Goal: Task Accomplishment & Management: Manage account settings

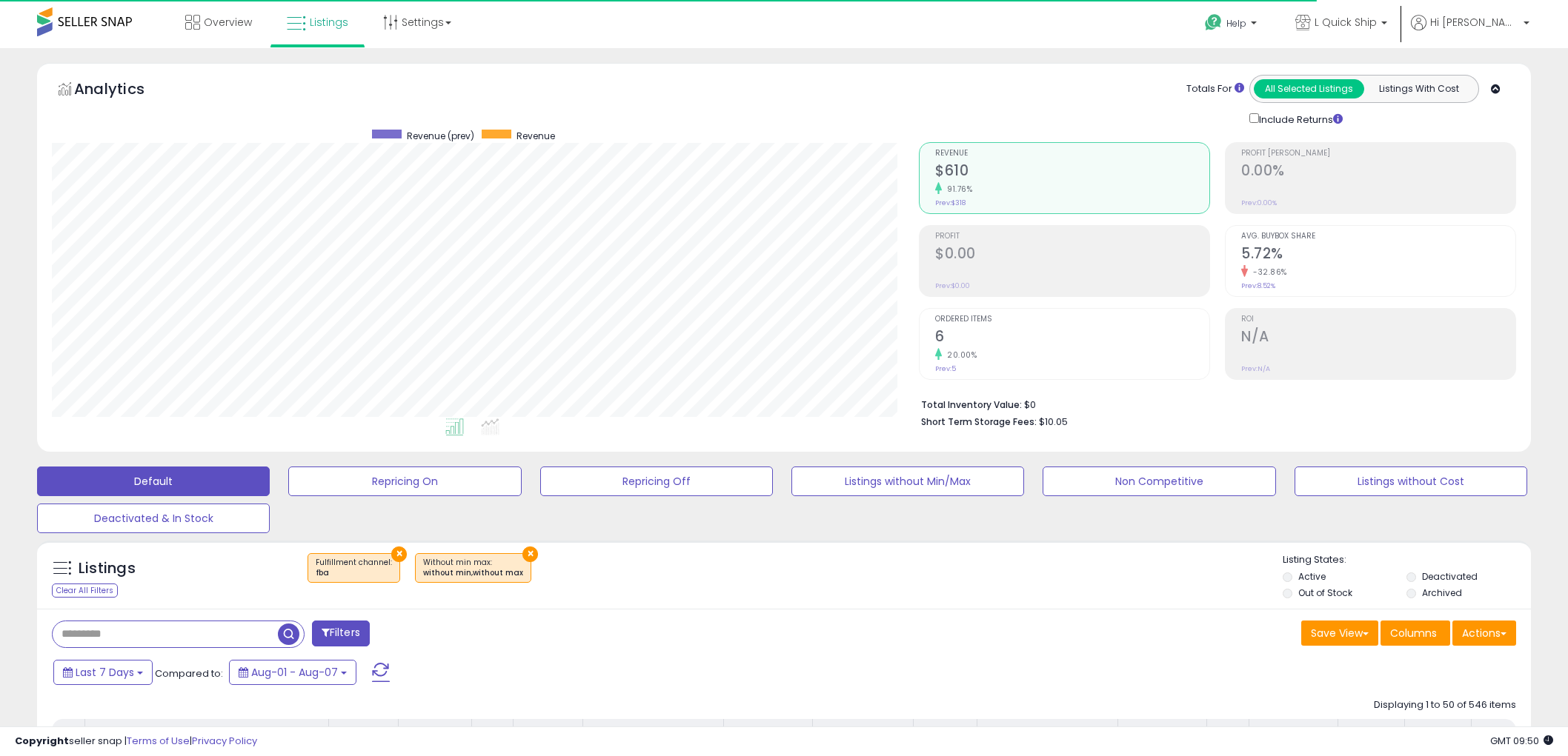
select select "**"
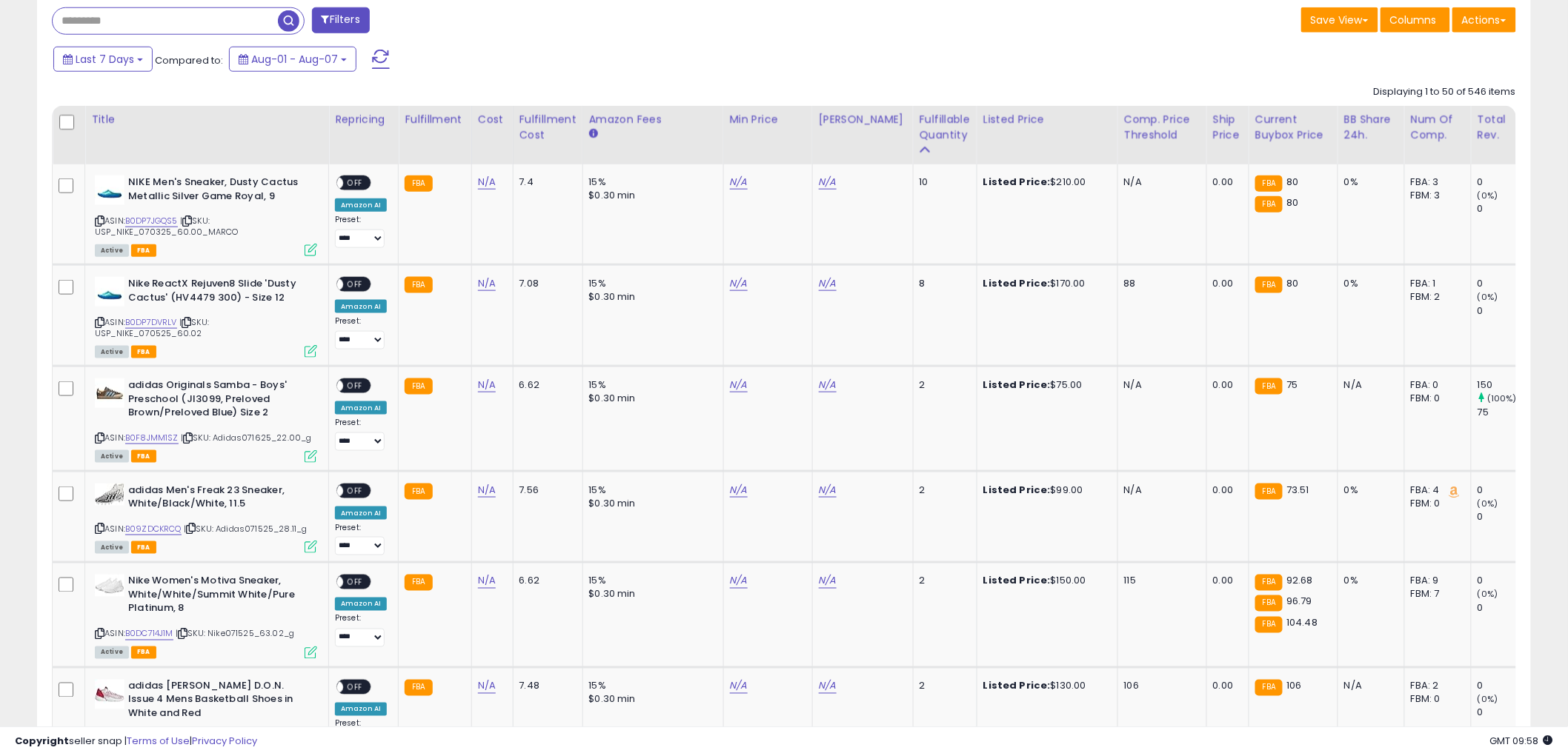
scroll to position [658, 0]
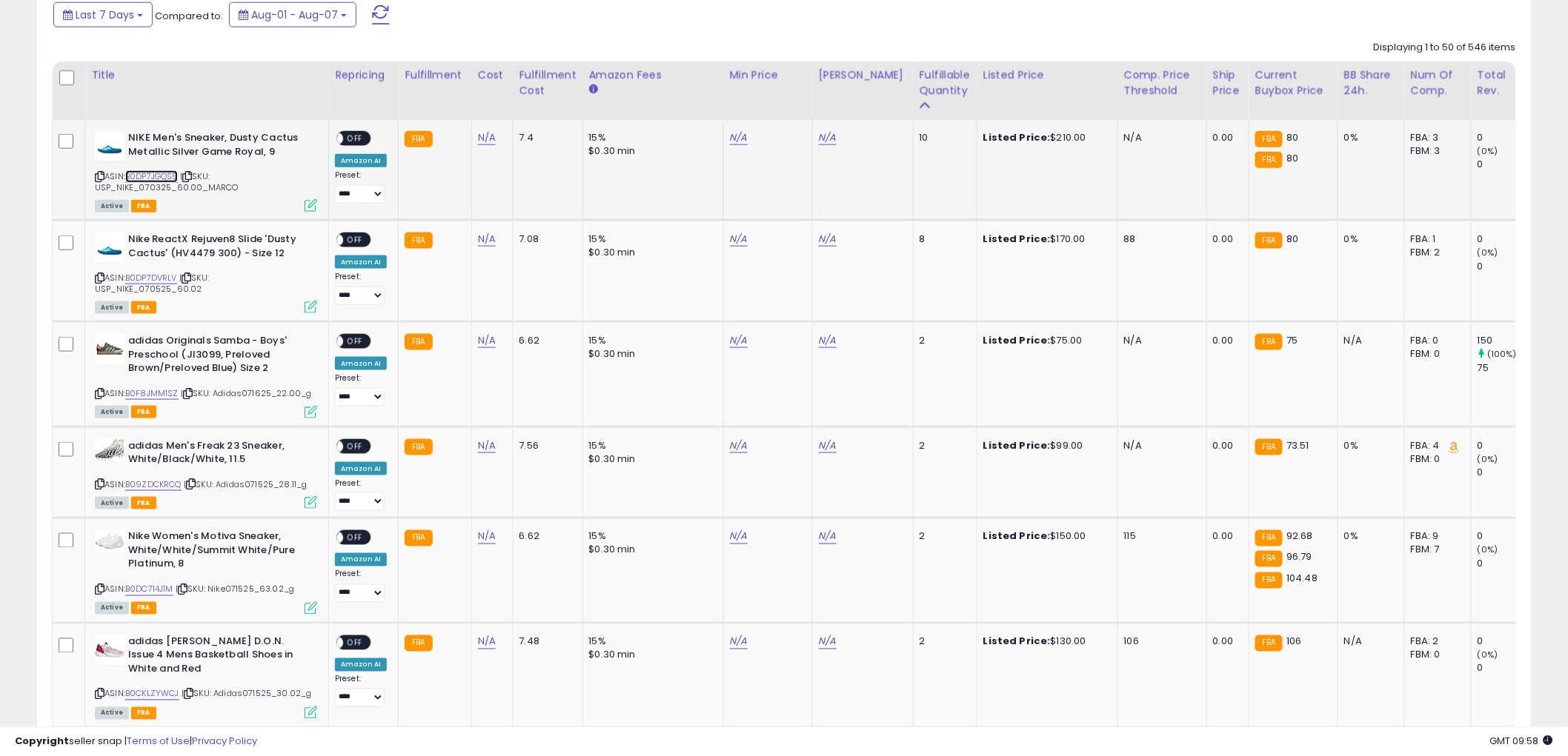
drag, startPoint x: 144, startPoint y: 176, endPoint x: 152, endPoint y: 202, distance: 27.2
click at [144, 176] on link "B0DP7JGQS5" at bounding box center [151, 176] width 53 height 12
click at [141, 275] on link "B0DP7DVRLV" at bounding box center [151, 278] width 52 height 12
click at [142, 388] on link "B0F8JMM1SZ" at bounding box center [151, 394] width 53 height 12
click at [730, 145] on link "N/A" at bounding box center [739, 137] width 17 height 15
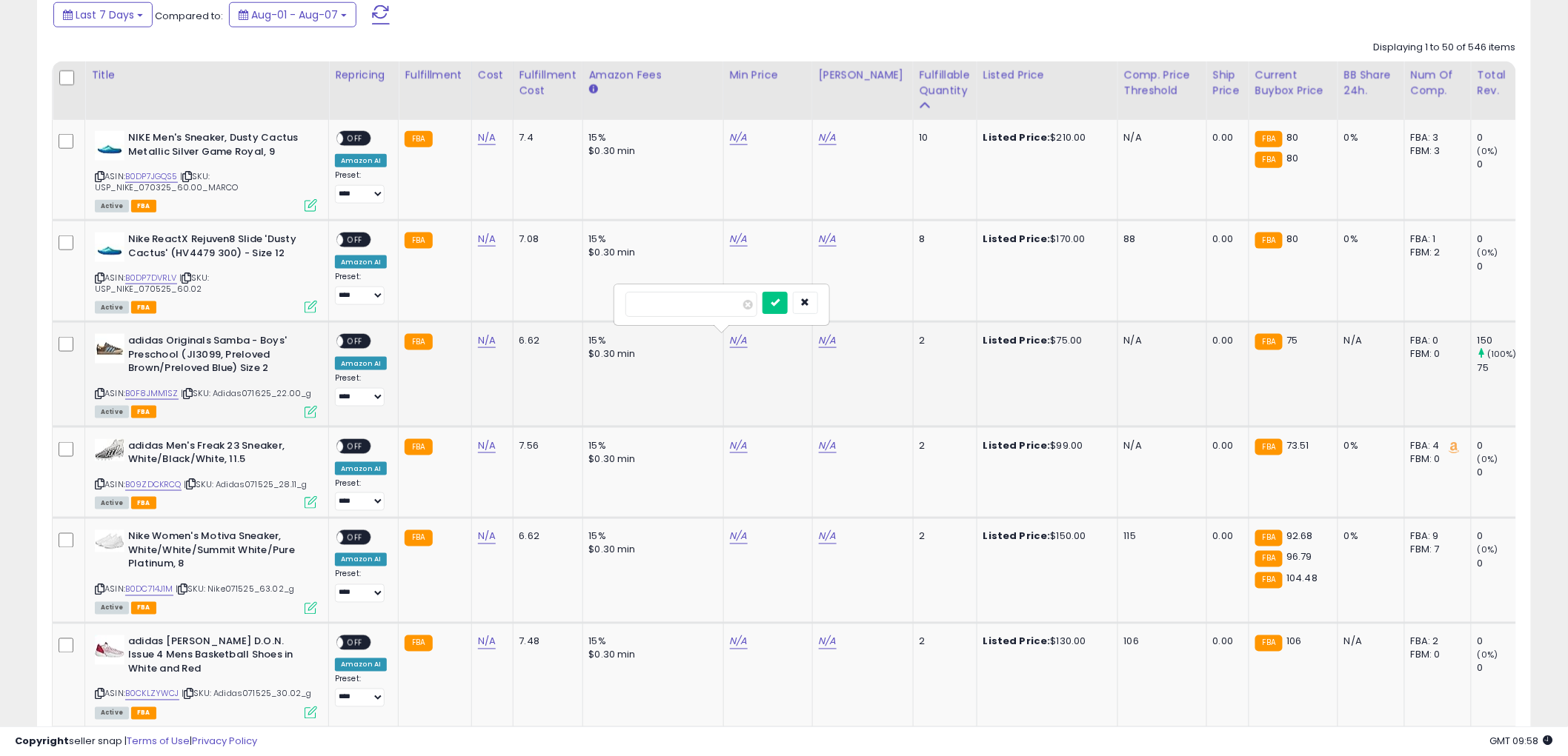
click at [97, 393] on icon at bounding box center [99, 393] width 10 height 8
click at [679, 298] on input "number" at bounding box center [691, 304] width 132 height 25
type input "*****"
click at [780, 302] on icon "submit" at bounding box center [774, 302] width 9 height 9
click at [823, 145] on link "N/A" at bounding box center [827, 137] width 17 height 15
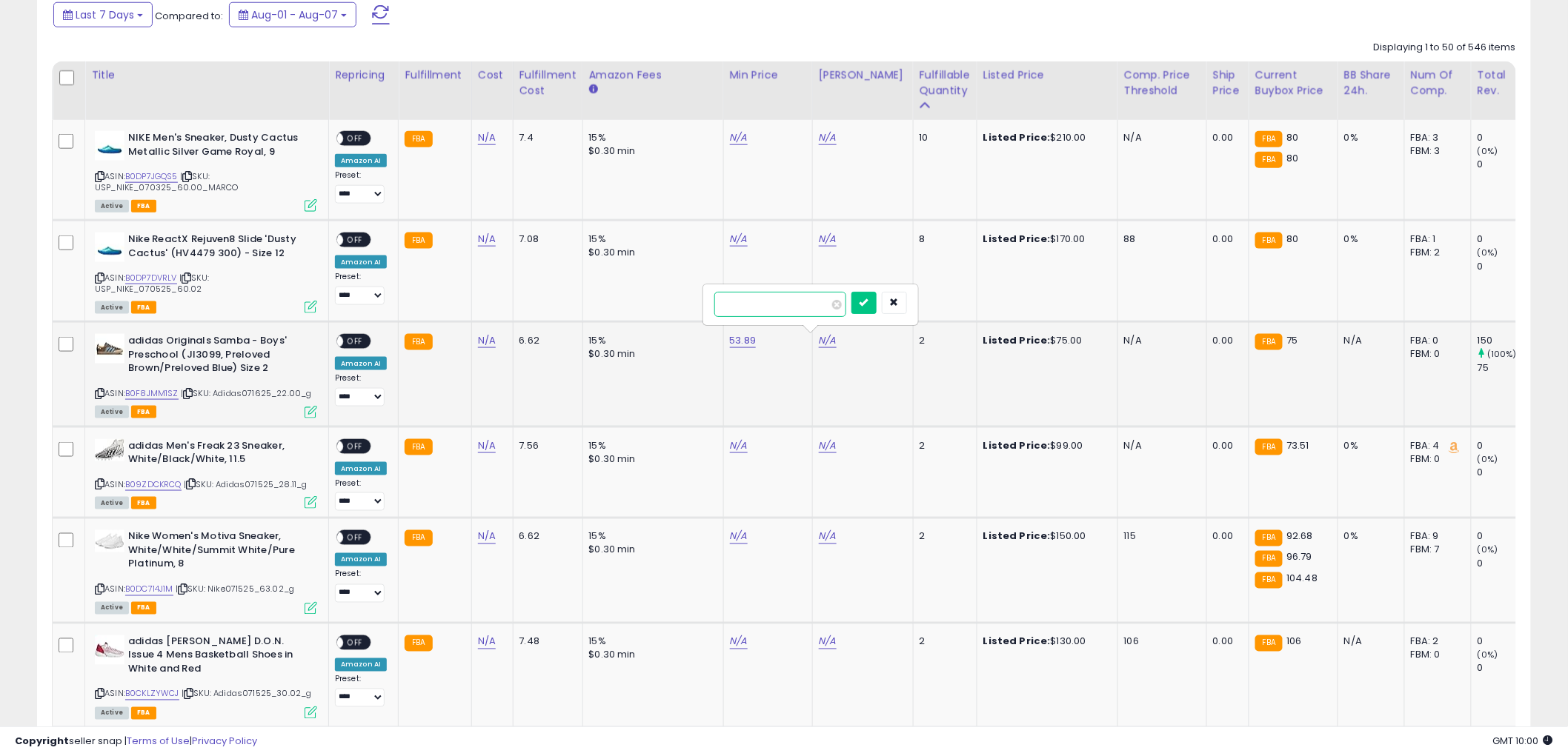
click at [765, 308] on input "number" at bounding box center [781, 304] width 132 height 25
type input "*****"
click button "submit" at bounding box center [863, 303] width 25 height 23
click at [360, 342] on span "OFF" at bounding box center [355, 342] width 23 height 12
click at [102, 389] on icon at bounding box center [99, 393] width 10 height 8
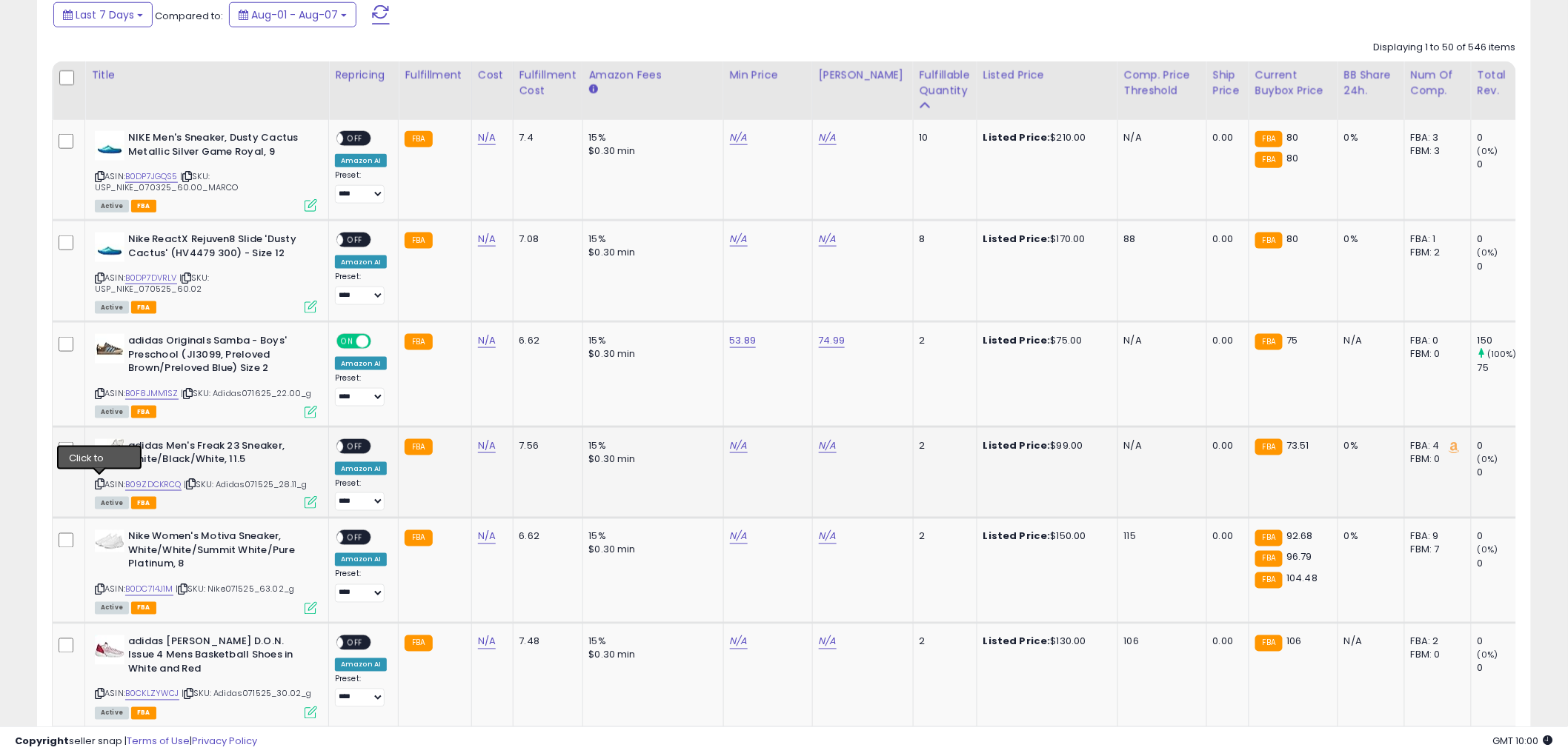
click at [101, 482] on icon at bounding box center [99, 483] width 10 height 8
click at [101, 586] on icon at bounding box center [99, 589] width 10 height 8
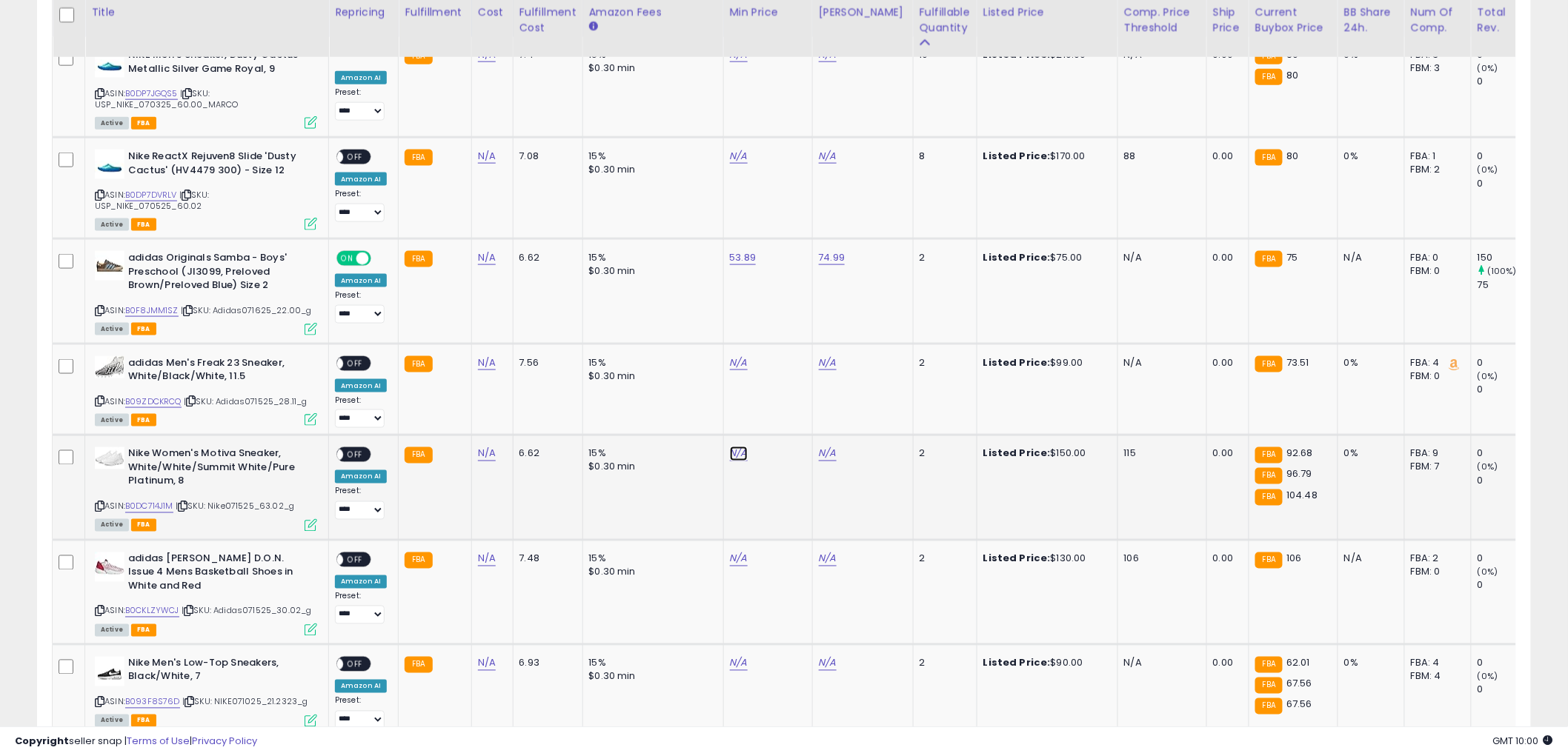
click at [735, 63] on link "N/A" at bounding box center [739, 55] width 17 height 15
click at [139, 504] on link "B0DC714J1M" at bounding box center [149, 507] width 48 height 12
click at [810, 414] on icon "button" at bounding box center [805, 414] width 9 height 9
click at [100, 399] on icon at bounding box center [99, 401] width 10 height 8
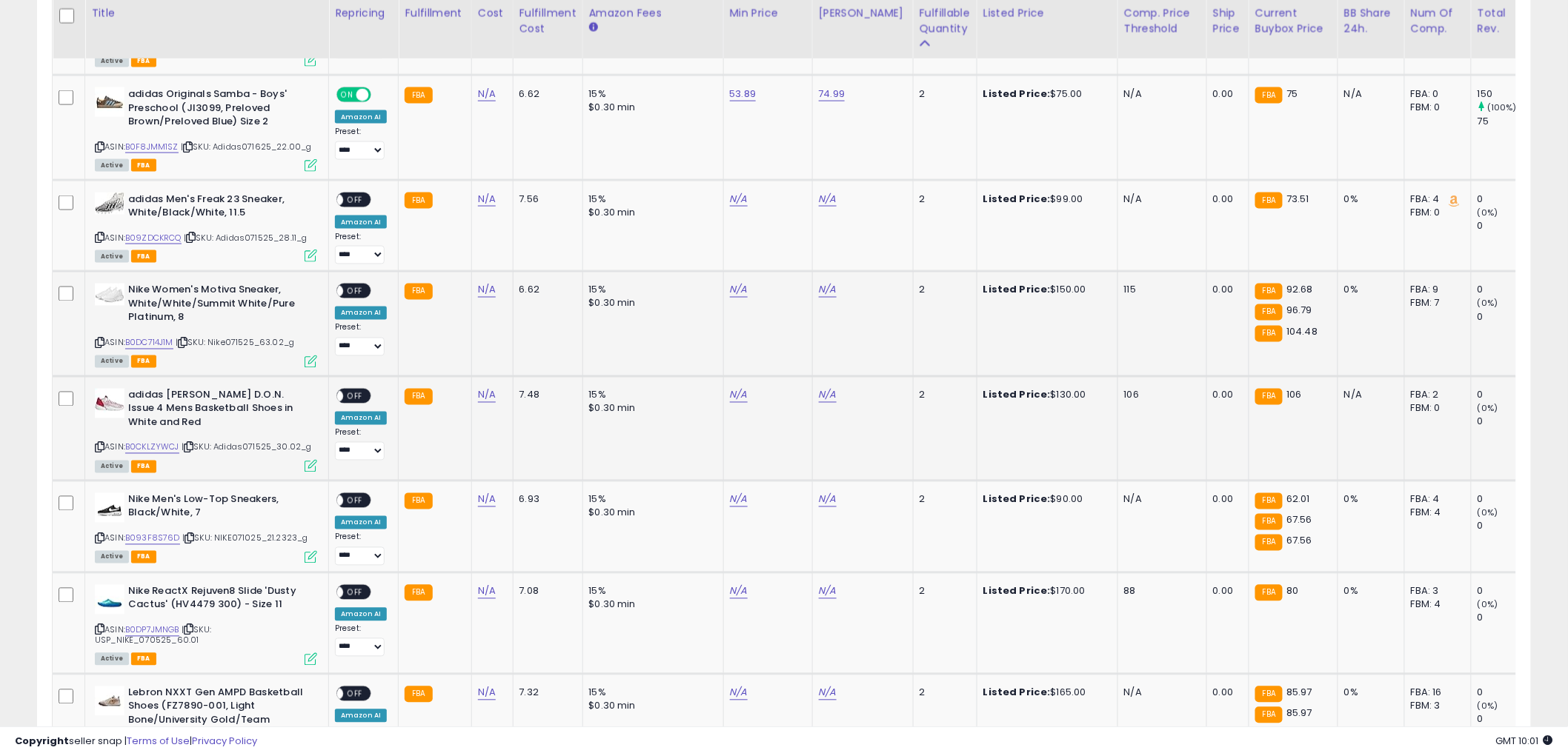
scroll to position [905, 0]
click at [143, 446] on link "B0CKLZYWCJ" at bounding box center [152, 447] width 54 height 12
click at [101, 443] on icon at bounding box center [99, 447] width 10 height 8
click at [700, 352] on input "number" at bounding box center [691, 355] width 132 height 25
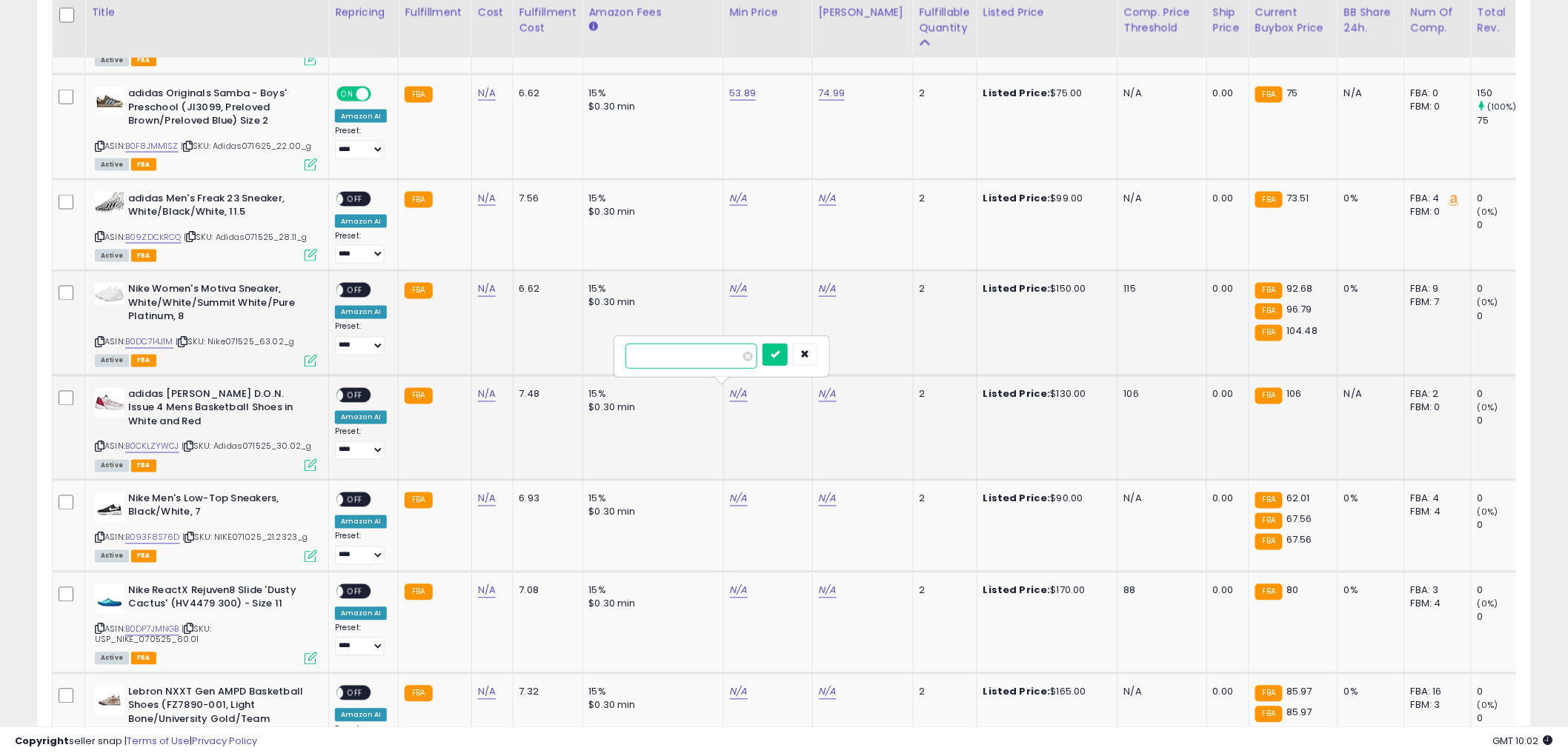
type input "*****"
click button "submit" at bounding box center [774, 355] width 25 height 23
click at [781, 350] on input "number" at bounding box center [781, 355] width 132 height 25
type input "******"
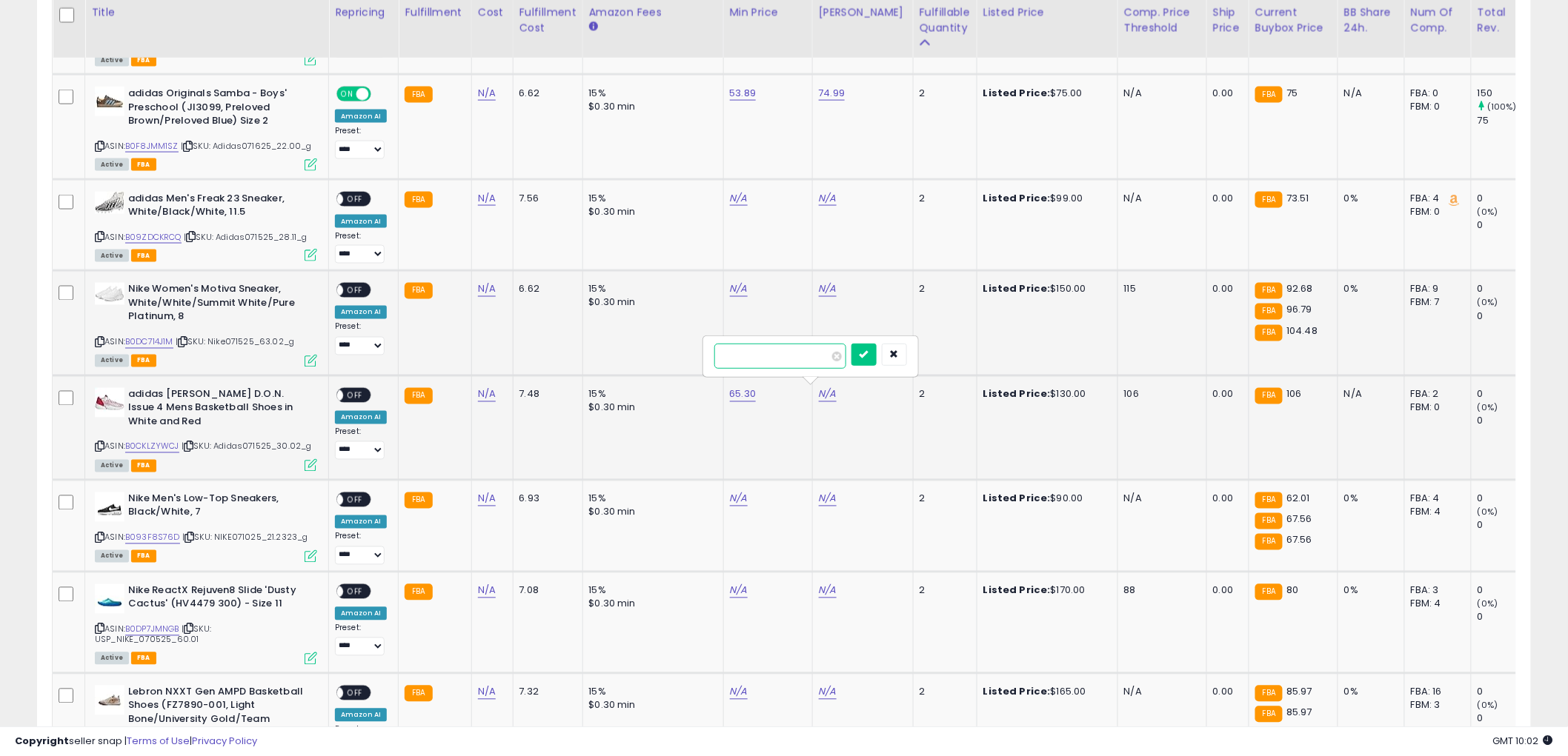
click button "submit" at bounding box center [863, 355] width 25 height 23
click at [354, 391] on span "OFF" at bounding box center [355, 395] width 23 height 12
click at [101, 444] on icon at bounding box center [99, 447] width 10 height 8
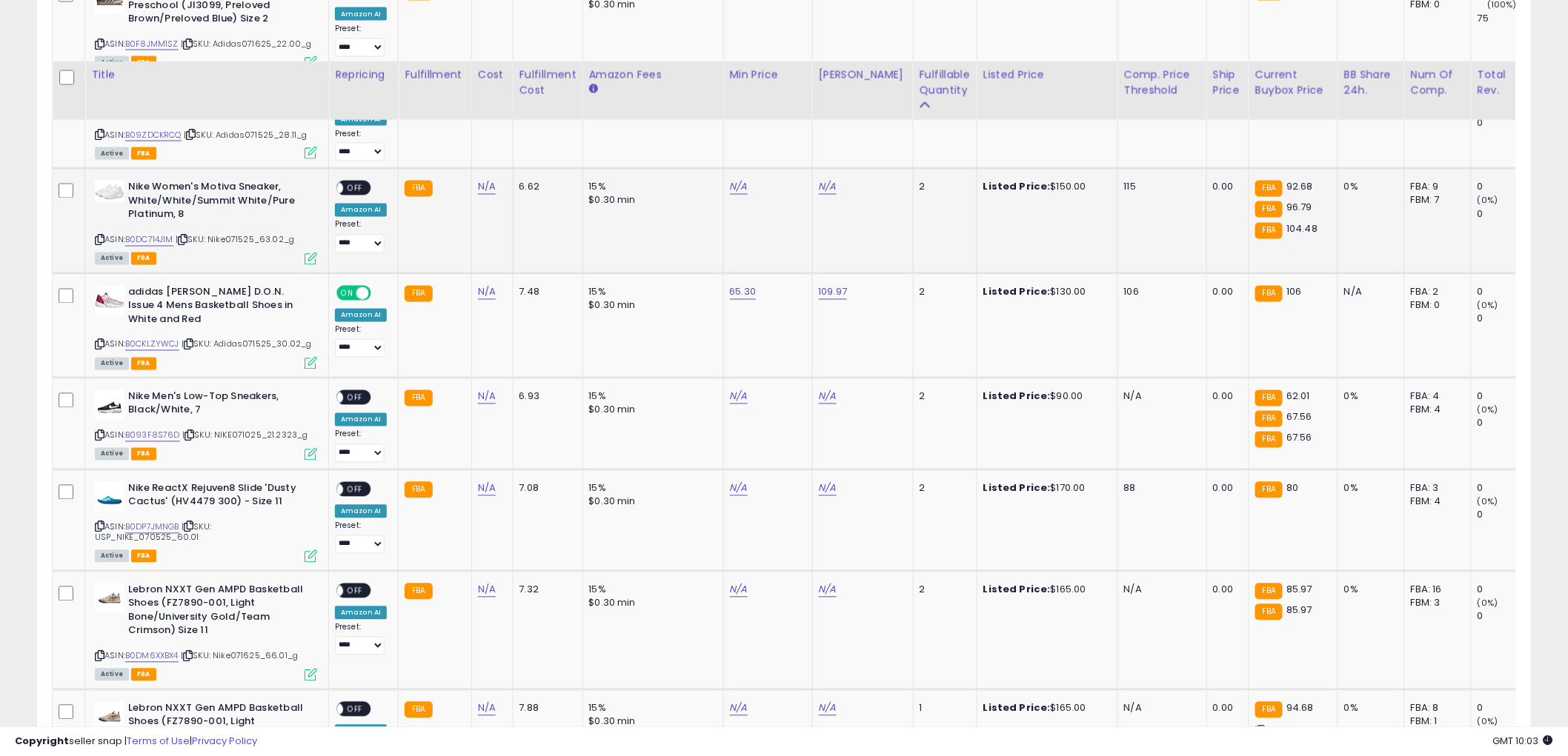
scroll to position [1070, 0]
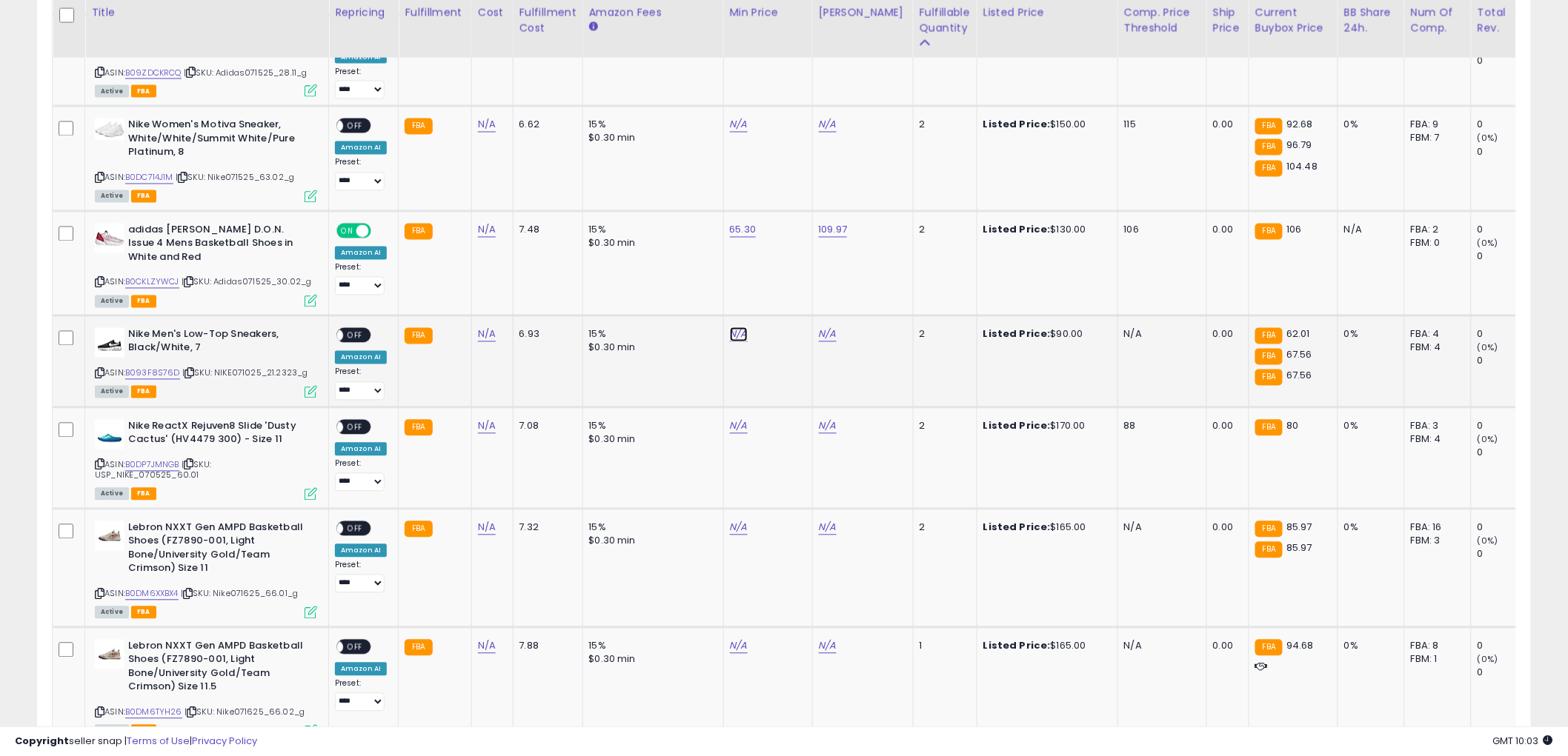
click at [145, 371] on link "B093F8S76D" at bounding box center [152, 374] width 55 height 12
click at [677, 298] on input "number" at bounding box center [691, 295] width 132 height 25
type input "*****"
click button "submit" at bounding box center [774, 295] width 25 height 23
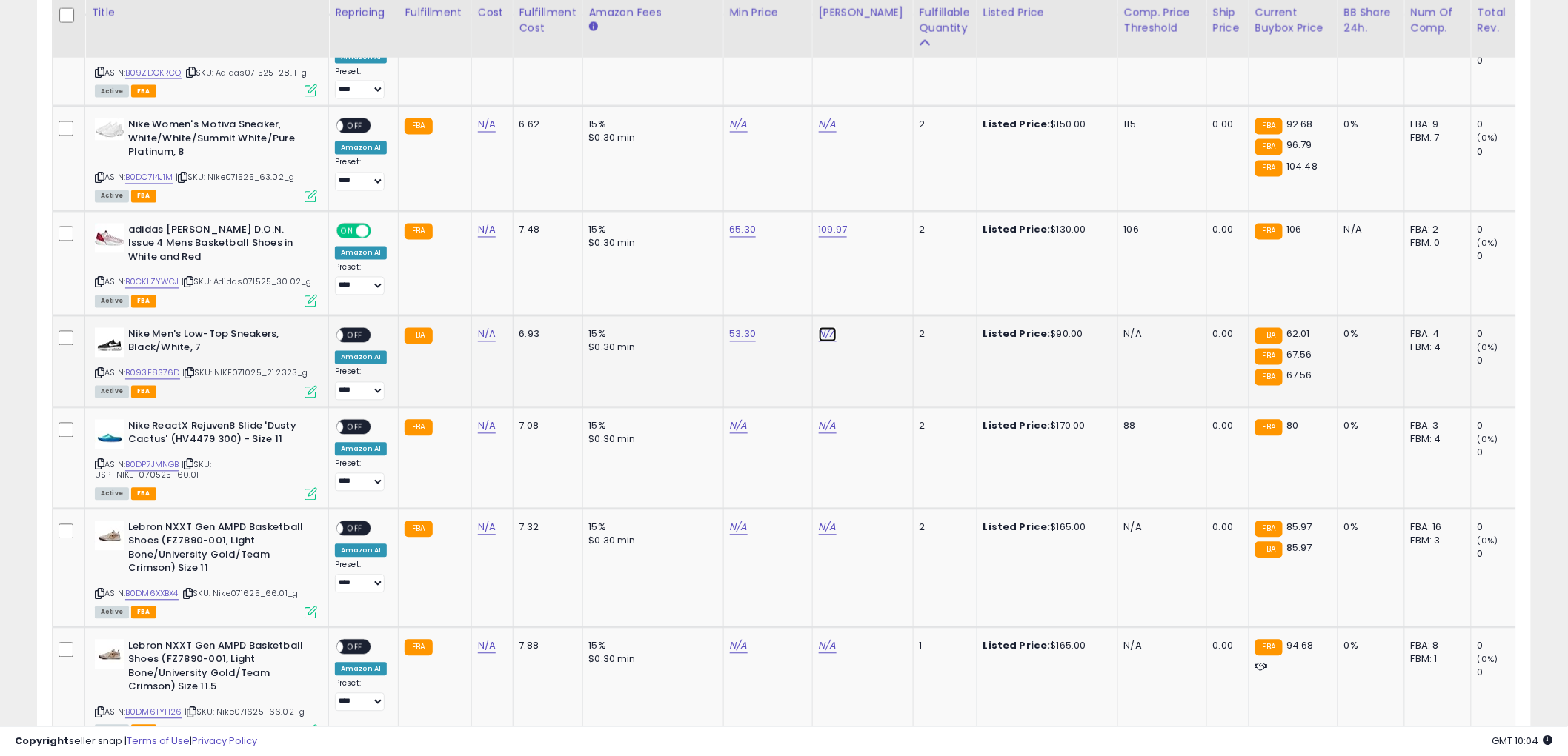
click at [767, 297] on input "number" at bounding box center [781, 295] width 132 height 25
type input "******"
click button "submit" at bounding box center [863, 295] width 25 height 23
click at [361, 332] on span "OFF" at bounding box center [355, 335] width 23 height 12
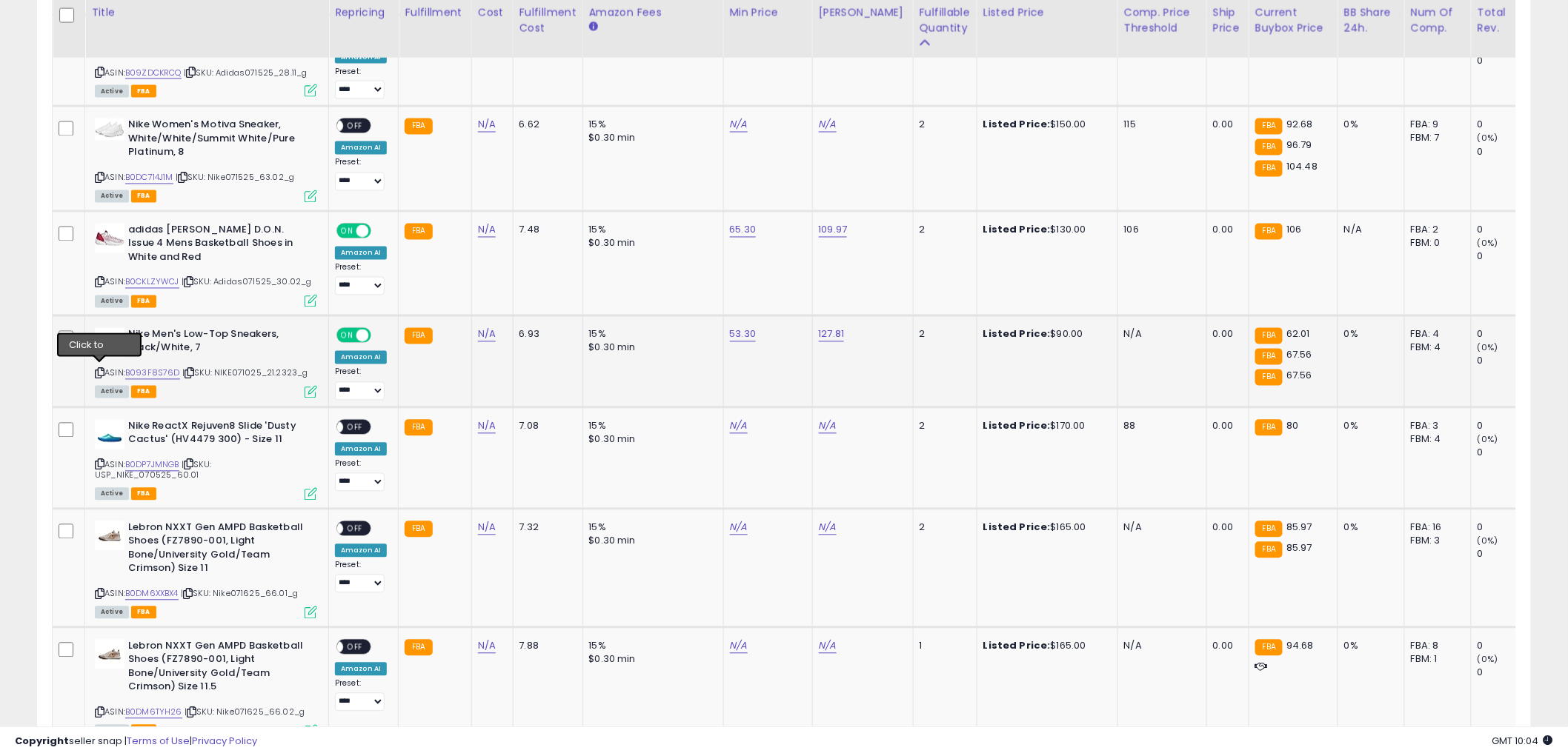
click at [102, 369] on icon at bounding box center [99, 373] width 10 height 8
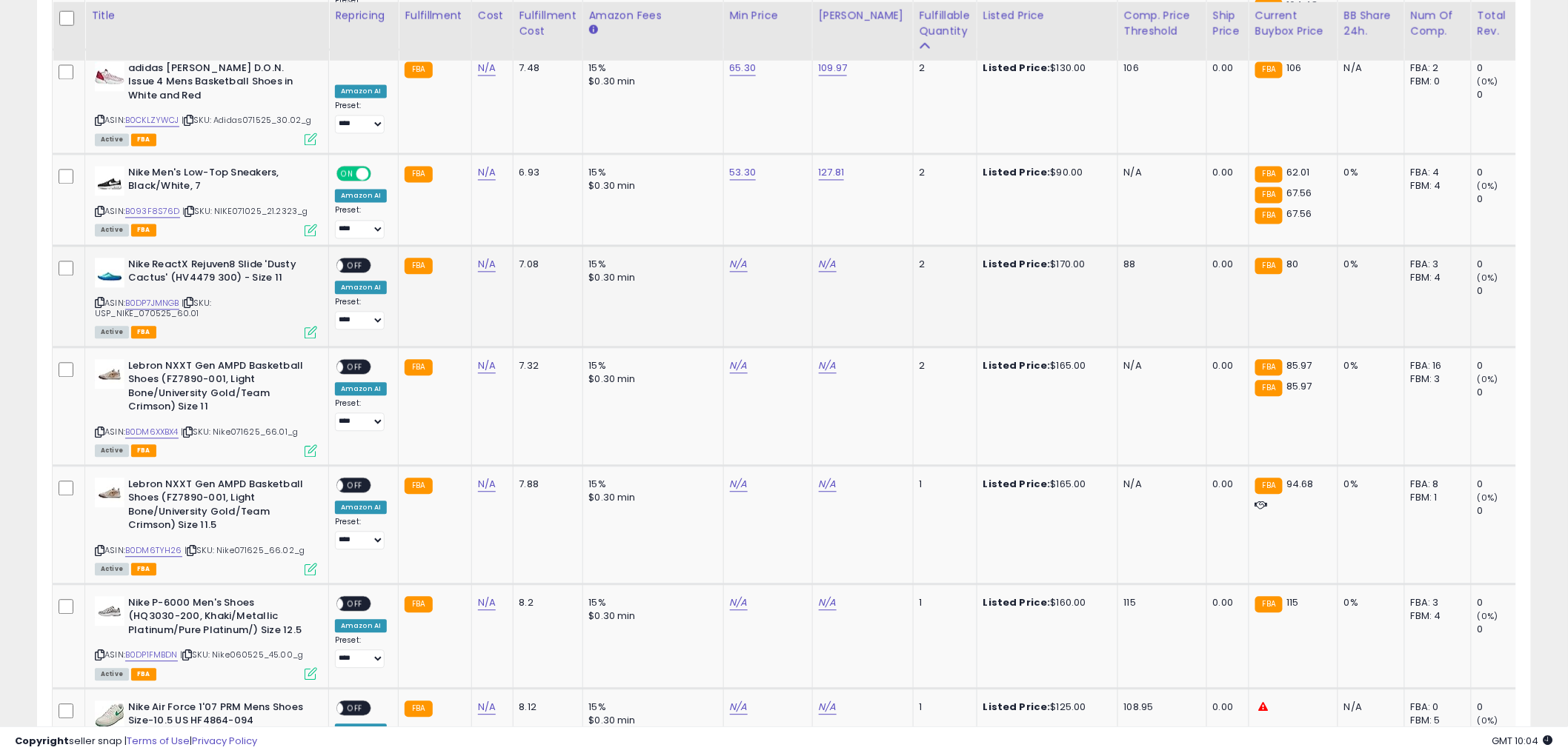
scroll to position [1234, 0]
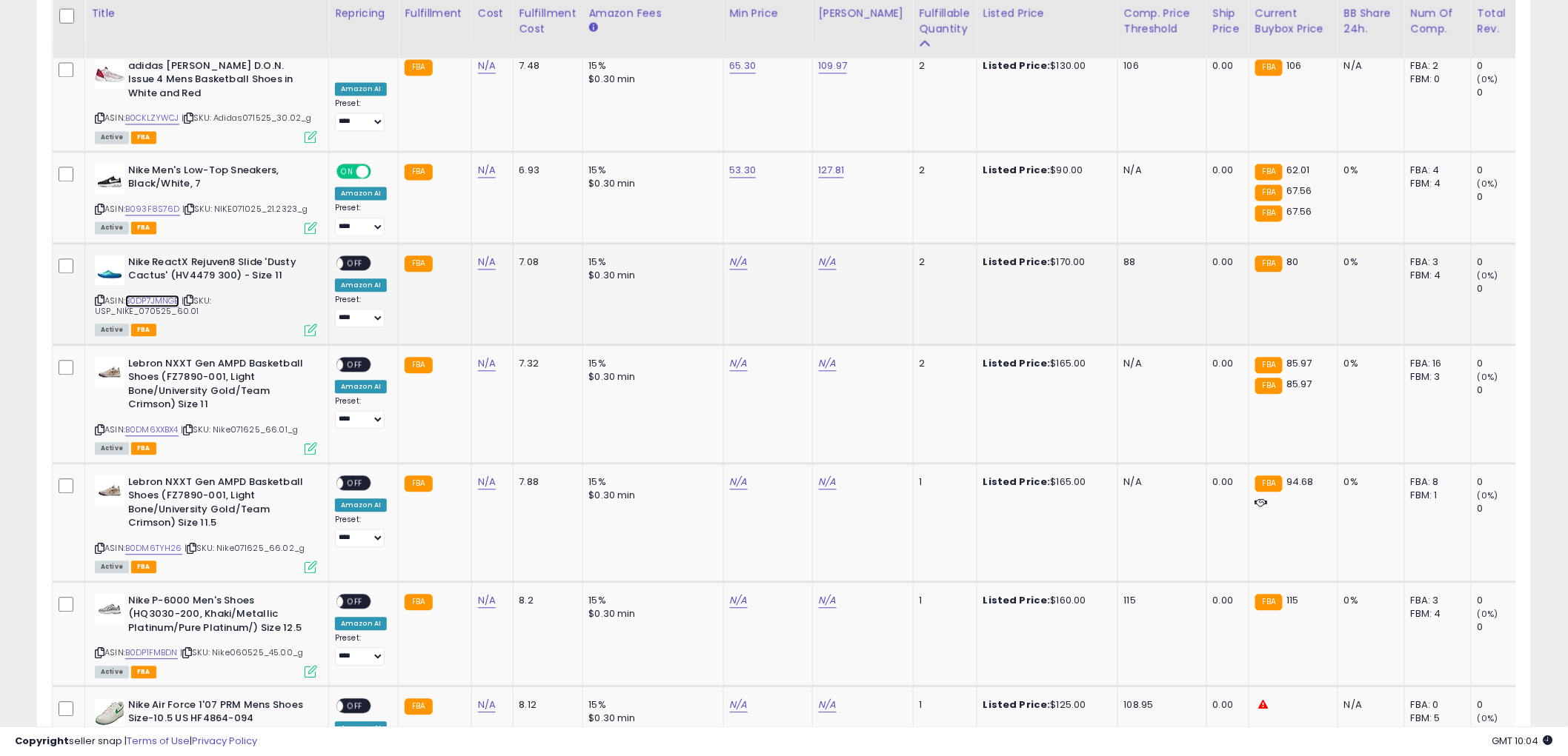
drag, startPoint x: 142, startPoint y: 295, endPoint x: 156, endPoint y: 284, distance: 17.8
click at [142, 295] on link "B0DP7JMNGB" at bounding box center [152, 301] width 54 height 12
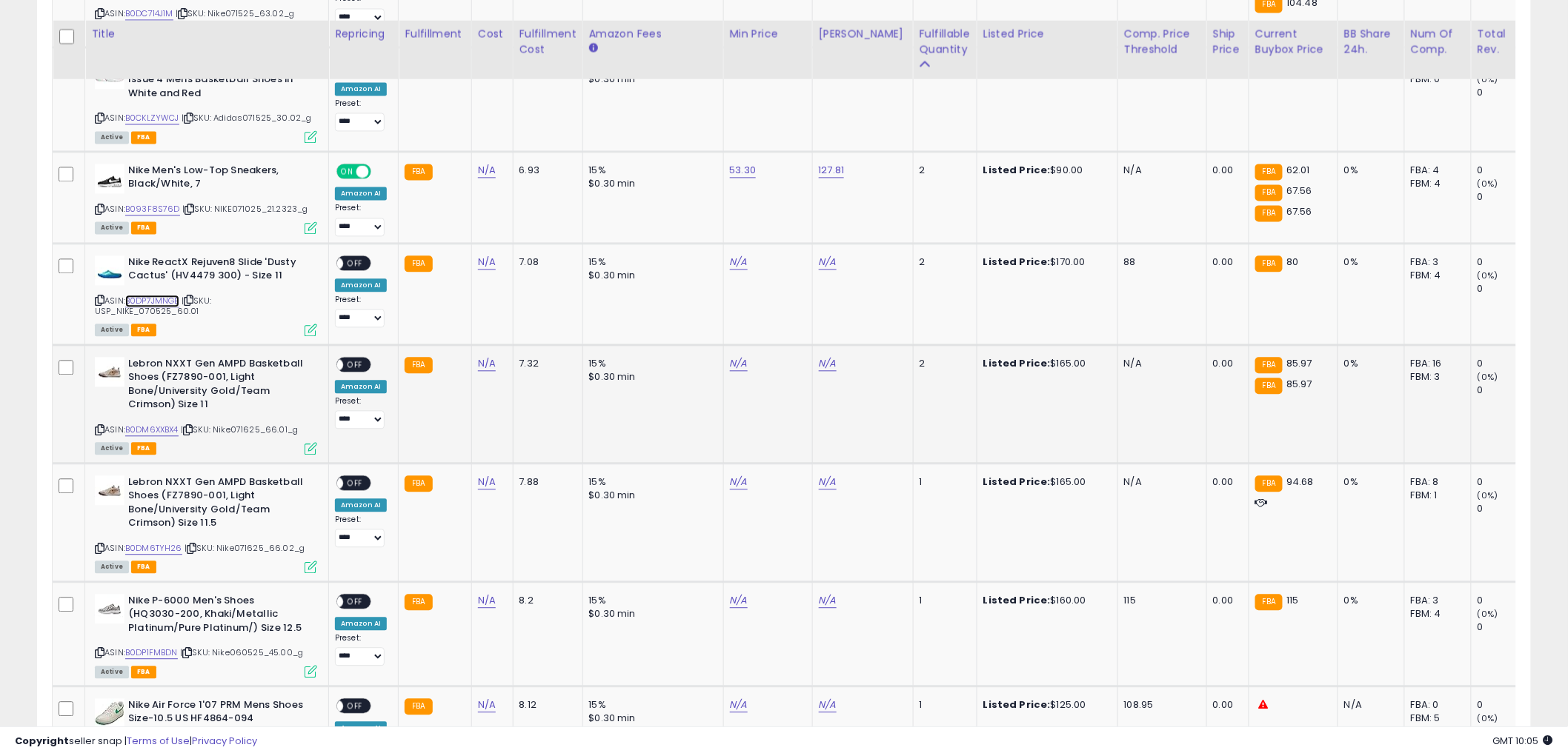
scroll to position [1316, 0]
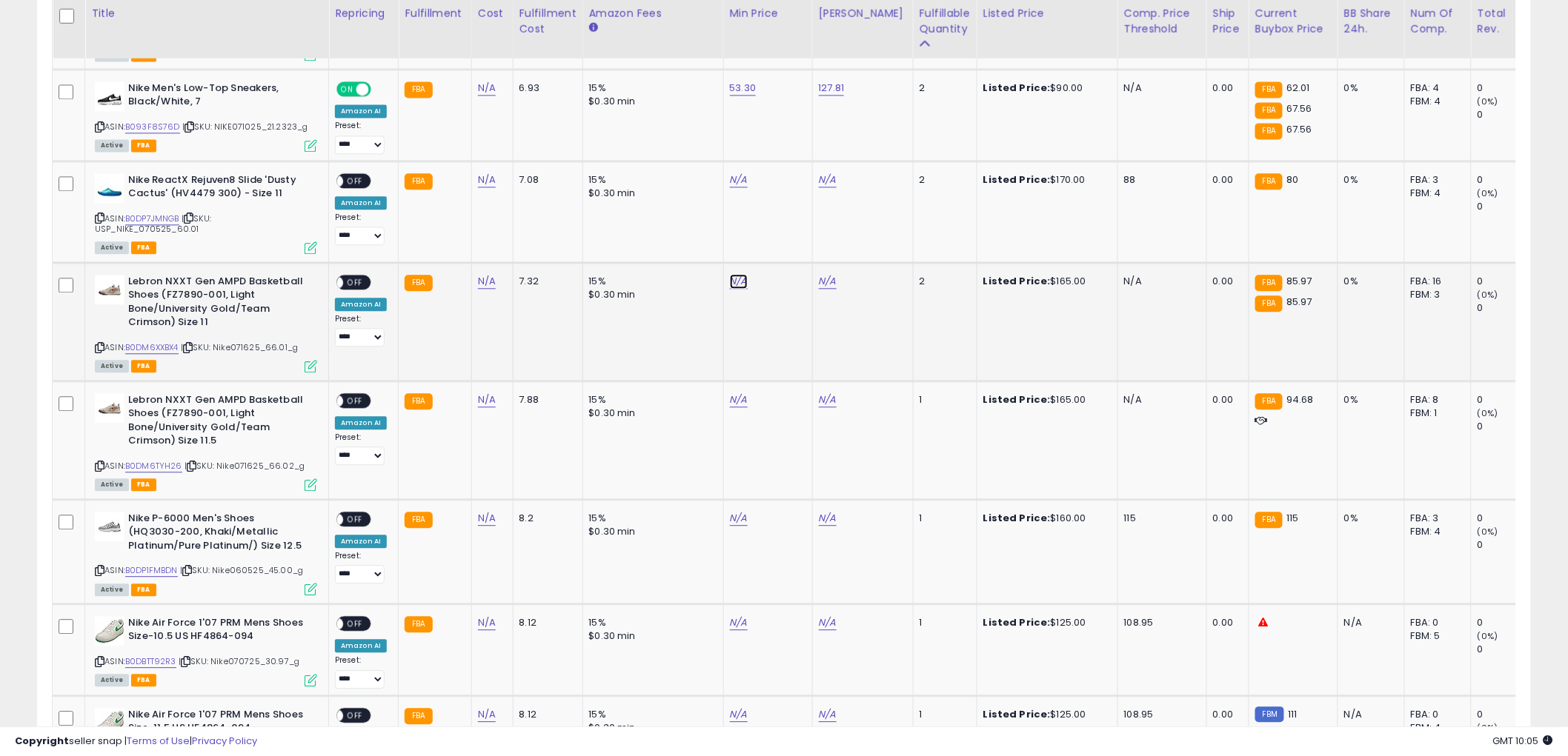
click at [154, 342] on link "B0DM6XXBX4" at bounding box center [151, 348] width 53 height 12
click at [810, 243] on icon "button" at bounding box center [805, 239] width 9 height 9
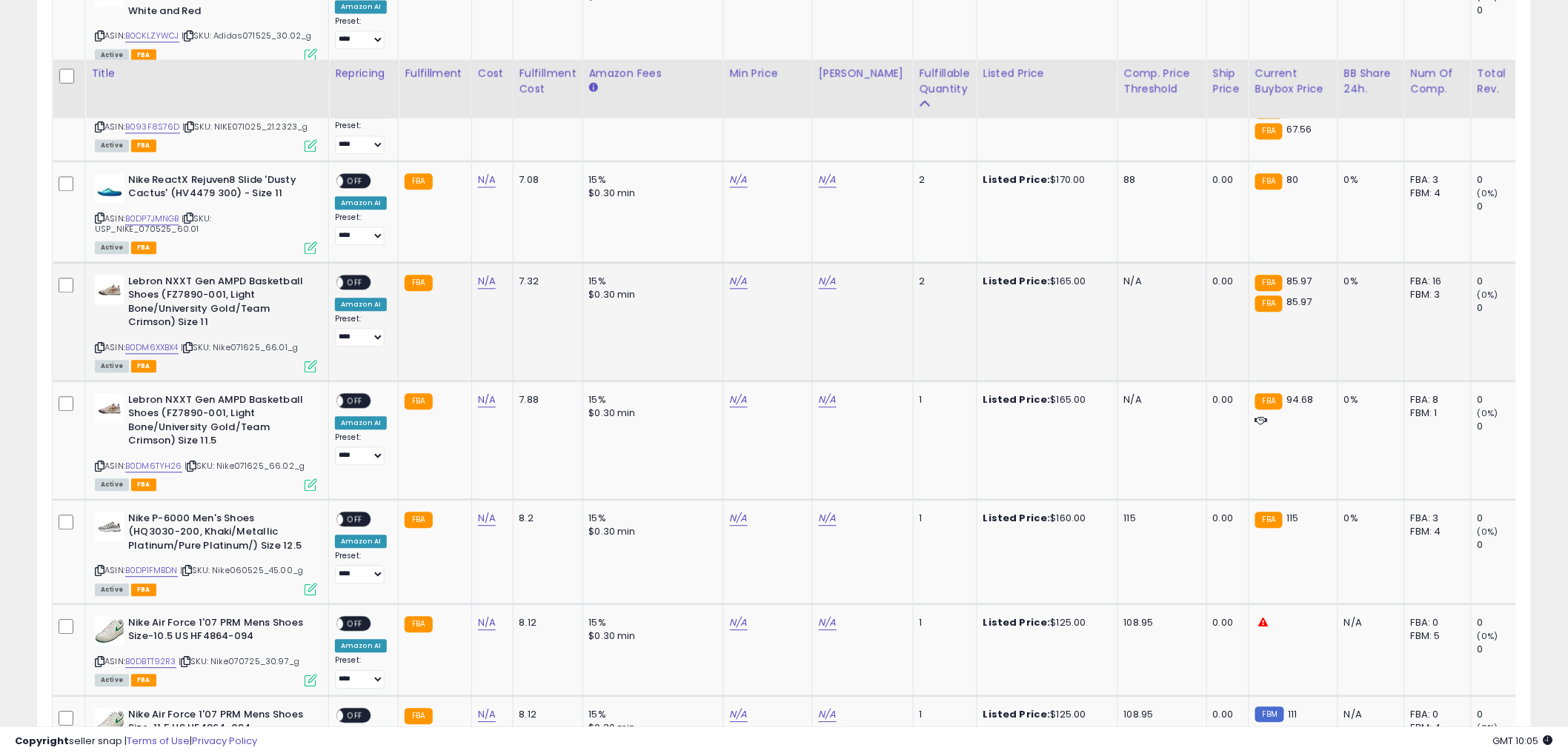
scroll to position [1398, 0]
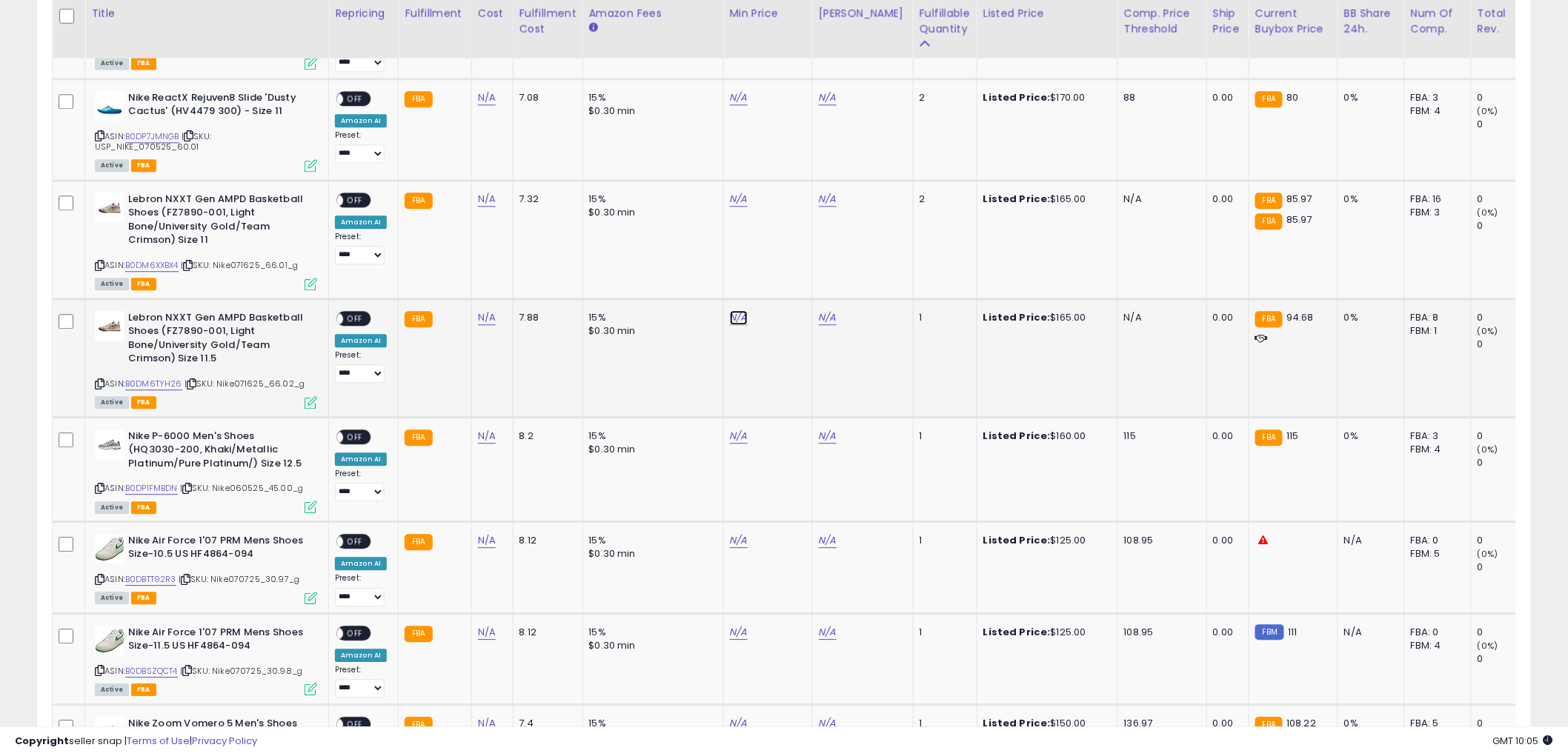
click at [154, 378] on link "B0DM6TYH26" at bounding box center [154, 384] width 57 height 12
click at [810, 276] on icon "button" at bounding box center [805, 275] width 9 height 9
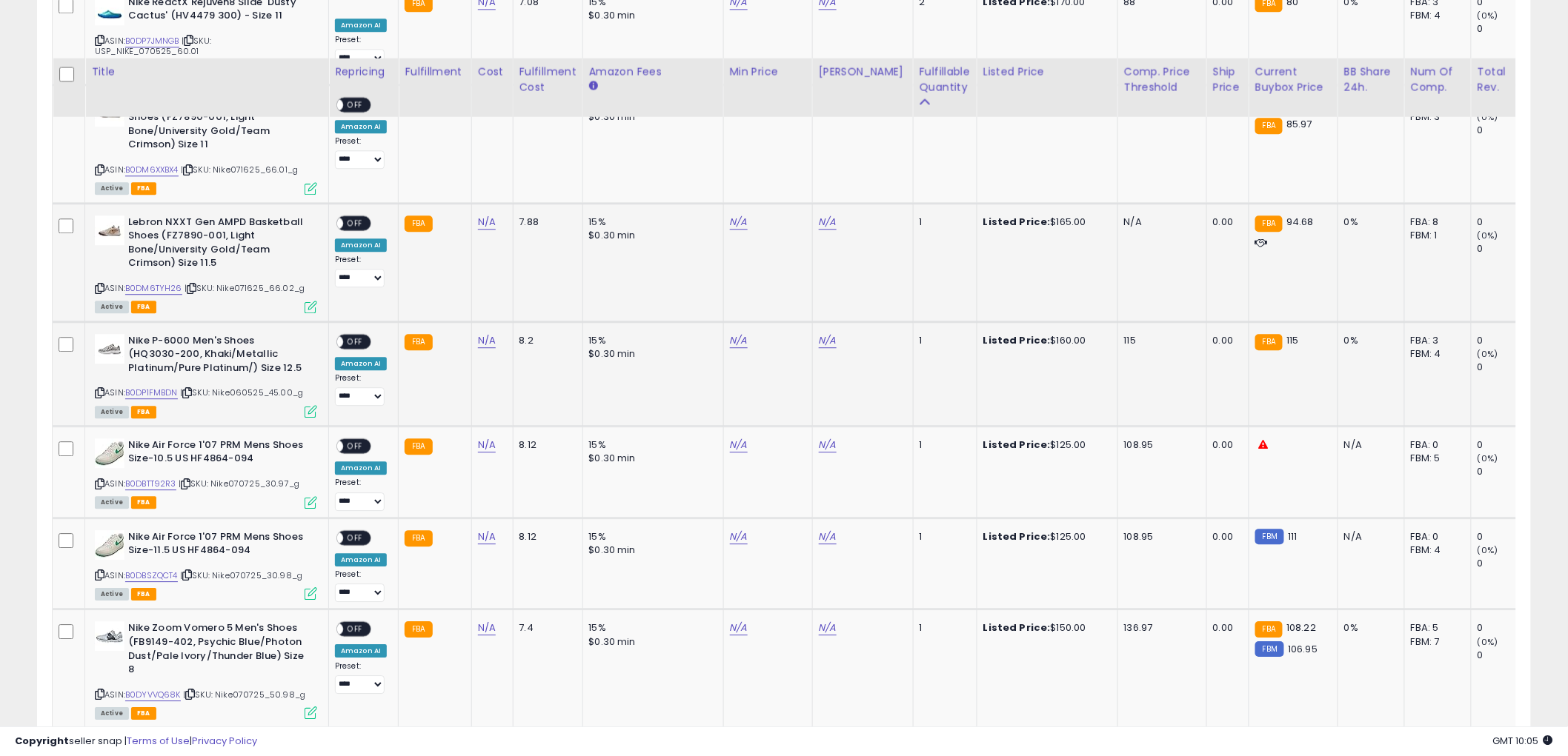
scroll to position [1563, 0]
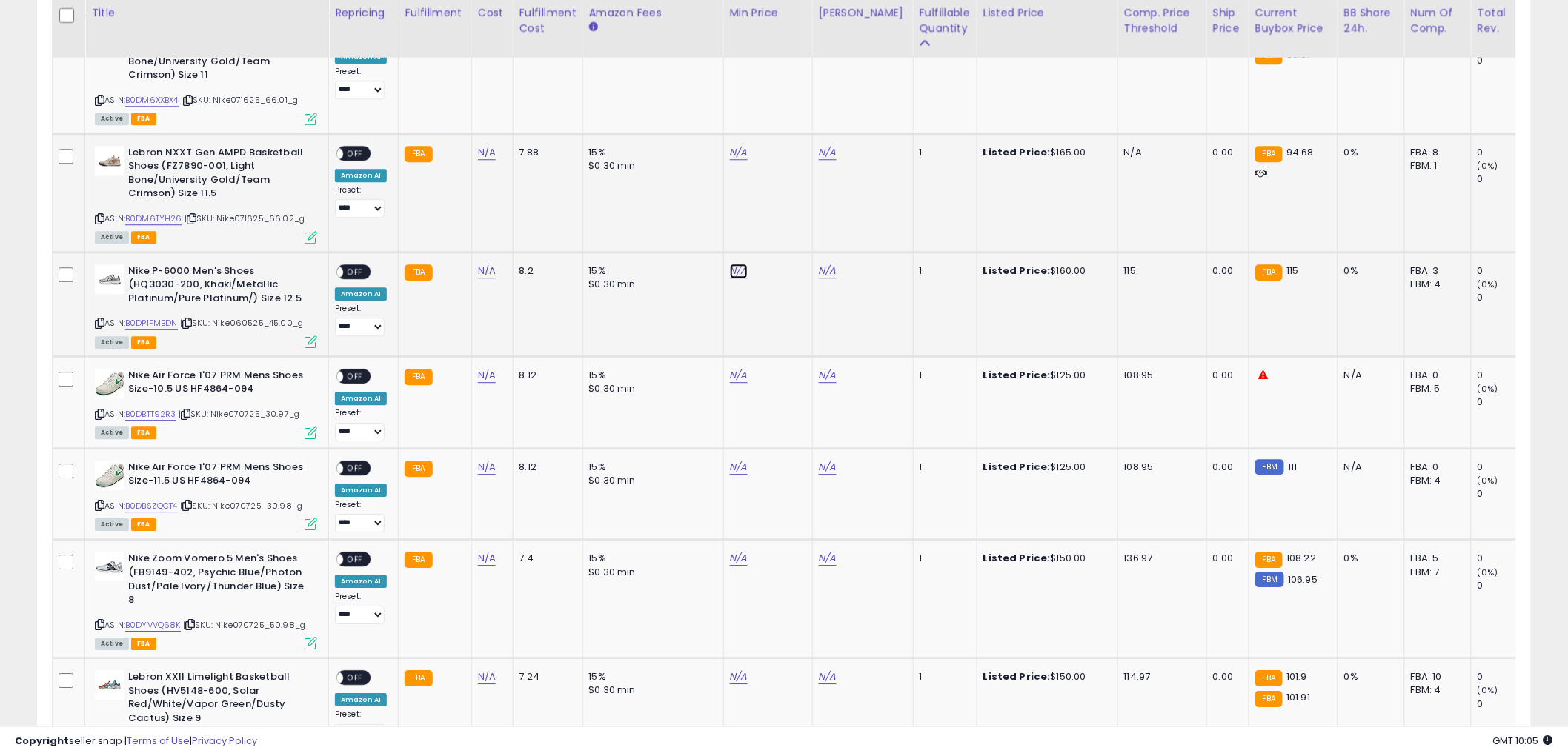
click at [147, 321] on link "B0DP1FMBDN" at bounding box center [151, 323] width 53 height 12
click at [705, 235] on input "number" at bounding box center [691, 230] width 132 height 25
type input "*****"
click button "submit" at bounding box center [774, 229] width 25 height 23
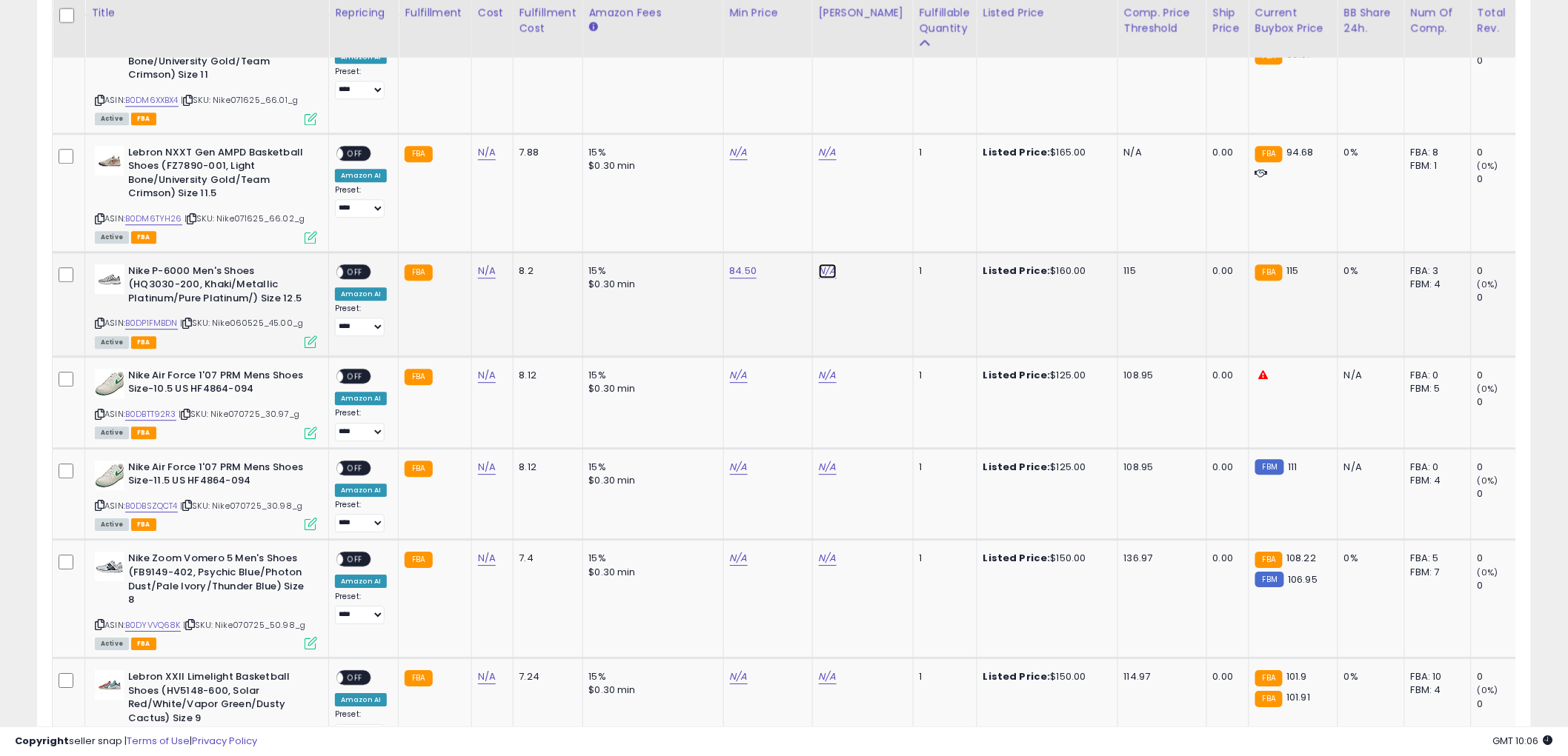
click at [752, 223] on input "number" at bounding box center [781, 230] width 132 height 25
type input "******"
click button "submit" at bounding box center [863, 229] width 25 height 23
drag, startPoint x: 360, startPoint y: 269, endPoint x: 352, endPoint y: 282, distance: 15.3
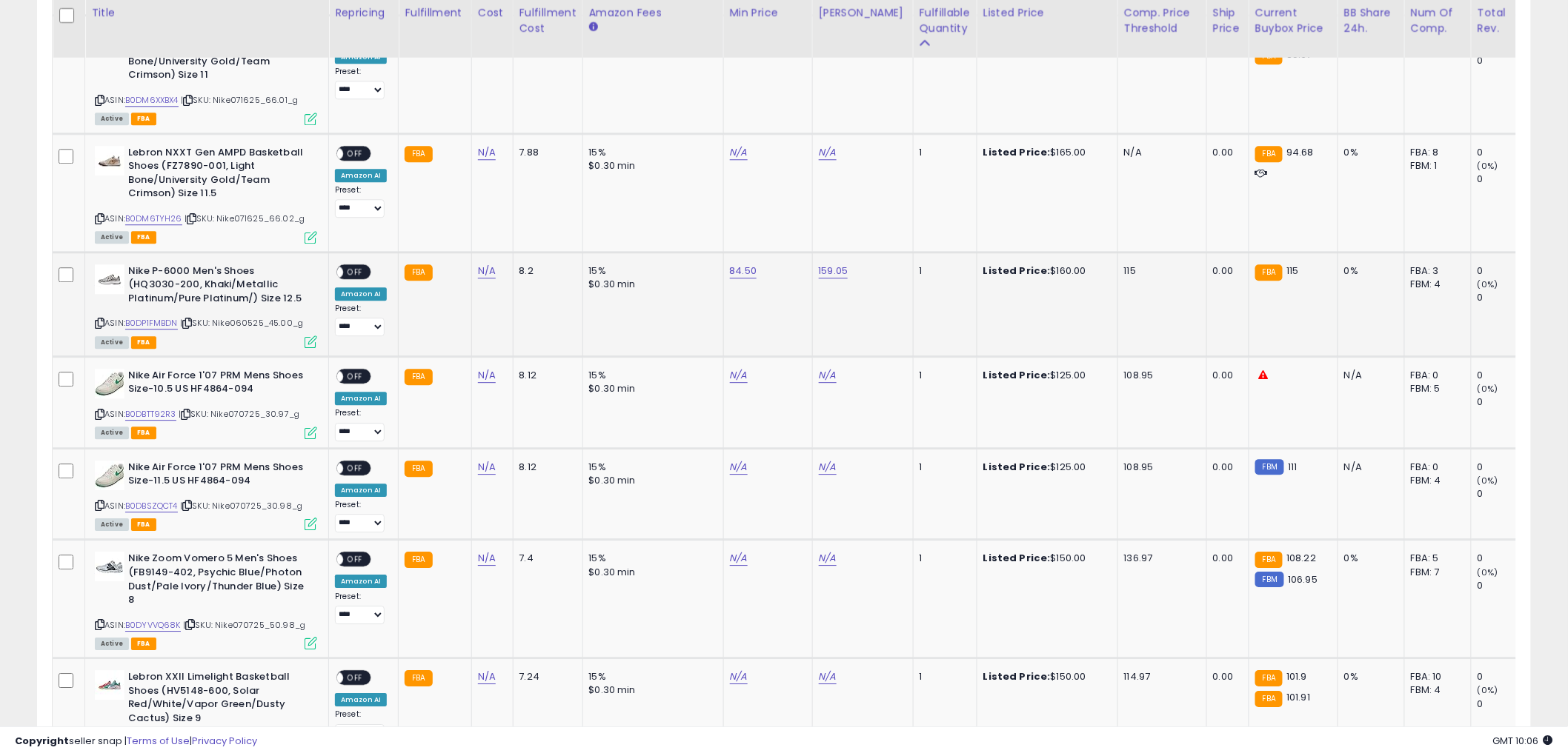
click at [361, 269] on span "OFF" at bounding box center [355, 271] width 23 height 12
click at [98, 319] on icon at bounding box center [99, 322] width 10 height 8
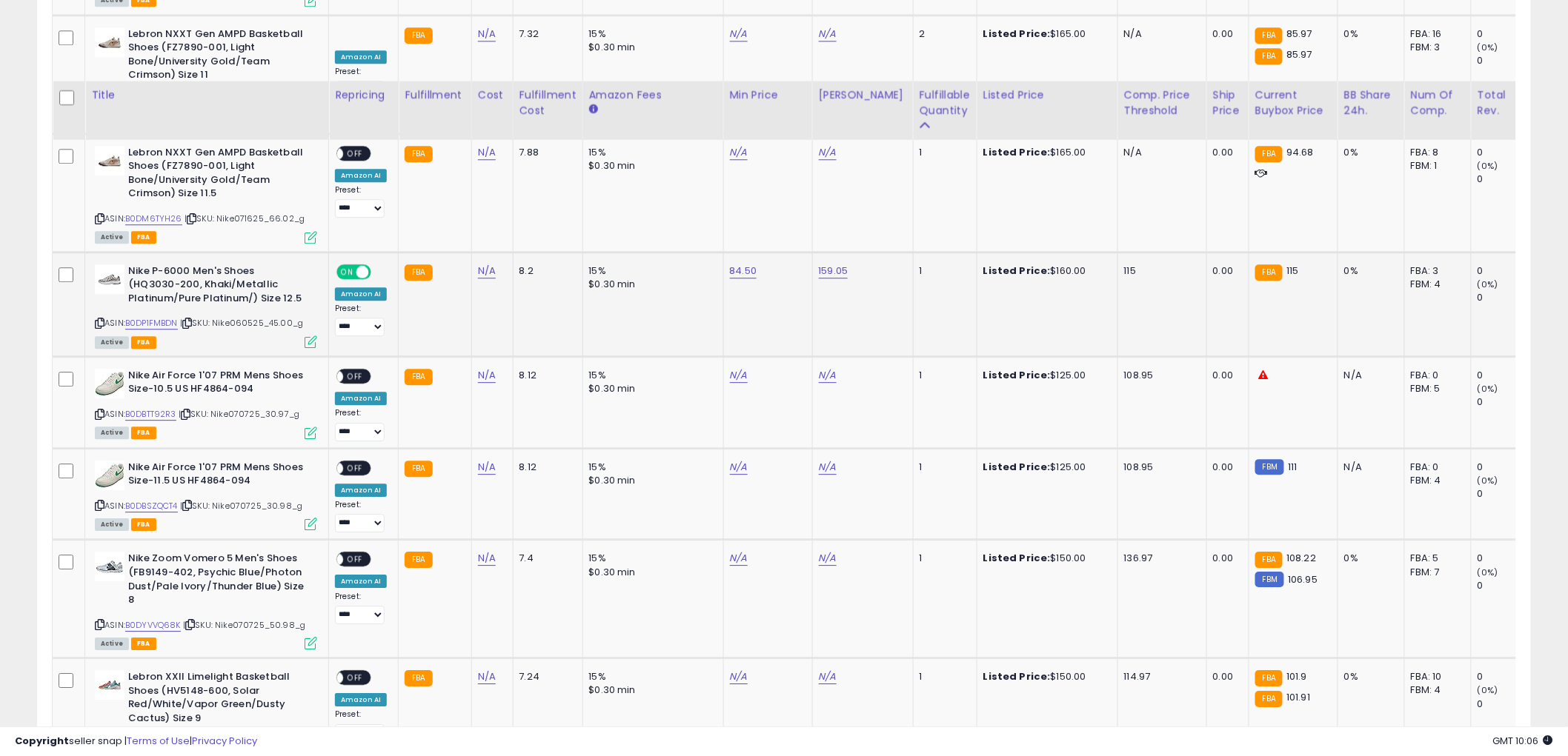
scroll to position [1646, 0]
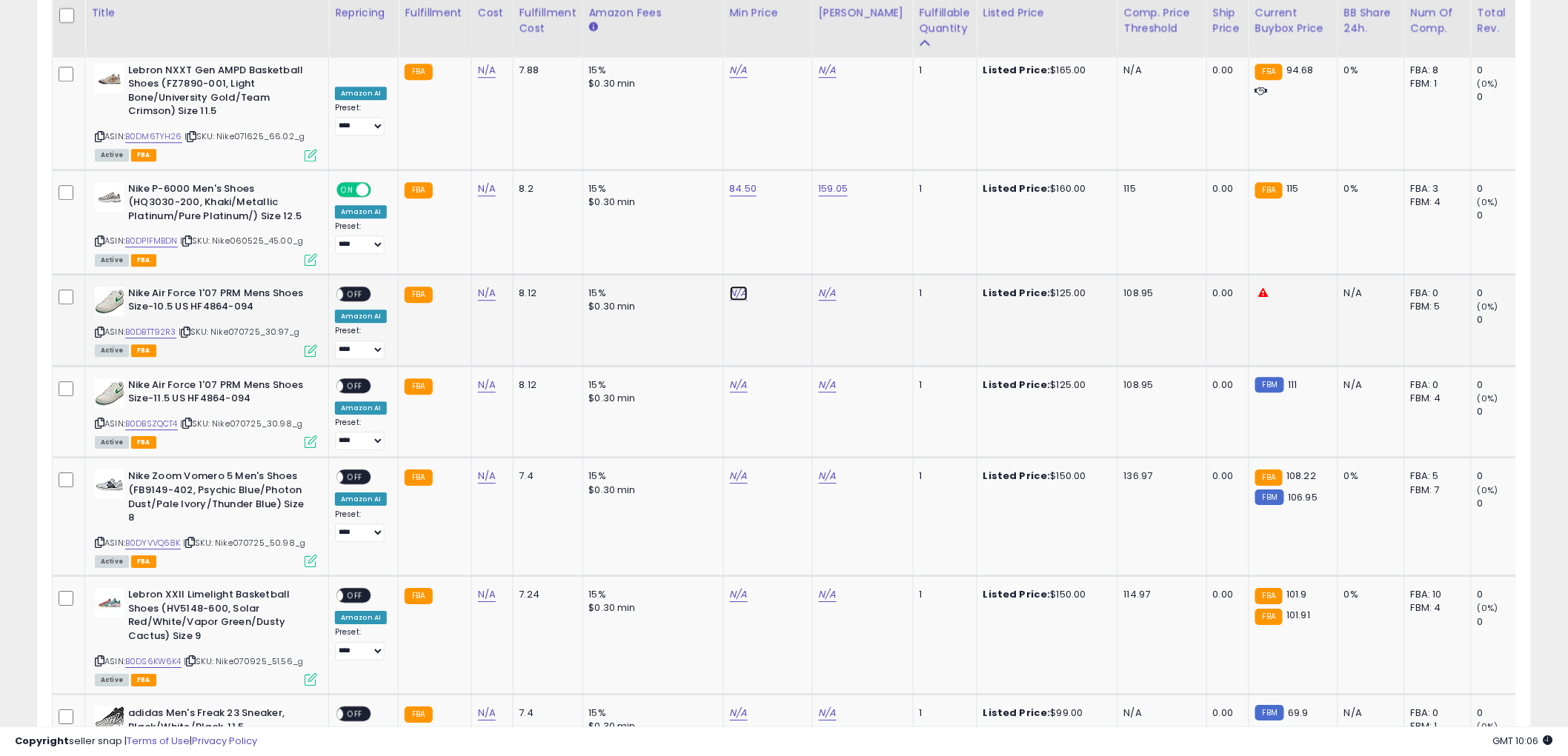
drag, startPoint x: 149, startPoint y: 326, endPoint x: 157, endPoint y: 316, distance: 12.8
click at [150, 326] on link "B0DBTT92R3" at bounding box center [150, 332] width 51 height 12
click at [693, 258] on input "number" at bounding box center [691, 251] width 132 height 25
type input "*****"
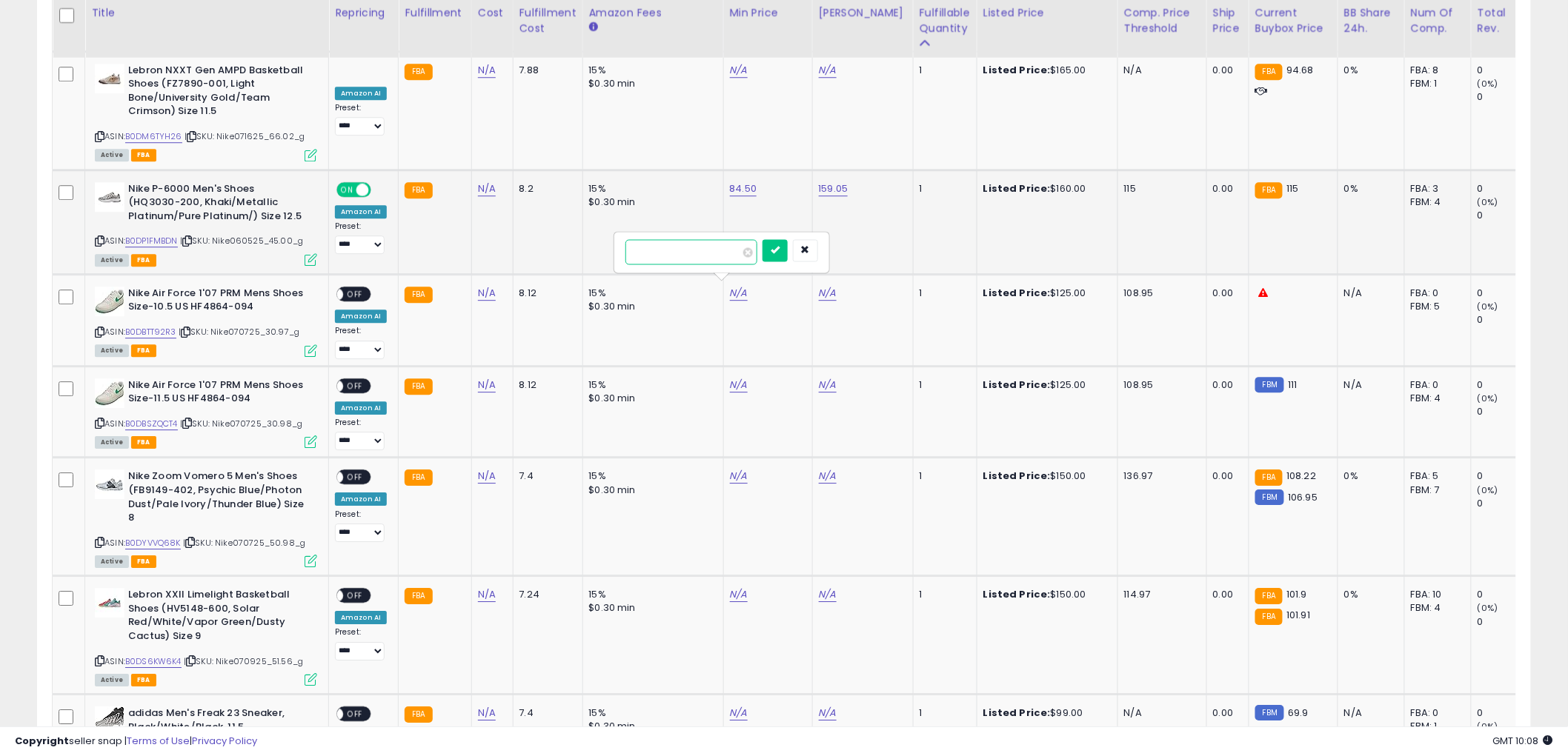
click button "submit" at bounding box center [774, 250] width 25 height 23
click at [138, 418] on link "B0DBSZQCT4" at bounding box center [151, 424] width 53 height 12
click at [801, 249] on input "number" at bounding box center [781, 251] width 132 height 25
type input "******"
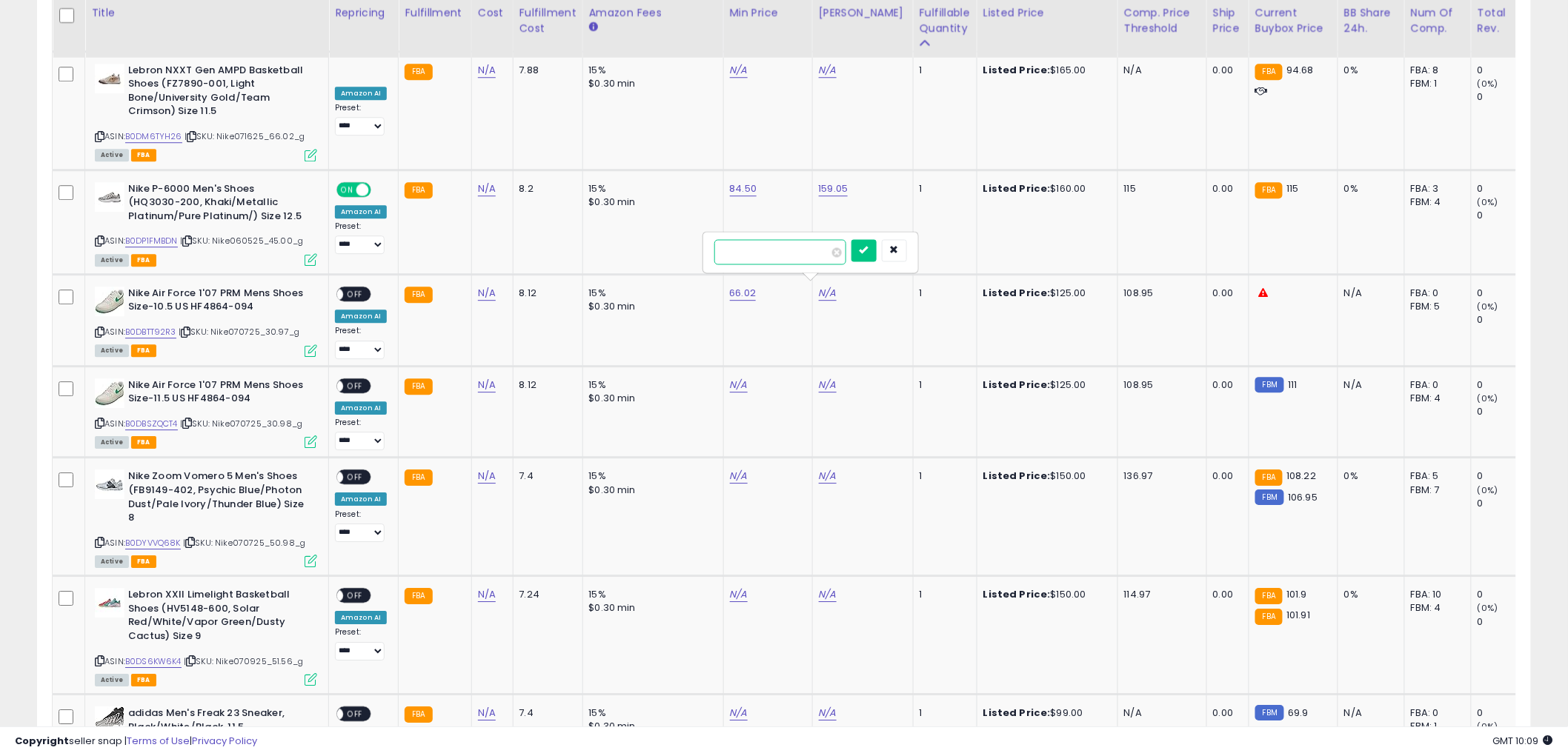
click button "submit" at bounding box center [863, 250] width 25 height 23
drag, startPoint x: 355, startPoint y: 292, endPoint x: 339, endPoint y: 303, distance: 19.4
click at [354, 294] on span "OFF" at bounding box center [355, 294] width 23 height 12
click at [99, 328] on icon at bounding box center [99, 332] width 10 height 8
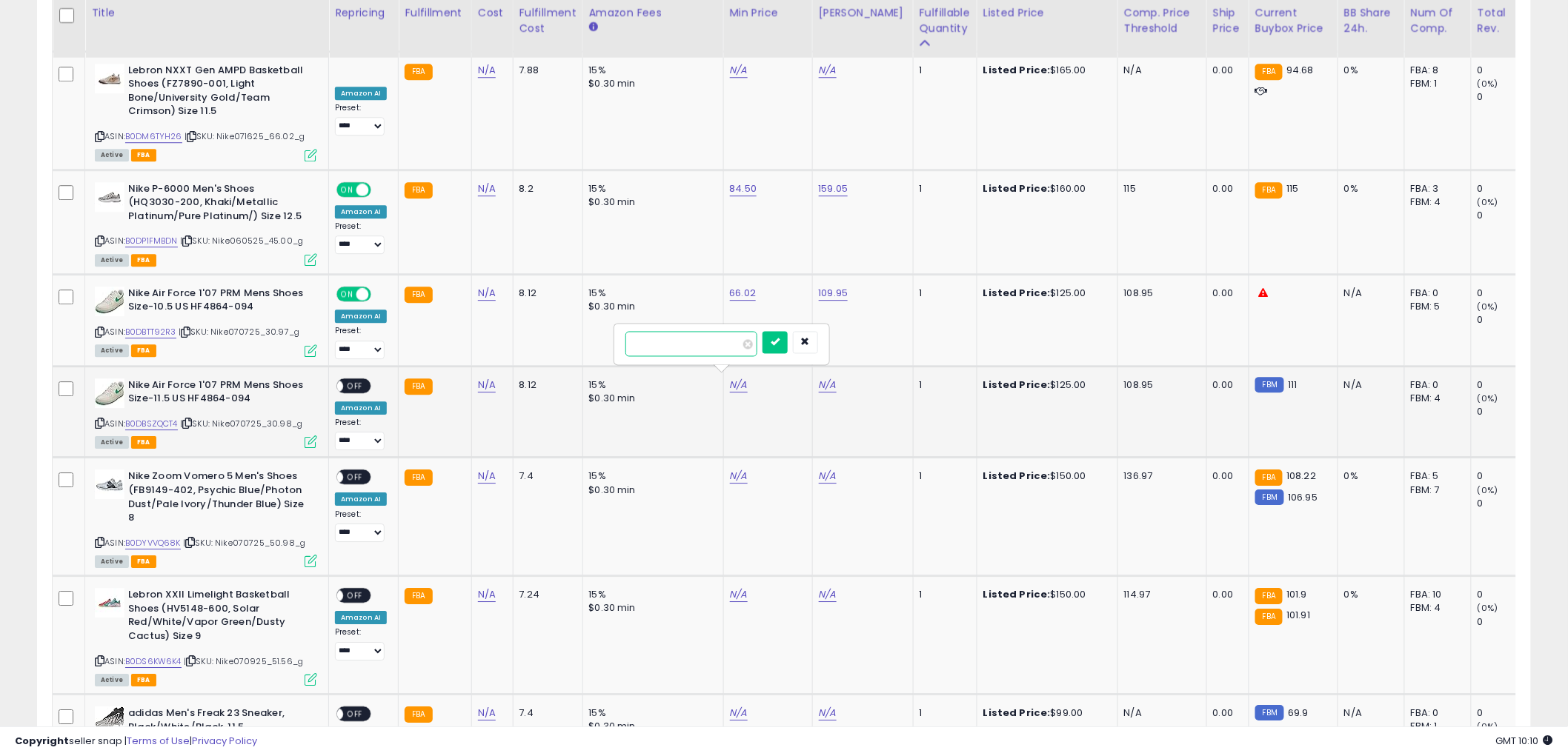
click at [717, 342] on input "number" at bounding box center [691, 343] width 132 height 25
type input "*****"
click button "submit" at bounding box center [774, 342] width 25 height 23
click at [787, 338] on input "number" at bounding box center [781, 343] width 132 height 25
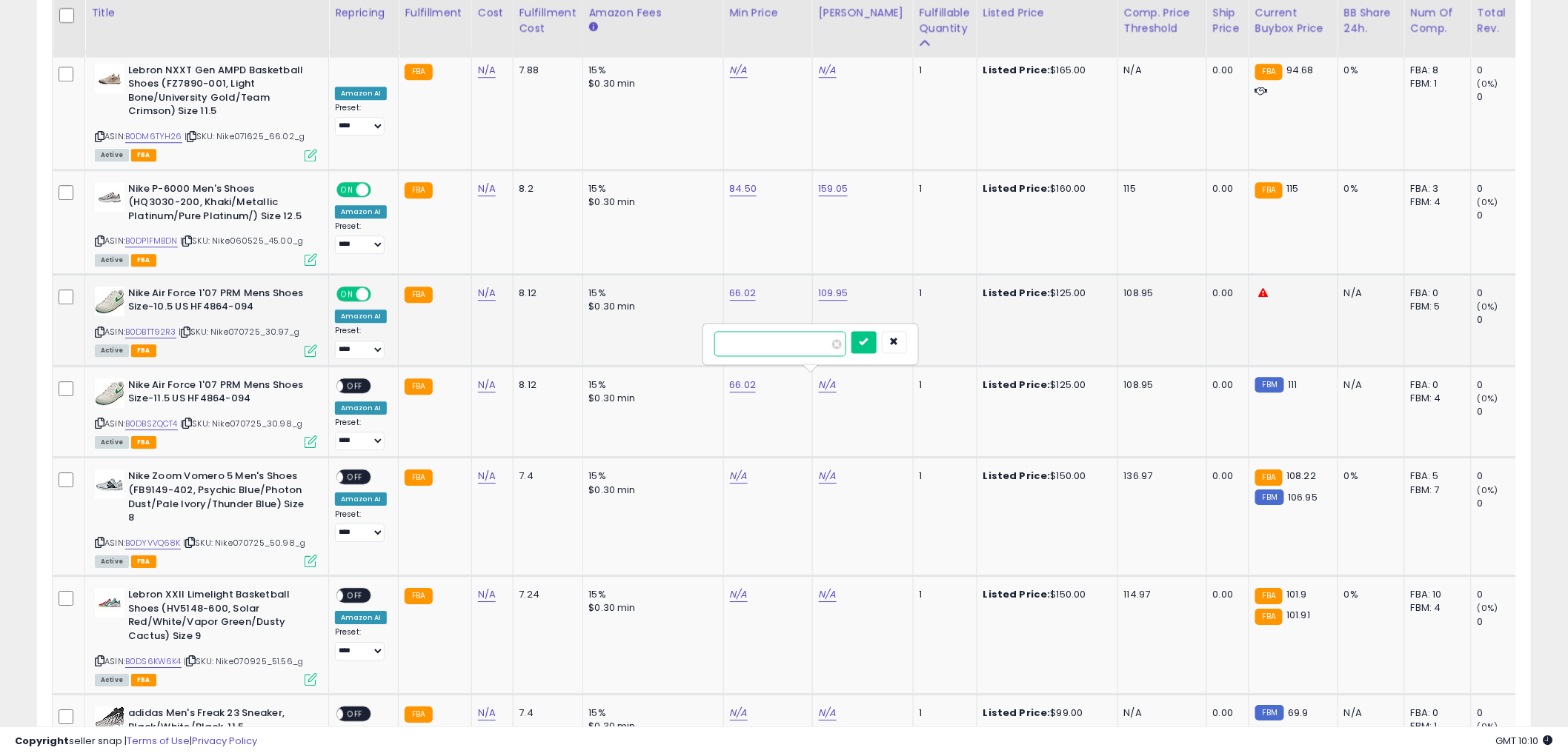
type input "******"
click button "submit" at bounding box center [863, 342] width 25 height 23
click at [354, 385] on span "OFF" at bounding box center [355, 385] width 23 height 12
click at [100, 419] on icon at bounding box center [99, 422] width 10 height 8
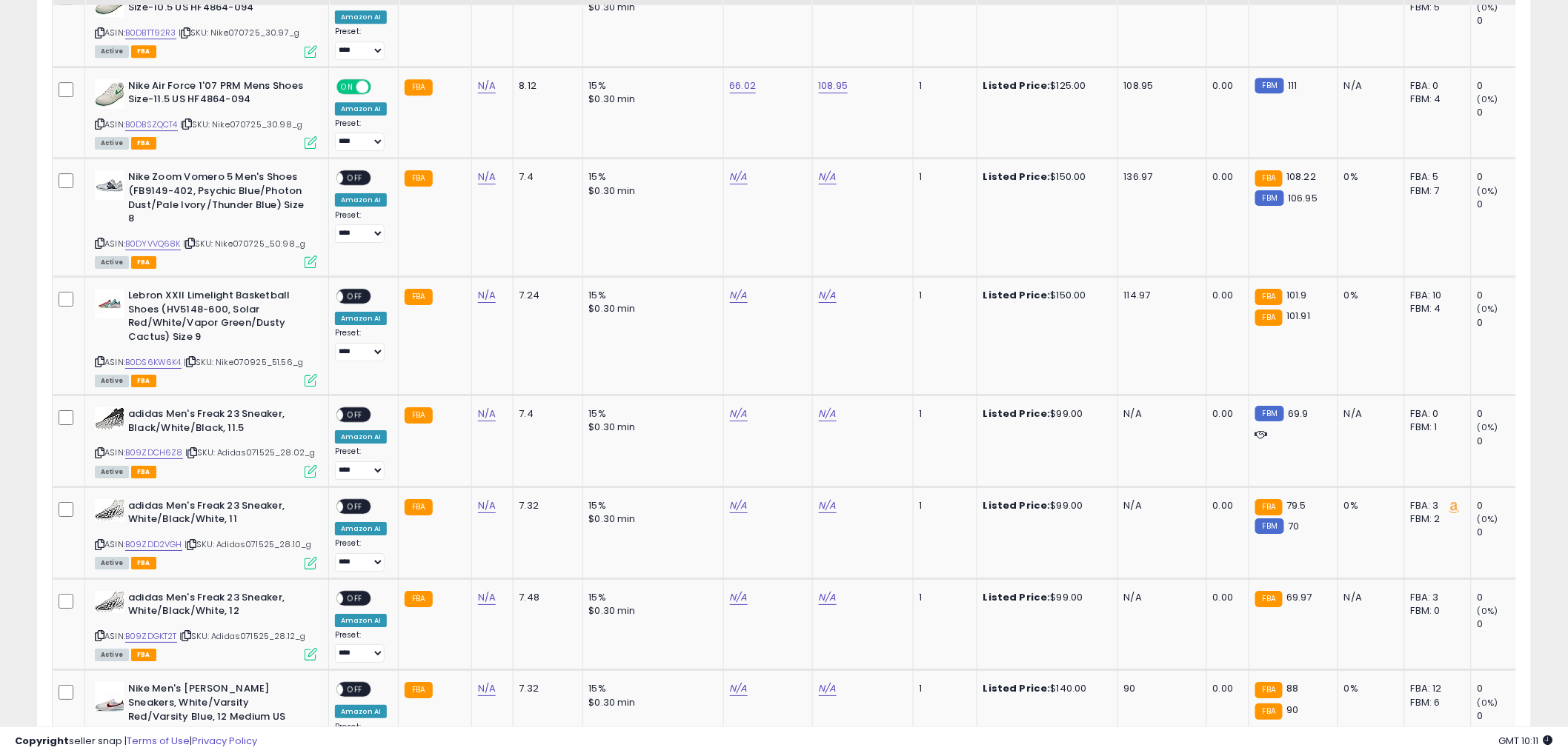
scroll to position [1893, 0]
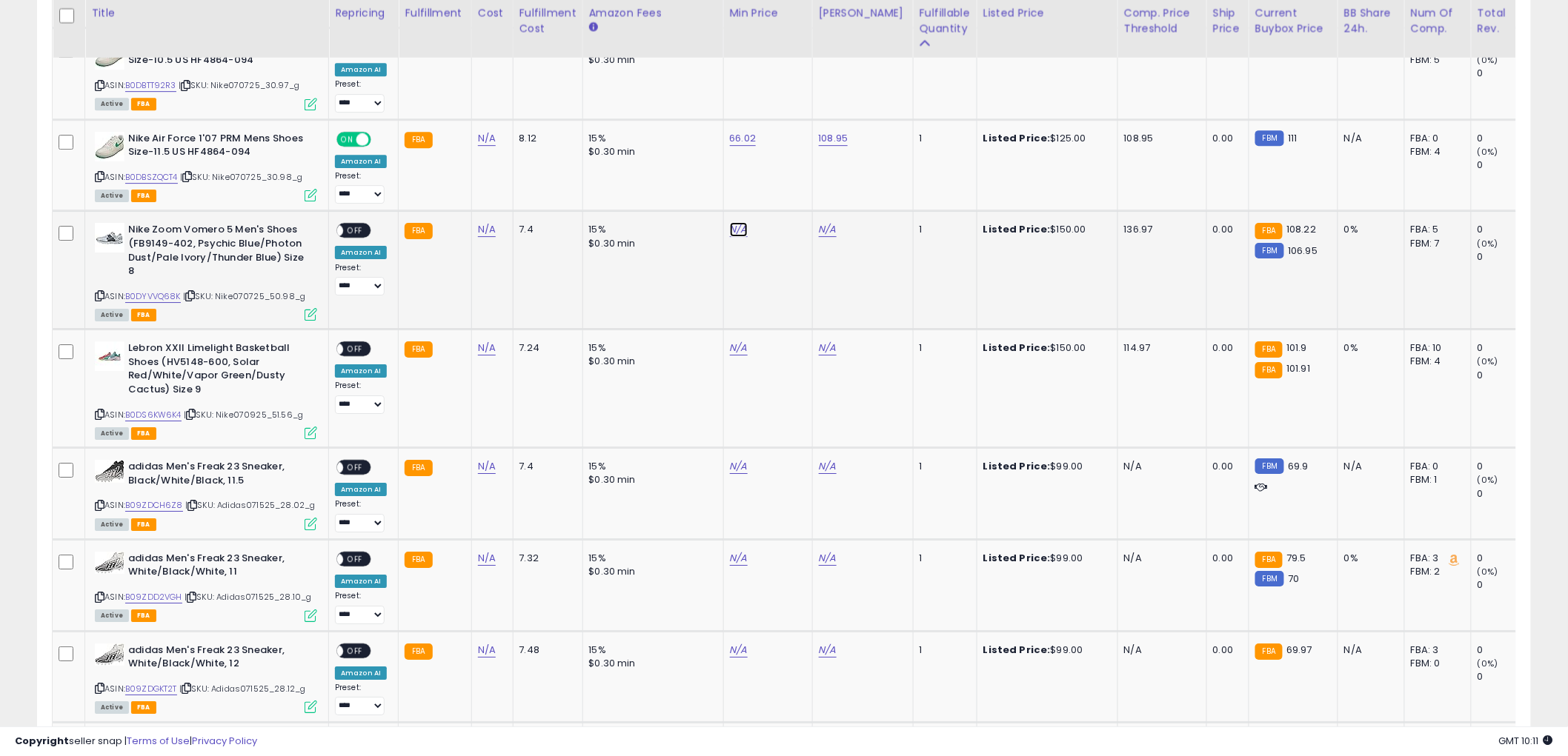
click at [143, 290] on link "B0DYVVQ68K" at bounding box center [153, 296] width 56 height 12
click at [712, 189] on input "number" at bounding box center [691, 188] width 132 height 25
type input "*****"
click button "submit" at bounding box center [774, 187] width 25 height 23
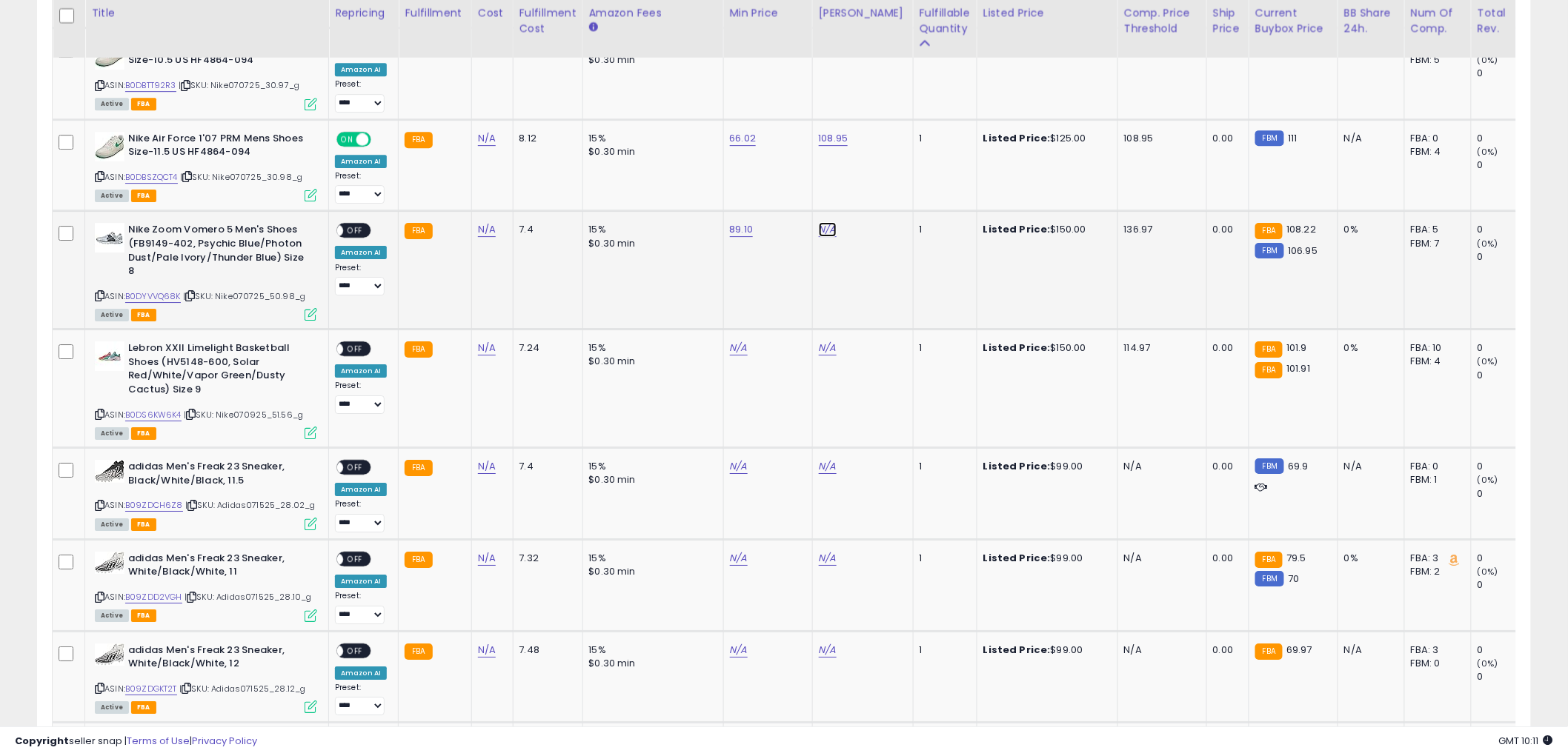
click at [811, 190] on input "number" at bounding box center [781, 188] width 132 height 25
type input "******"
click button "submit" at bounding box center [863, 187] width 25 height 23
click at [358, 226] on span "OFF" at bounding box center [355, 230] width 23 height 12
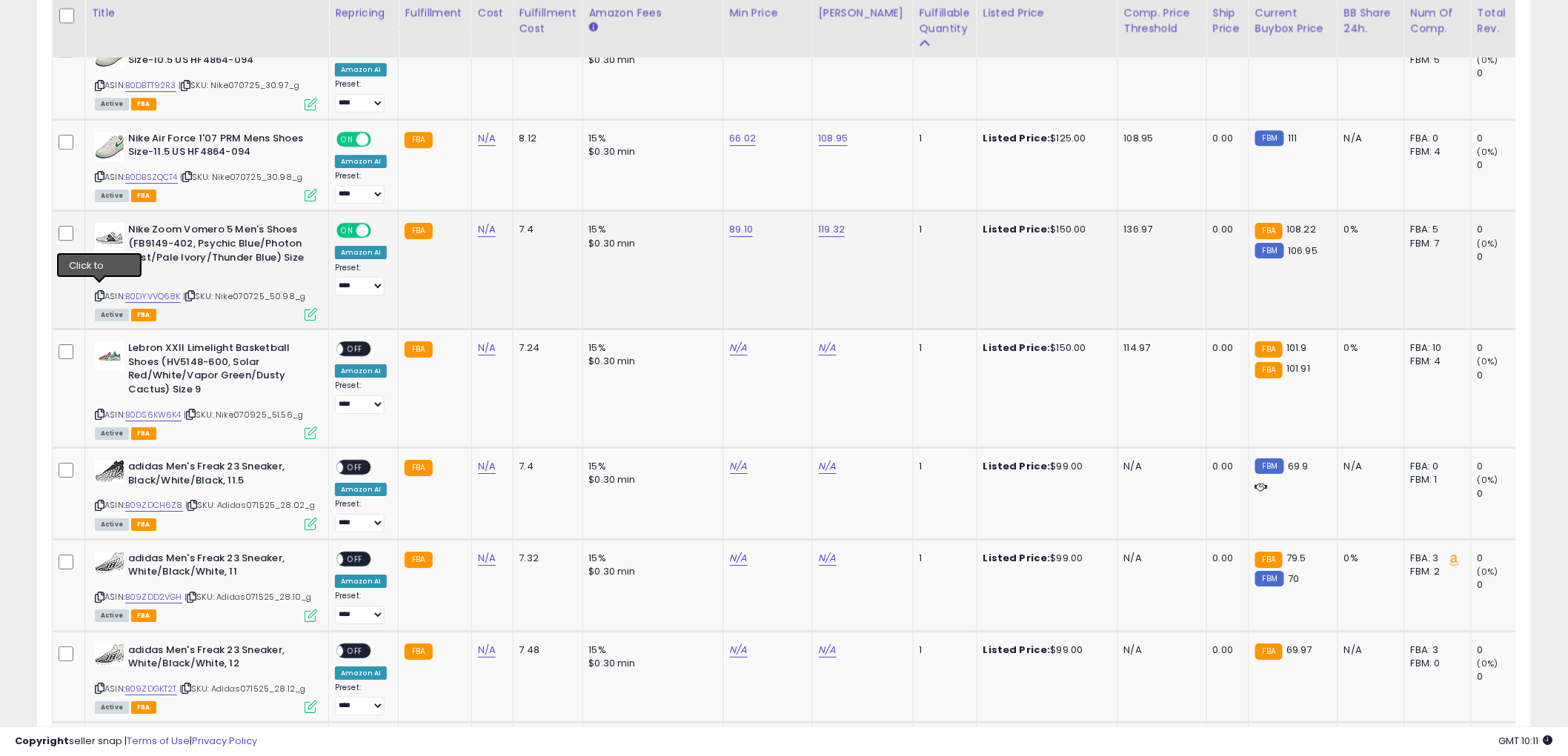
click at [98, 292] on icon at bounding box center [99, 295] width 10 height 8
click at [151, 409] on link "B0DS6KW6K4" at bounding box center [153, 415] width 56 height 12
click at [714, 301] on input "number" at bounding box center [691, 306] width 132 height 25
type input "*****"
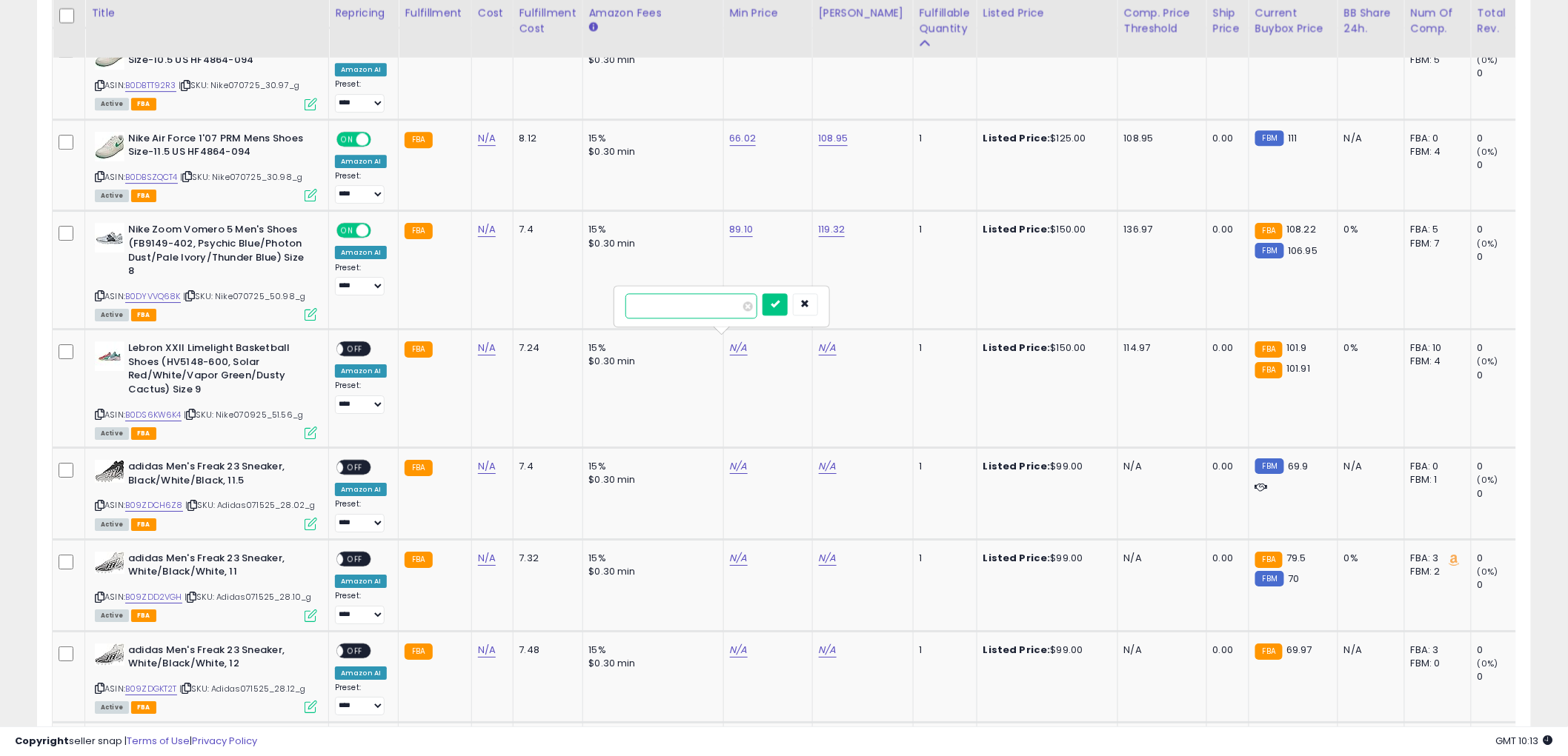
click button "submit" at bounding box center [774, 305] width 25 height 23
click at [795, 314] on input "number" at bounding box center [781, 306] width 132 height 25
type input "******"
click button "submit" at bounding box center [863, 305] width 25 height 23
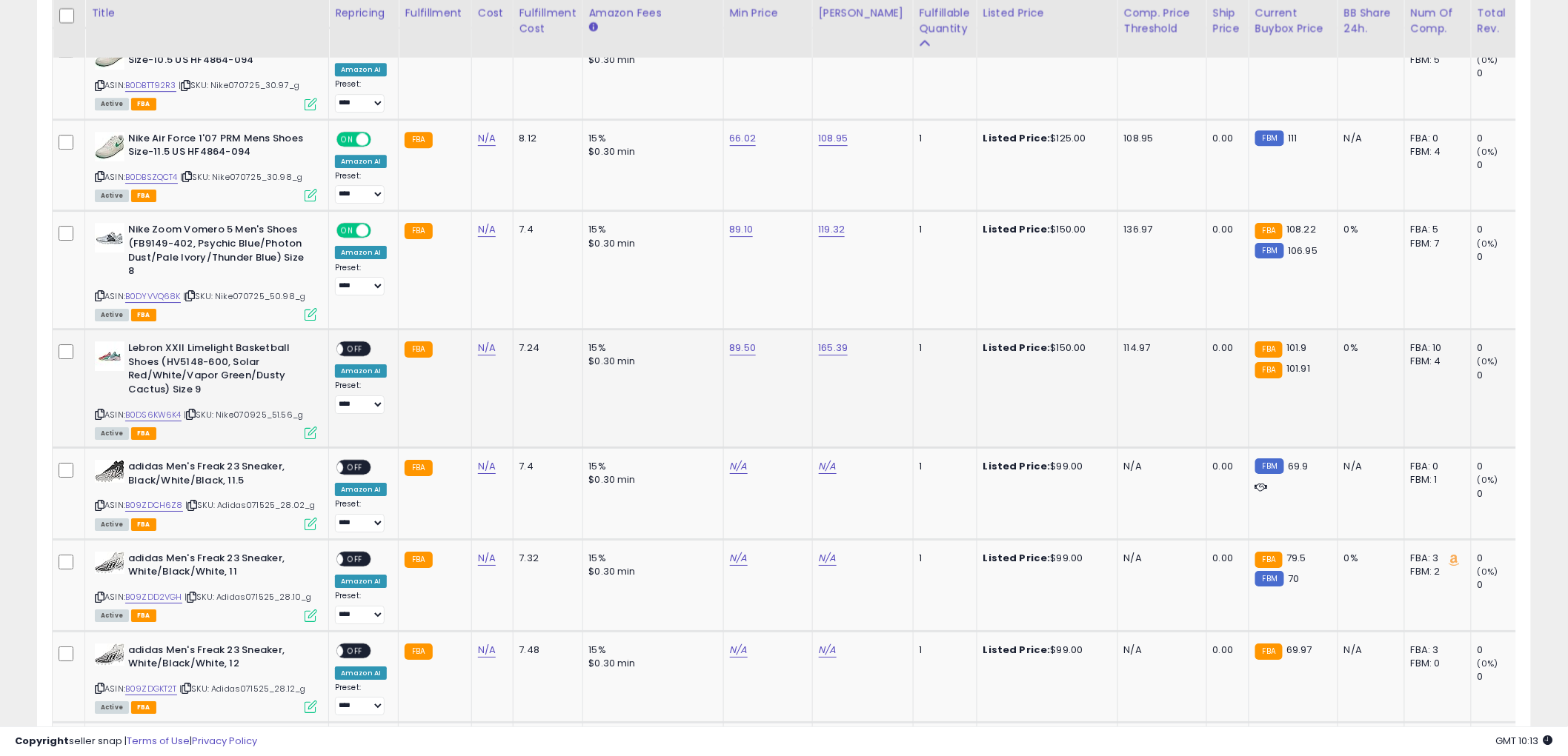
click at [355, 348] on span "OFF" at bounding box center [355, 349] width 23 height 12
click at [99, 410] on icon at bounding box center [99, 414] width 10 height 8
click at [143, 500] on link "B09ZDCH6Z8" at bounding box center [154, 505] width 57 height 12
click at [100, 501] on icon at bounding box center [99, 505] width 10 height 8
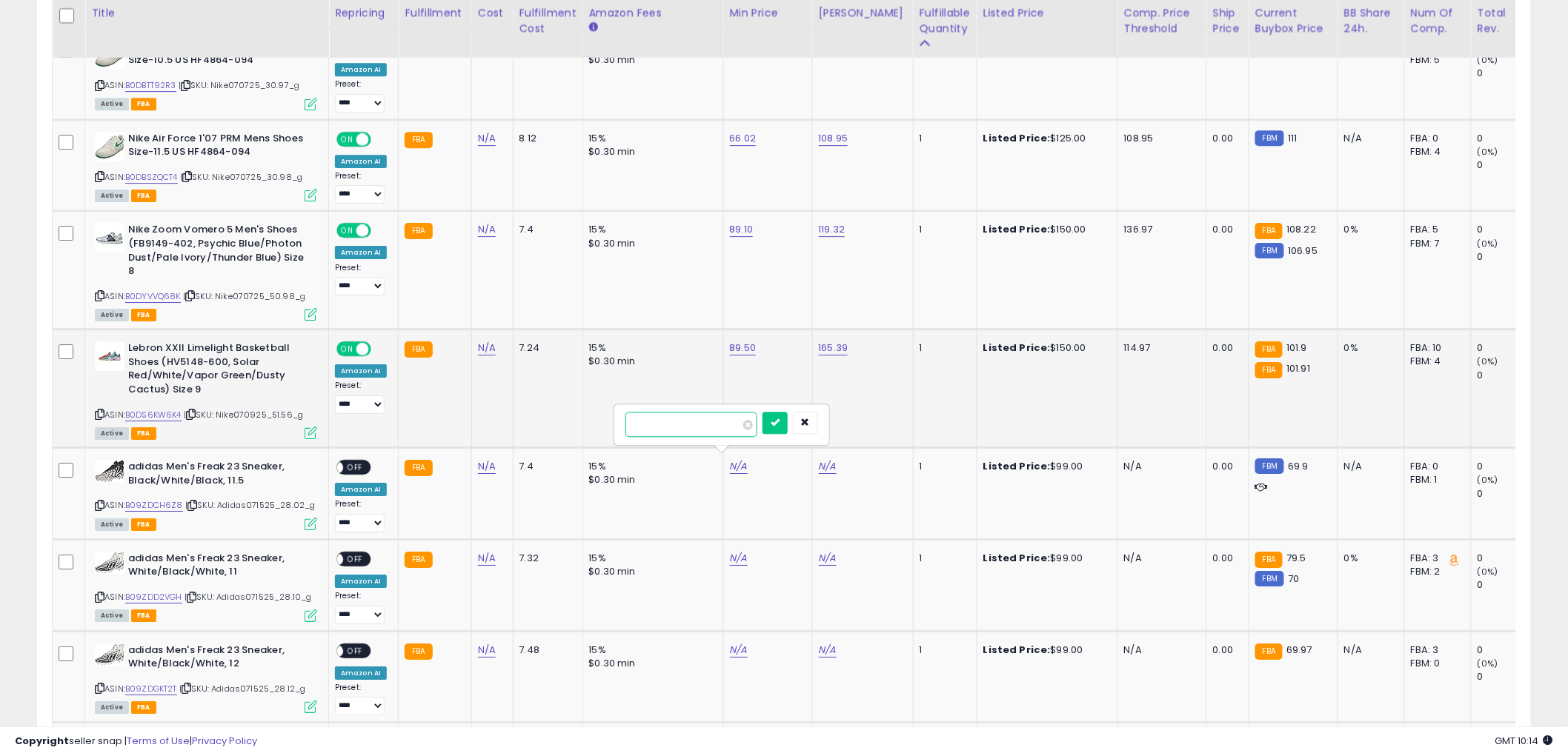
drag, startPoint x: 691, startPoint y: 424, endPoint x: 1502, endPoint y: 361, distance: 813.4
click at [694, 424] on input "number" at bounding box center [691, 424] width 132 height 25
type input "*****"
click button "submit" at bounding box center [774, 423] width 25 height 23
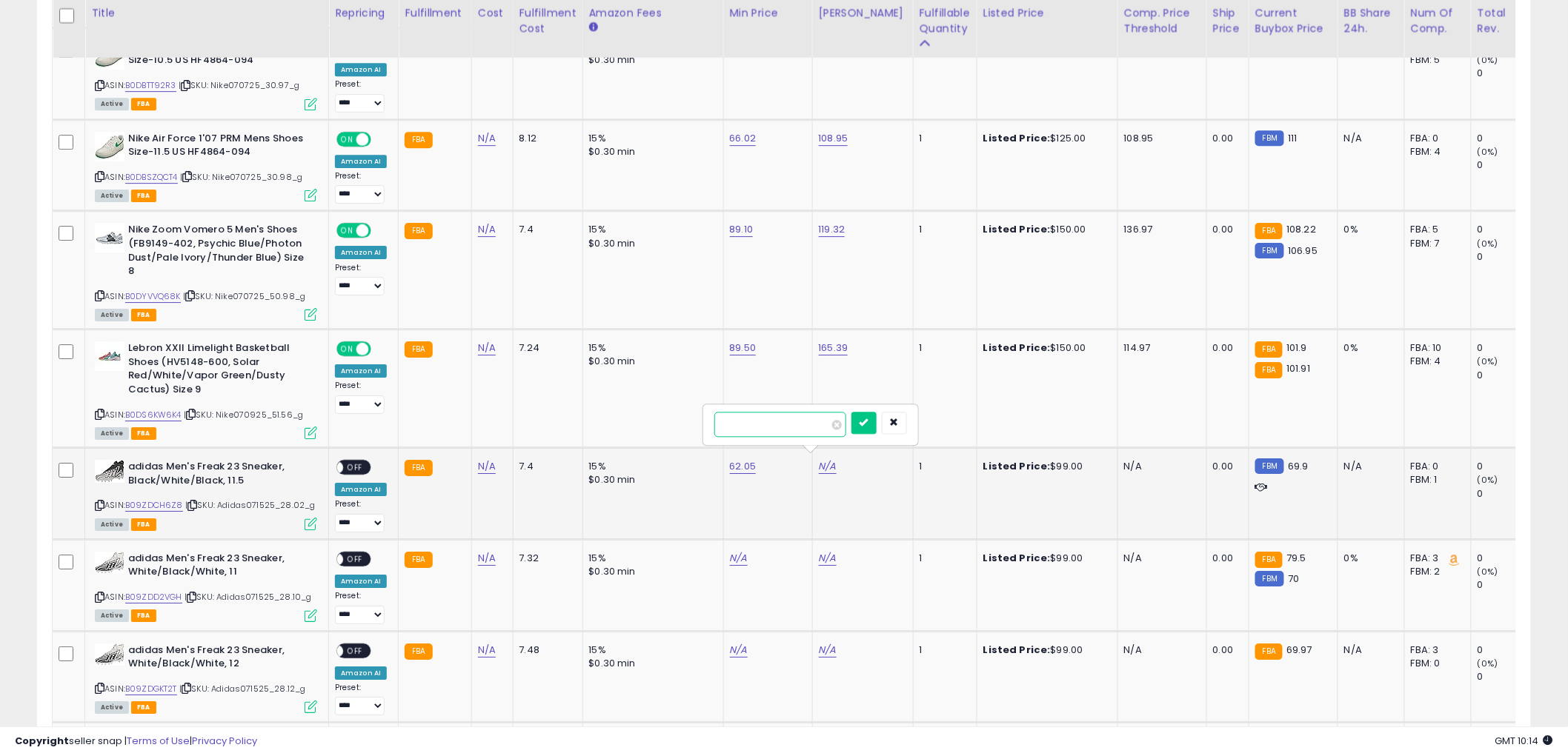
click at [767, 420] on input "number" at bounding box center [781, 424] width 132 height 25
type input "*****"
click button "submit" at bounding box center [863, 423] width 25 height 23
click at [873, 425] on icon "submit" at bounding box center [868, 422] width 9 height 9
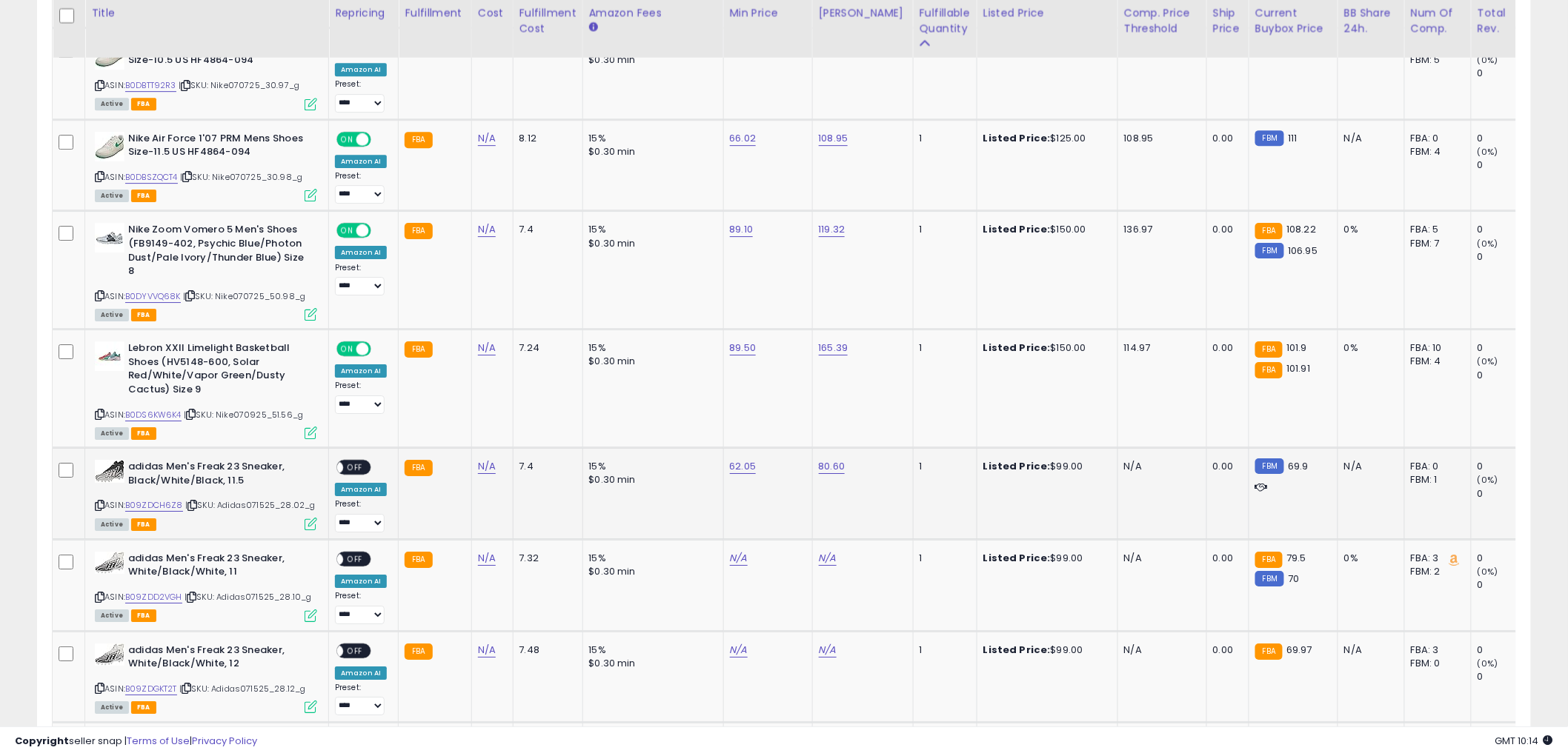
click at [357, 461] on span "OFF" at bounding box center [355, 468] width 23 height 12
click at [102, 501] on icon at bounding box center [99, 505] width 10 height 8
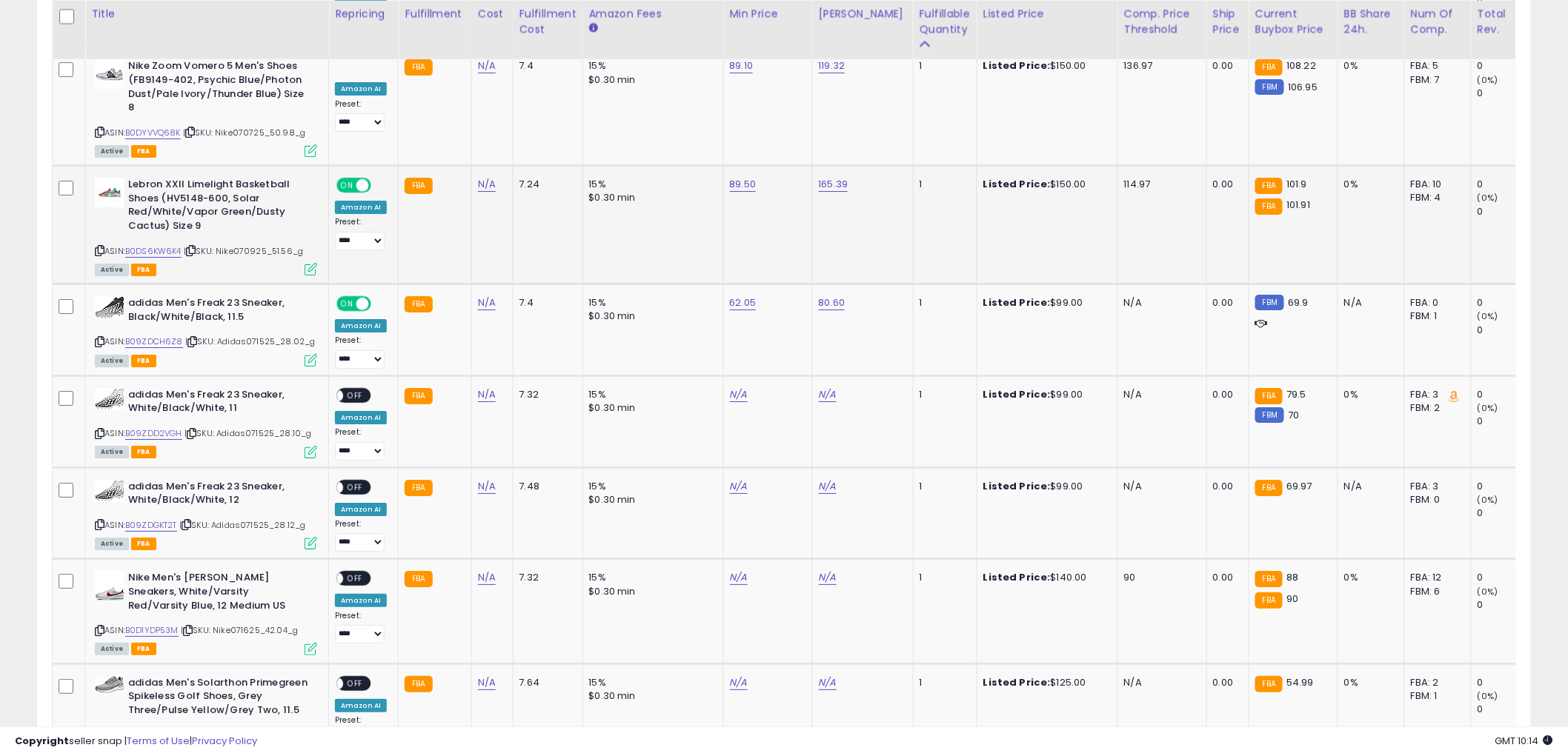
scroll to position [2057, 0]
click at [153, 427] on link "B09ZDD2VGH" at bounding box center [154, 433] width 57 height 12
click at [137, 427] on link "B09ZDD2VGH" at bounding box center [154, 433] width 57 height 12
click at [732, 352] on input "number" at bounding box center [691, 351] width 132 height 25
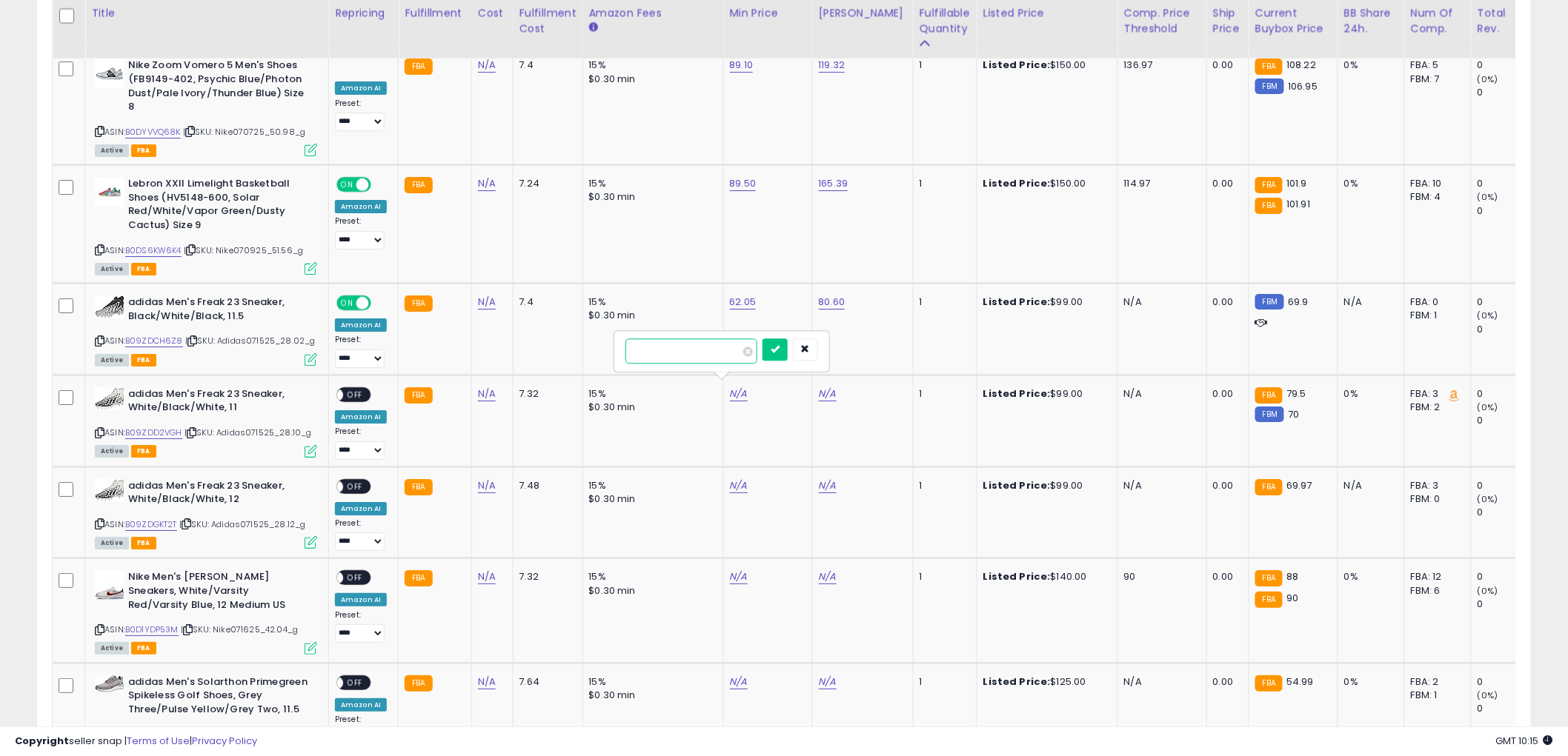
type input "*****"
click button "submit" at bounding box center [774, 350] width 25 height 23
drag, startPoint x: 786, startPoint y: 358, endPoint x: 1506, endPoint y: 273, distance: 725.0
click at [787, 358] on input "number" at bounding box center [781, 351] width 132 height 25
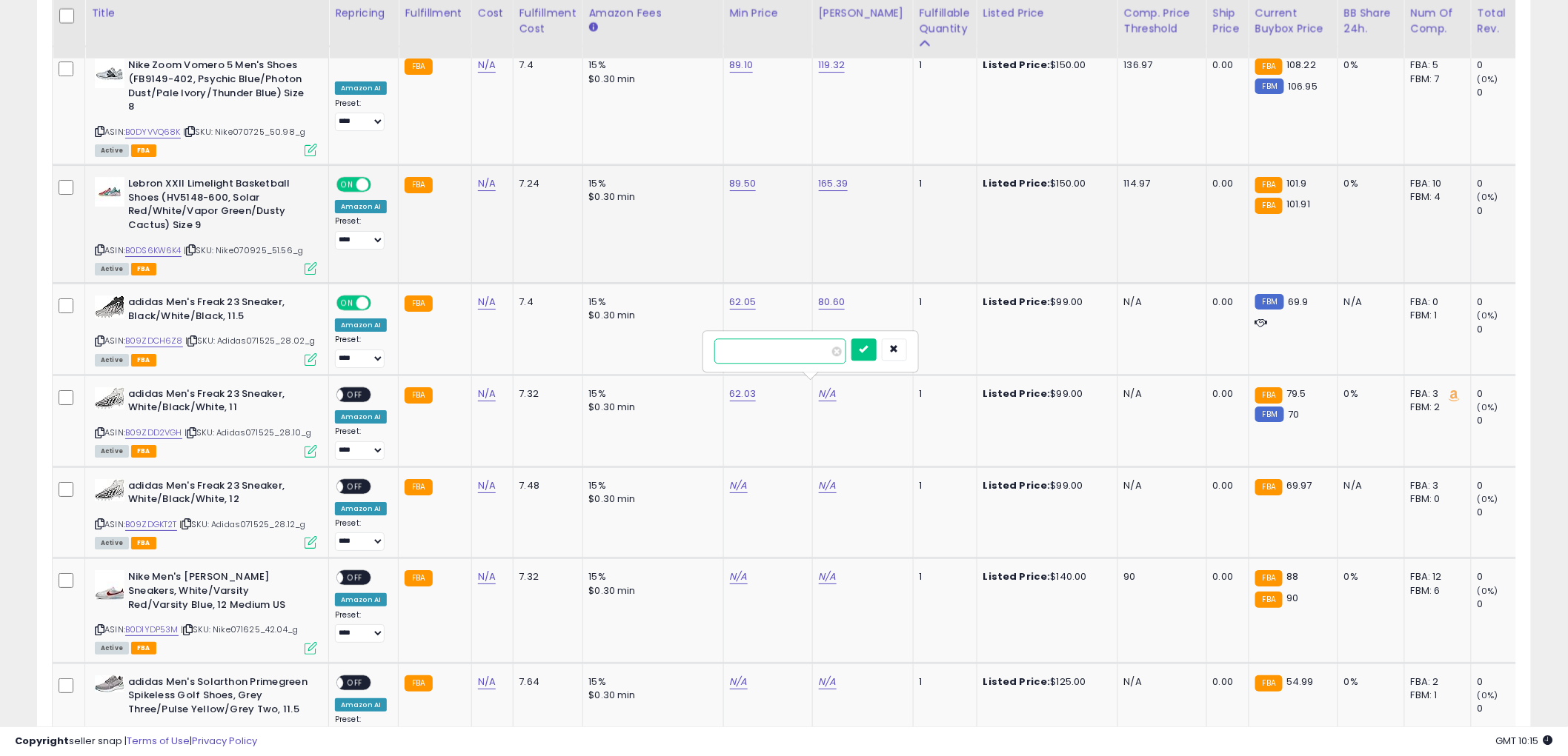
type input "*****"
click button "submit" at bounding box center [863, 350] width 25 height 23
click at [357, 388] on span "OFF" at bounding box center [355, 395] width 23 height 12
click at [100, 429] on icon at bounding box center [99, 433] width 10 height 8
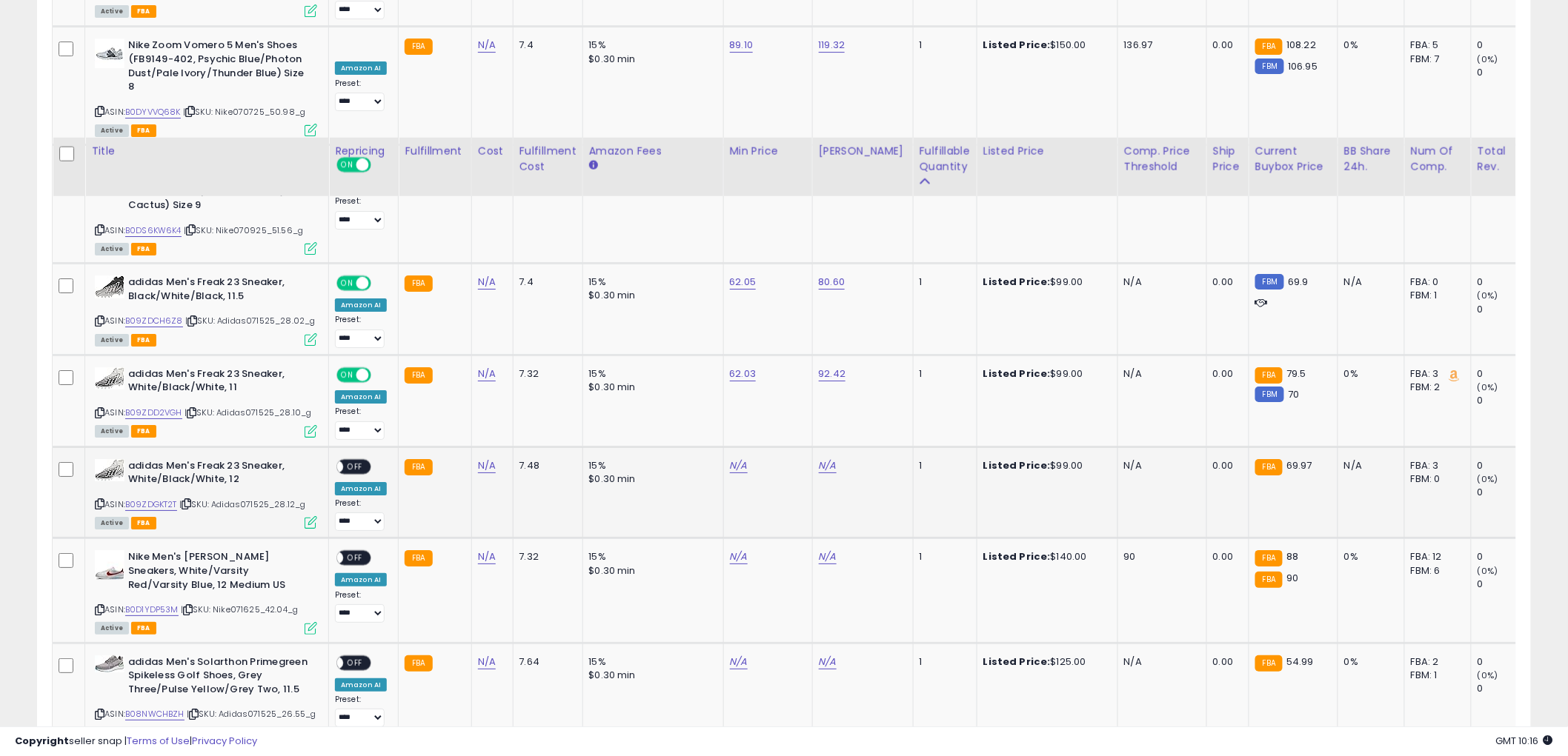
scroll to position [2222, 0]
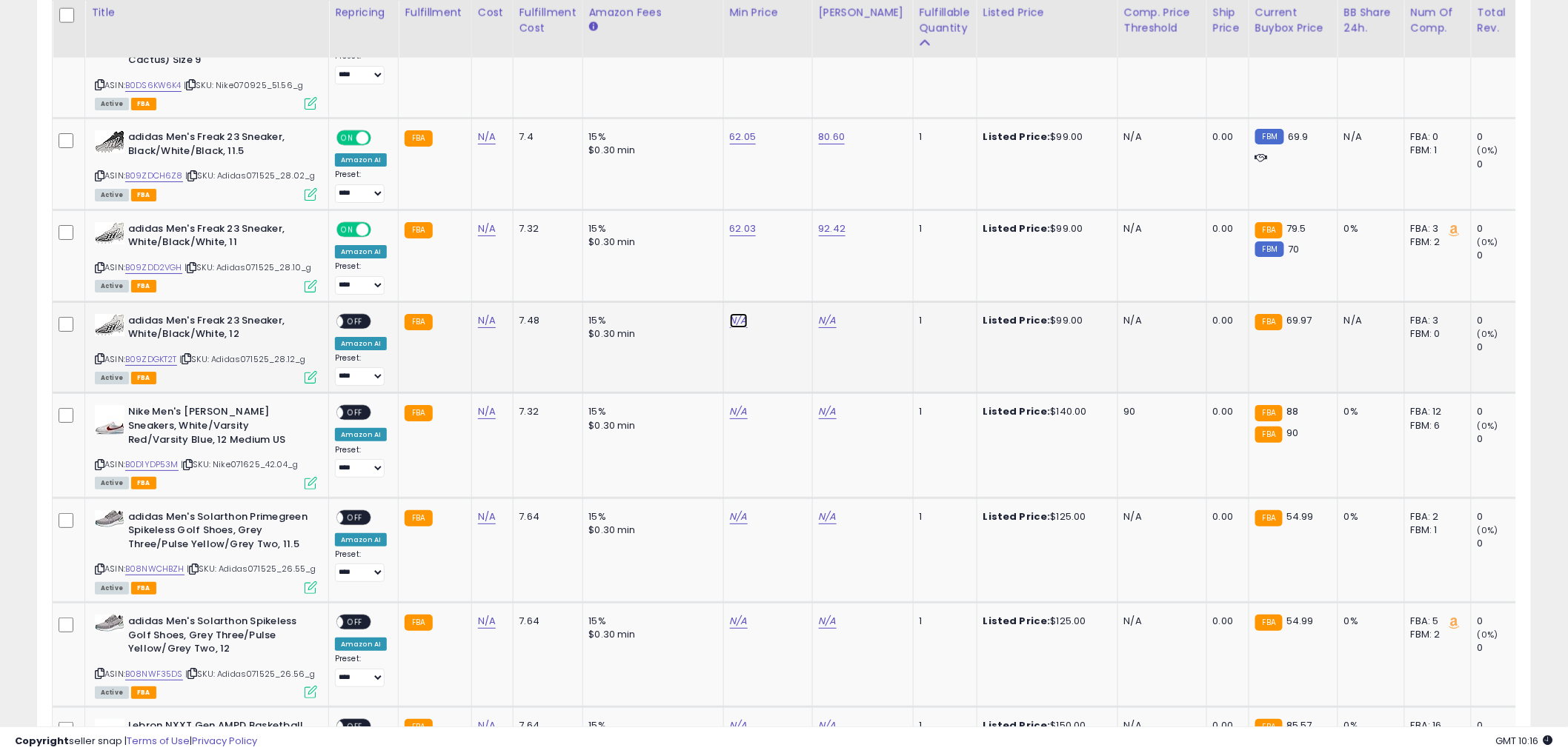
click at [144, 354] on link "B09ZDGKT2T" at bounding box center [151, 360] width 52 height 12
drag, startPoint x: 678, startPoint y: 268, endPoint x: 1087, endPoint y: 255, distance: 409.2
click at [679, 268] on input "number" at bounding box center [691, 276] width 132 height 25
type input "*****"
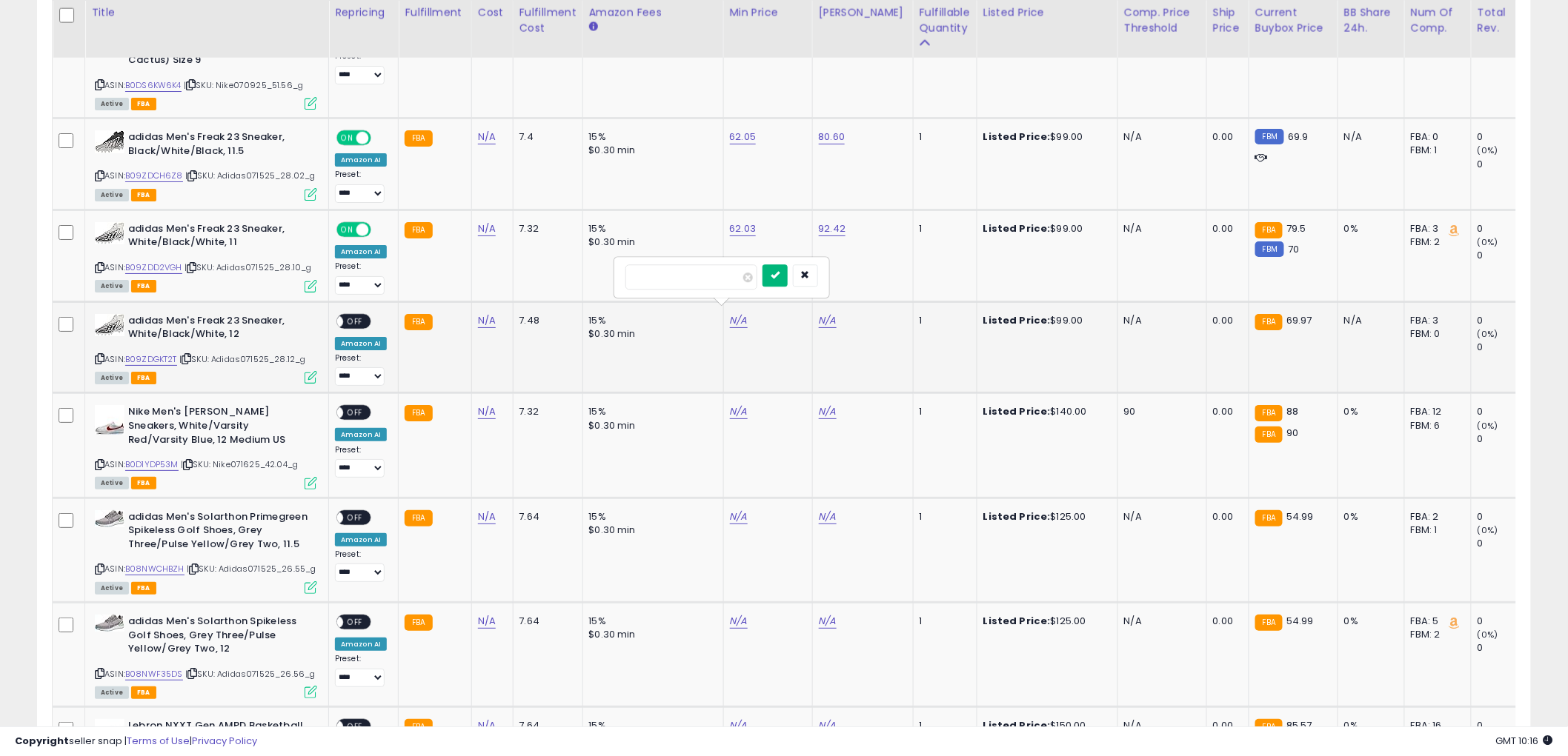
click at [787, 280] on button "submit" at bounding box center [774, 275] width 25 height 23
click at [743, 284] on input "number" at bounding box center [781, 276] width 132 height 25
type input "******"
click button "submit" at bounding box center [863, 275] width 25 height 23
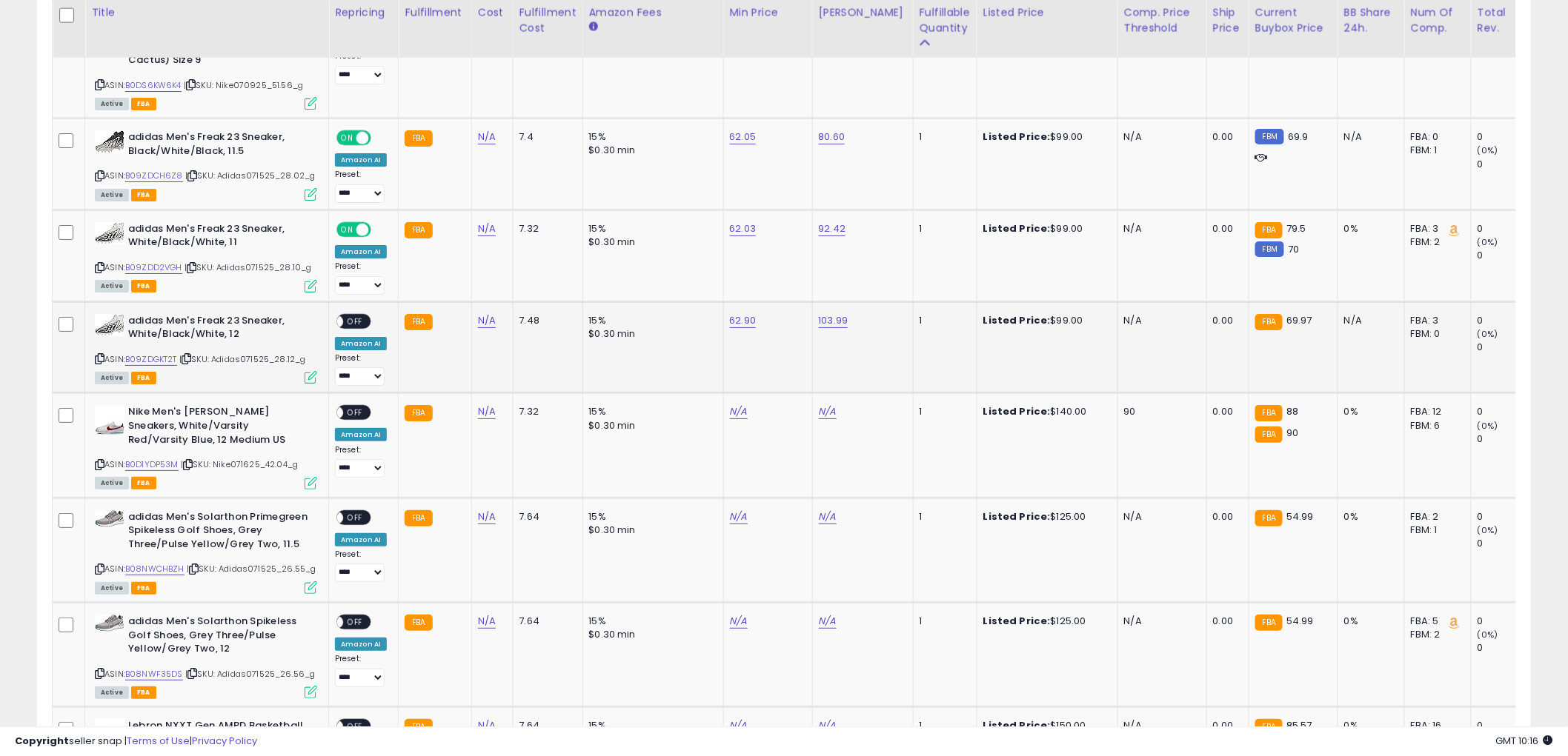
click at [367, 315] on div "ON OFF" at bounding box center [354, 322] width 35 height 16
click at [353, 315] on span "OFF" at bounding box center [355, 321] width 23 height 12
click at [100, 355] on icon at bounding box center [99, 358] width 10 height 8
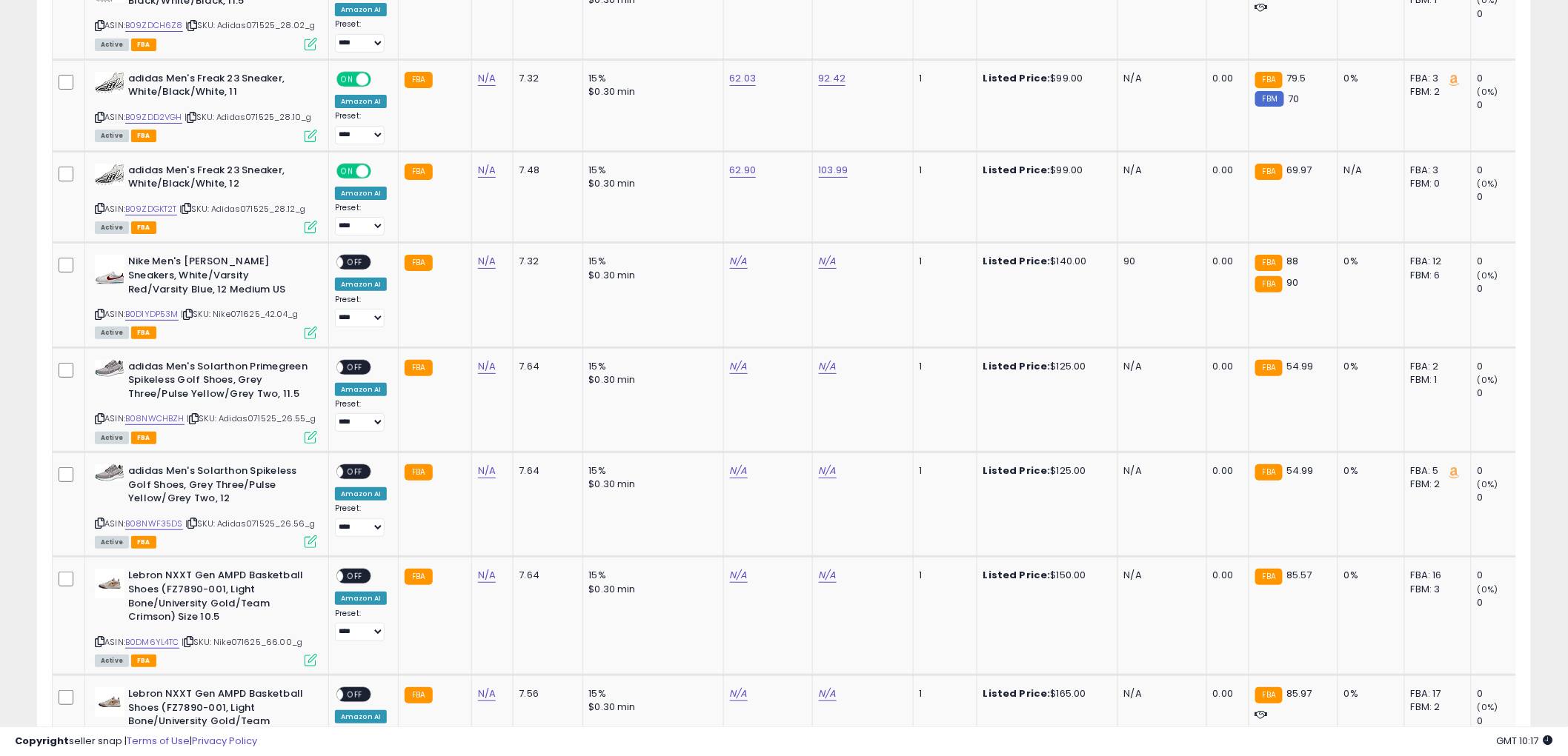
scroll to position [2304, 0]
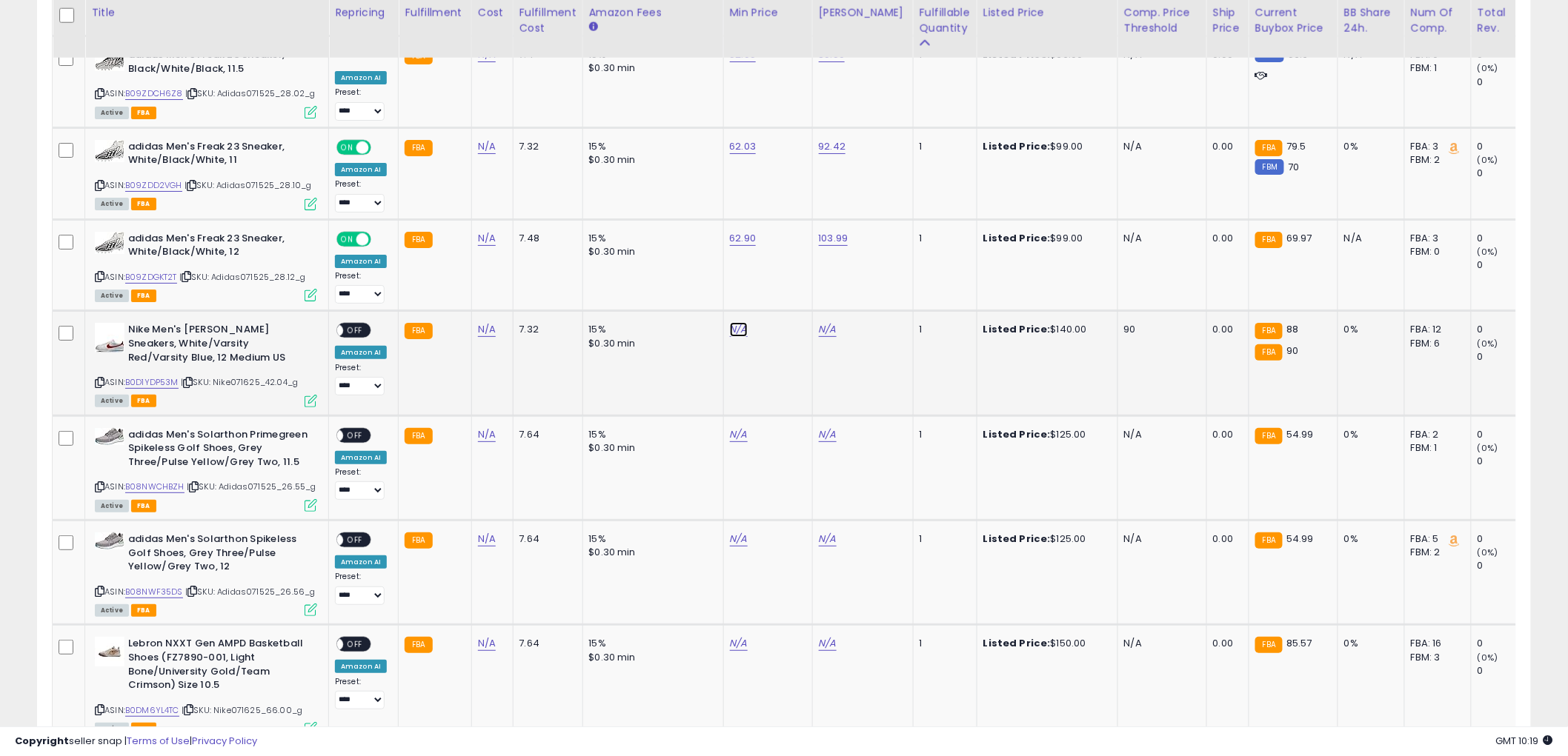
click at [165, 376] on link "B0D1YDP53M" at bounding box center [151, 382] width 53 height 12
click at [685, 295] on input "number" at bounding box center [691, 286] width 132 height 25
type input "*****"
click button "submit" at bounding box center [774, 285] width 25 height 23
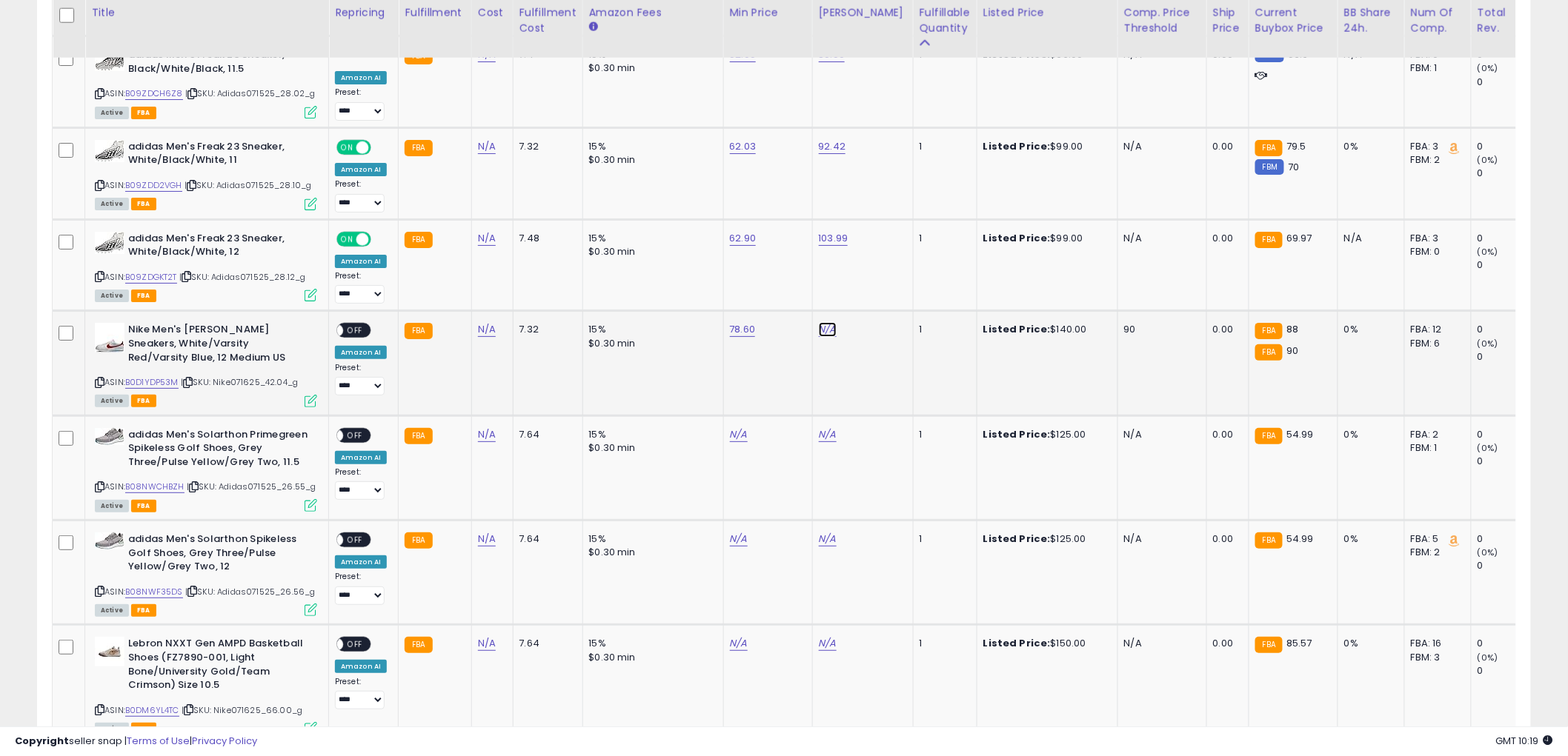
click at [809, 282] on input "number" at bounding box center [781, 286] width 132 height 25
type input "******"
click button "submit" at bounding box center [863, 285] width 25 height 23
click at [357, 324] on span "OFF" at bounding box center [355, 330] width 23 height 12
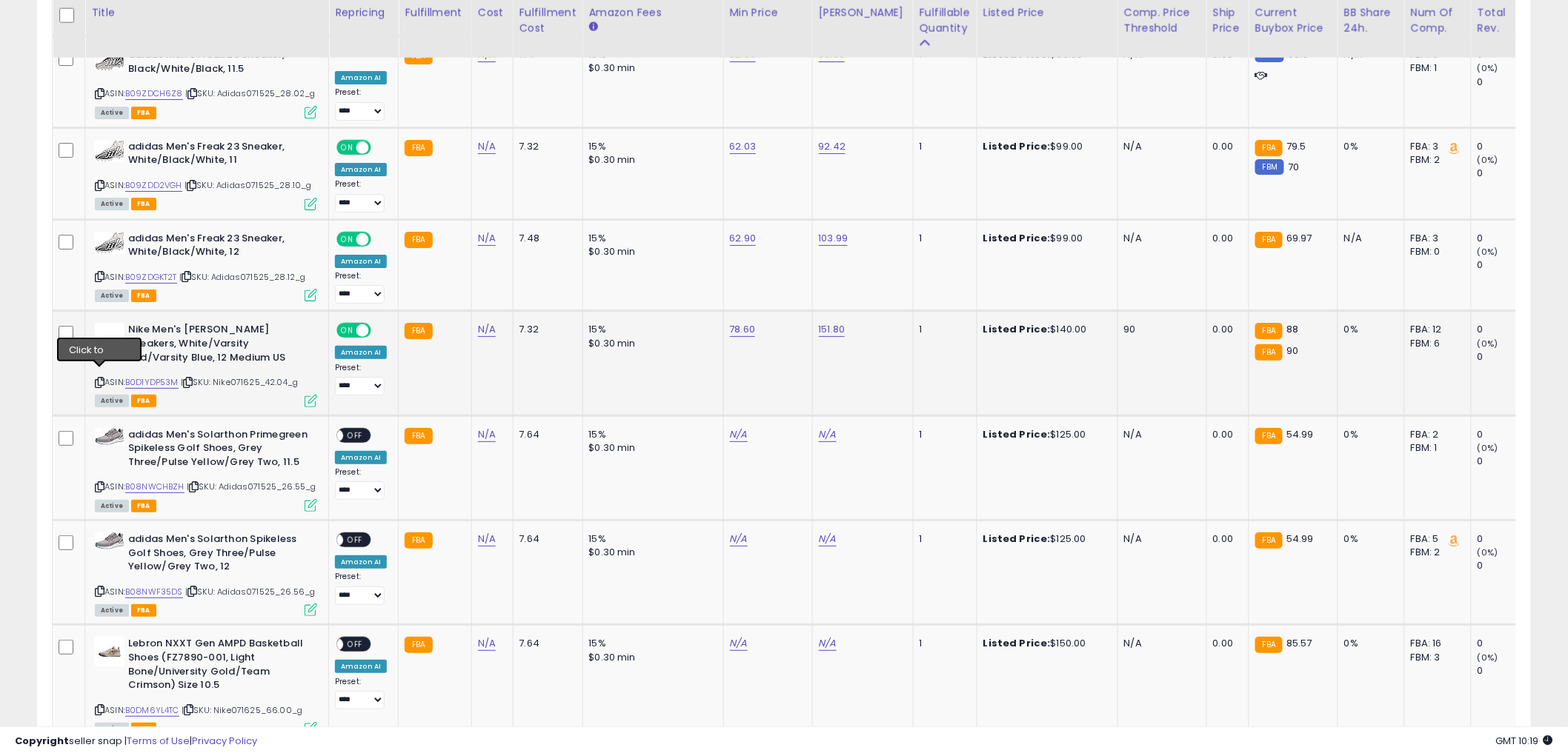
click at [101, 379] on icon at bounding box center [99, 382] width 10 height 8
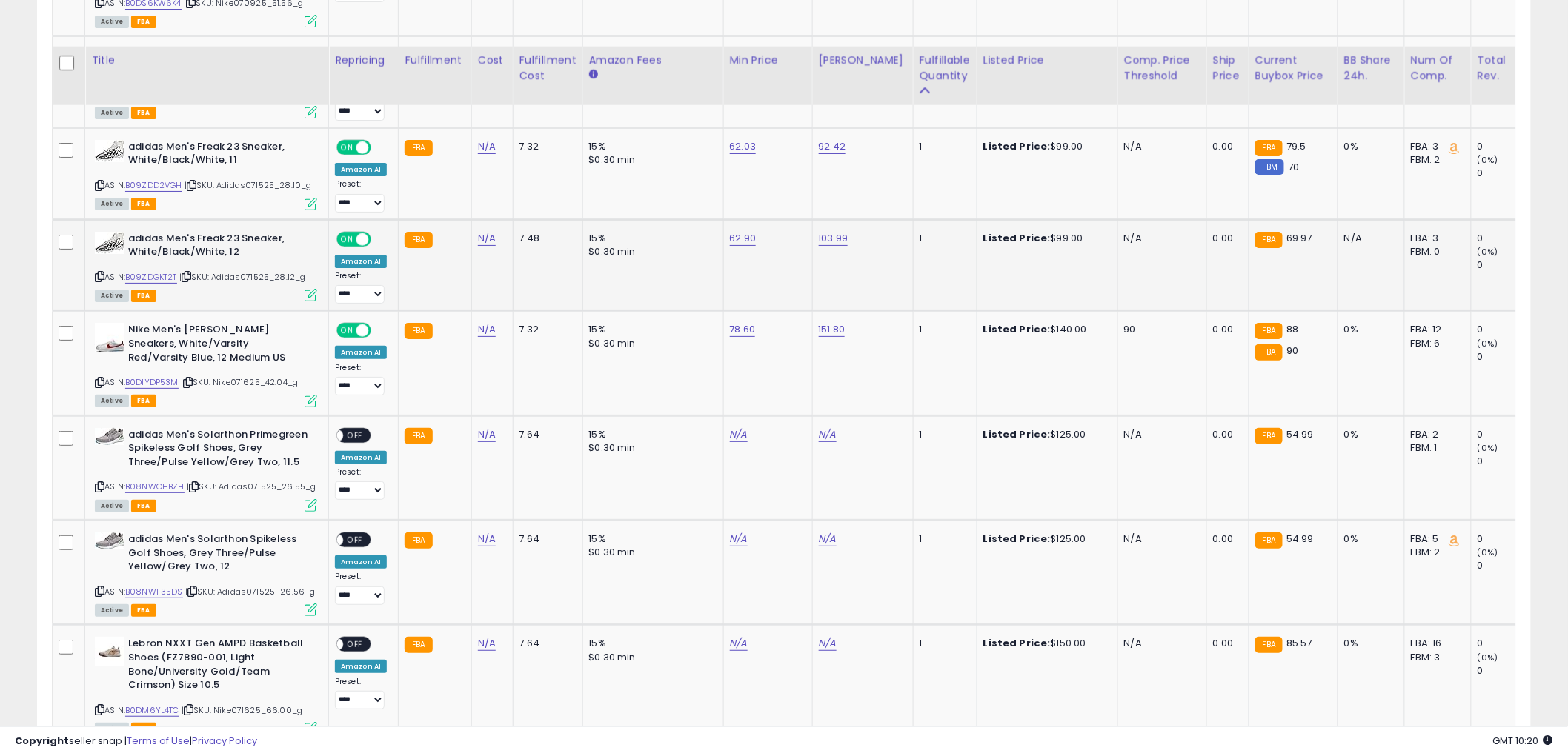
scroll to position [2386, 0]
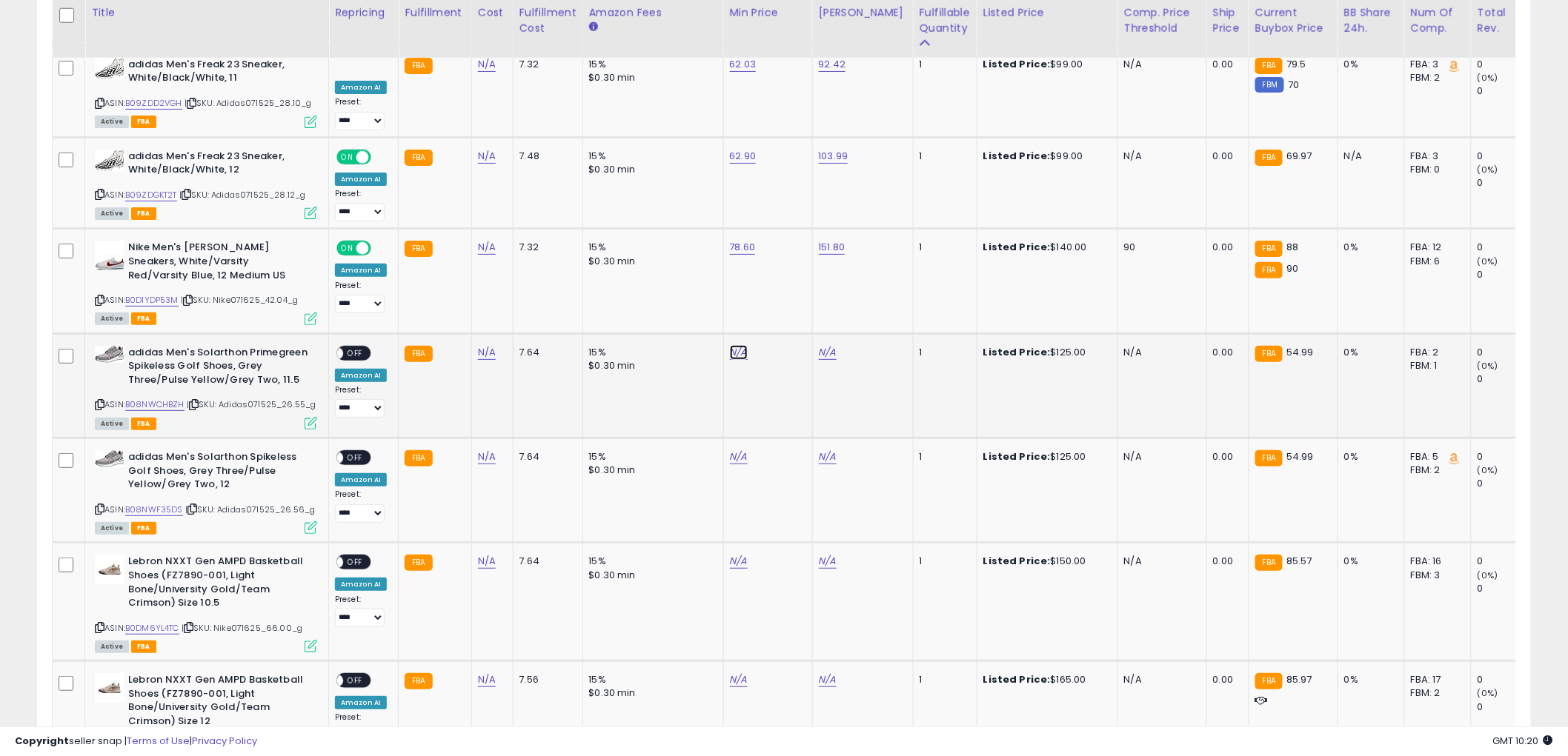
click at [143, 399] on link "B08NWCHBZH" at bounding box center [155, 405] width 59 height 12
click at [810, 306] on icon "button" at bounding box center [805, 306] width 9 height 9
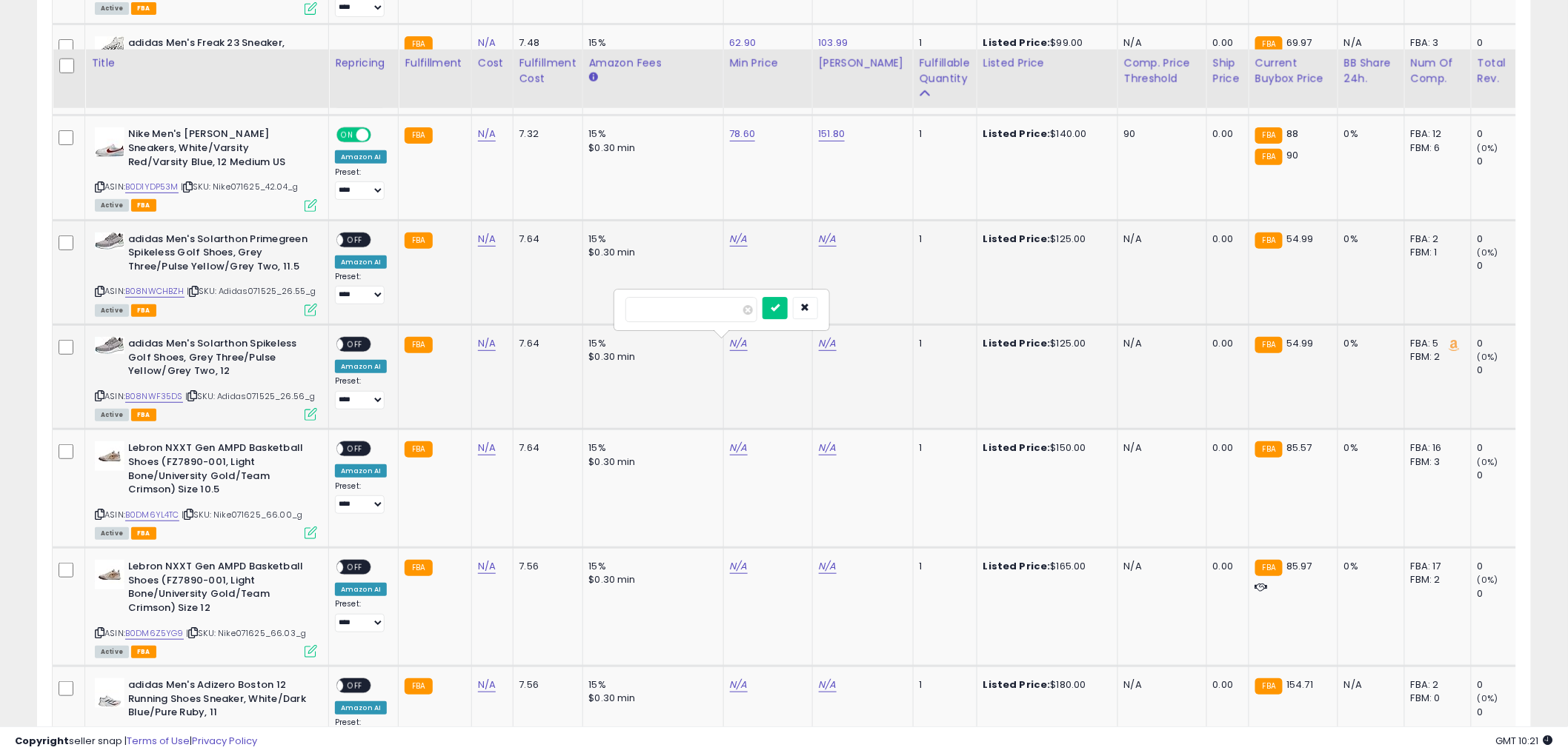
scroll to position [2551, 0]
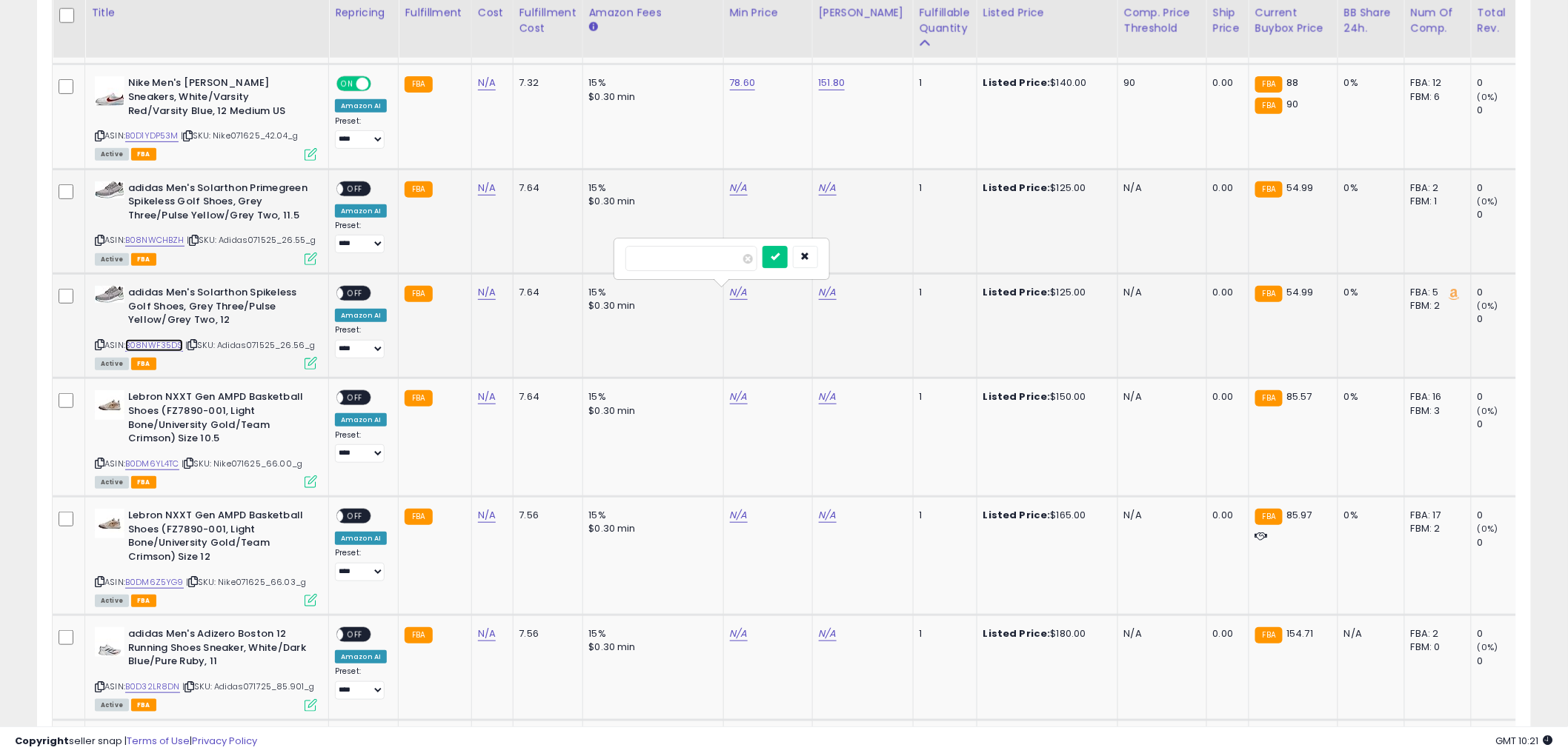
click at [159, 344] on link "B08NWF35DS" at bounding box center [154, 345] width 57 height 12
click at [810, 255] on icon "button" at bounding box center [805, 256] width 9 height 9
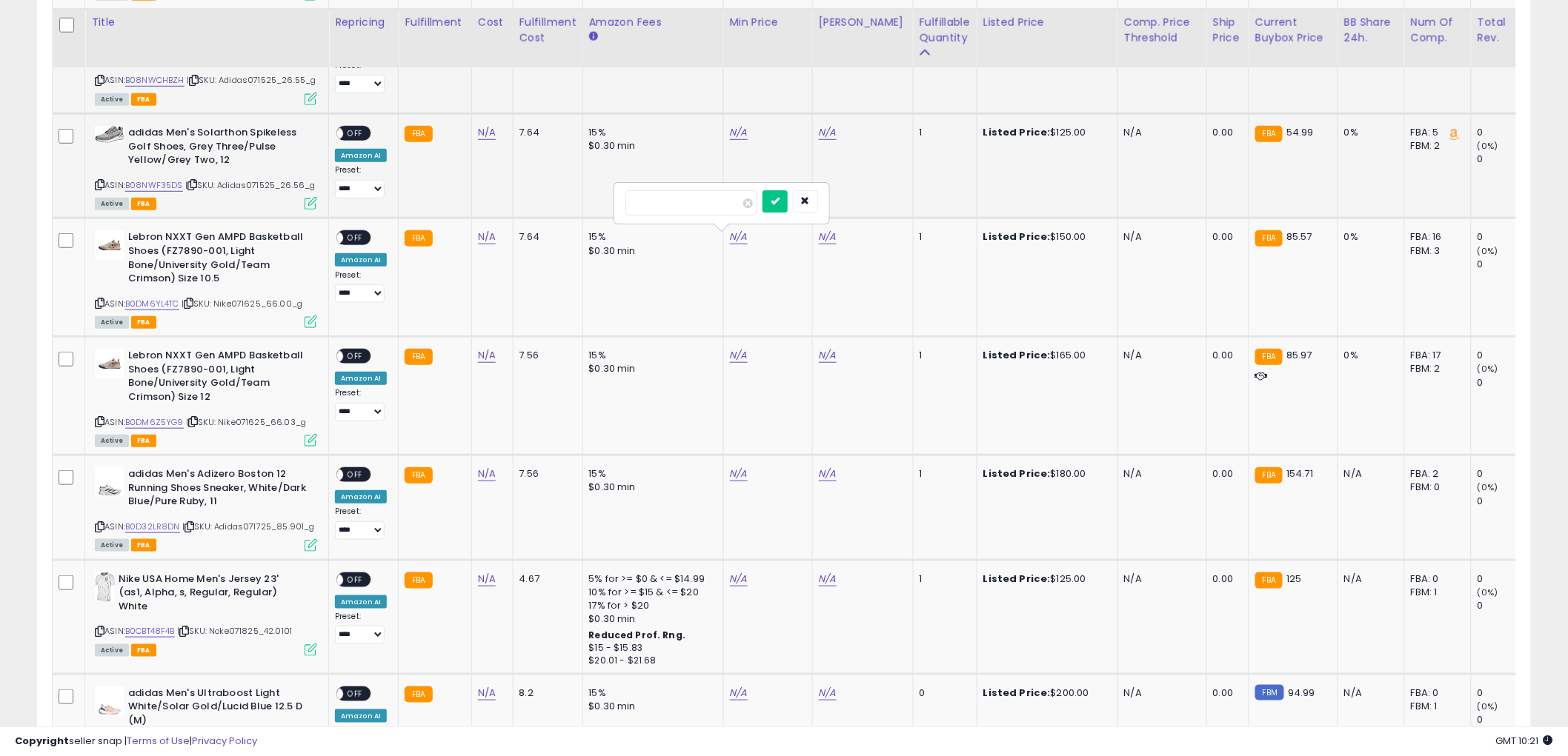
scroll to position [2797, 0]
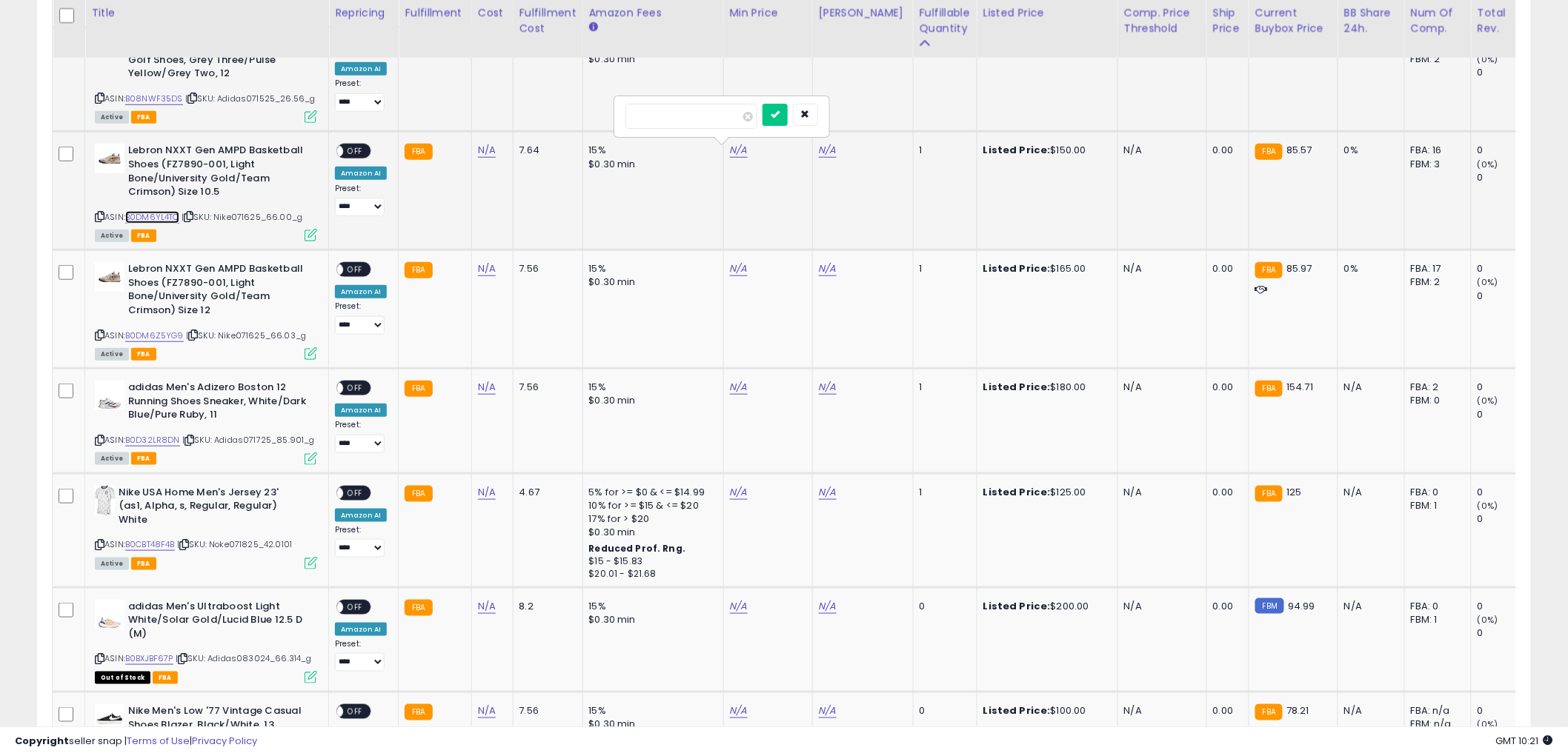
click at [145, 215] on link "B0DM6YL4TC" at bounding box center [152, 217] width 54 height 12
click at [818, 108] on button "button" at bounding box center [805, 115] width 25 height 23
click at [143, 332] on link "B0DM6Z5YG9" at bounding box center [154, 335] width 58 height 12
click at [810, 228] on icon "button" at bounding box center [805, 232] width 9 height 9
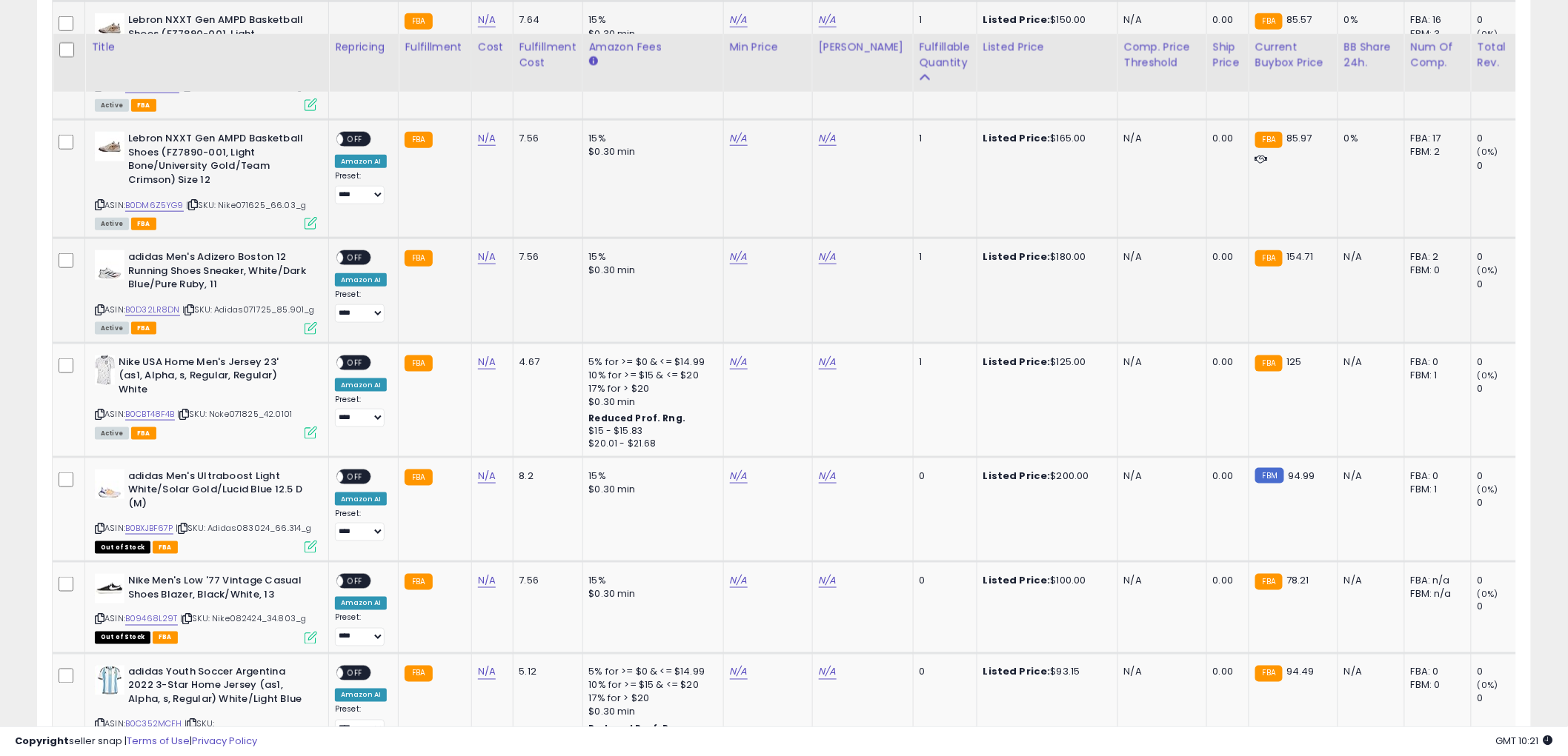
scroll to position [2962, 0]
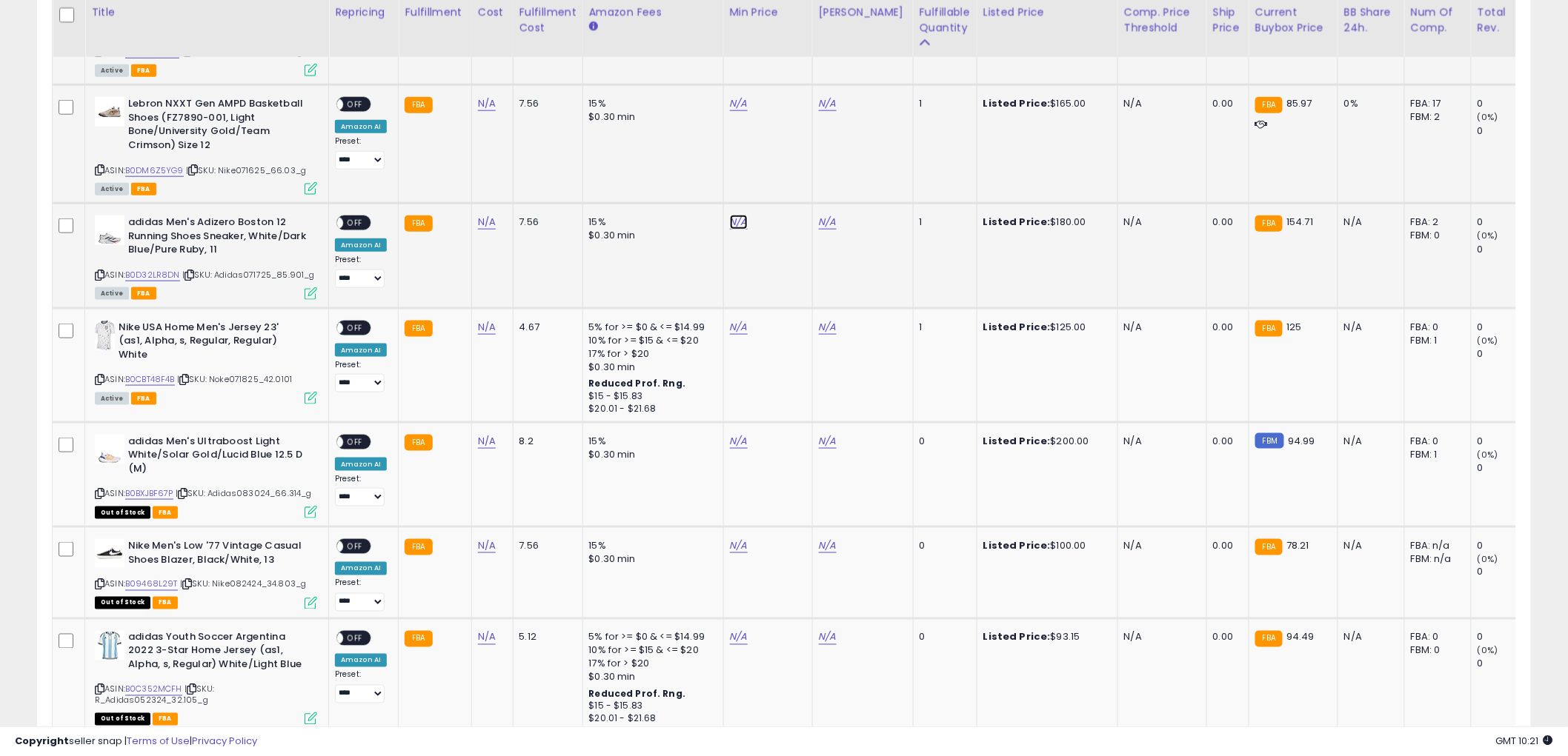
click at [158, 275] on link "B0D32LR8DN" at bounding box center [152, 275] width 55 height 12
drag, startPoint x: 681, startPoint y: 178, endPoint x: 691, endPoint y: 178, distance: 10.0
click at [682, 178] on input "number" at bounding box center [691, 186] width 132 height 25
type input "******"
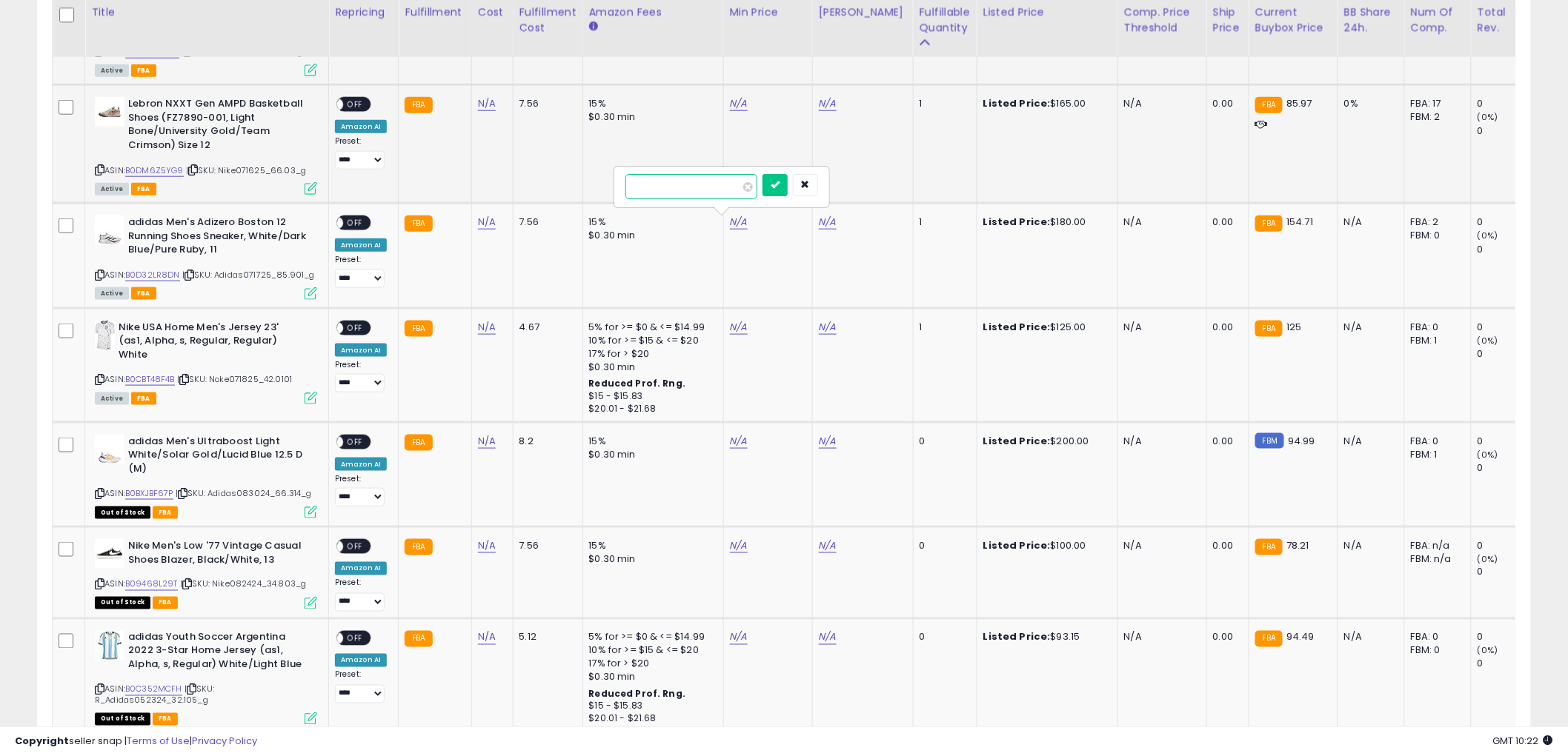
click button "submit" at bounding box center [774, 185] width 25 height 23
drag, startPoint x: 753, startPoint y: 179, endPoint x: 1514, endPoint y: 366, distance: 783.6
click at [765, 182] on input "number" at bounding box center [781, 186] width 132 height 25
type input "******"
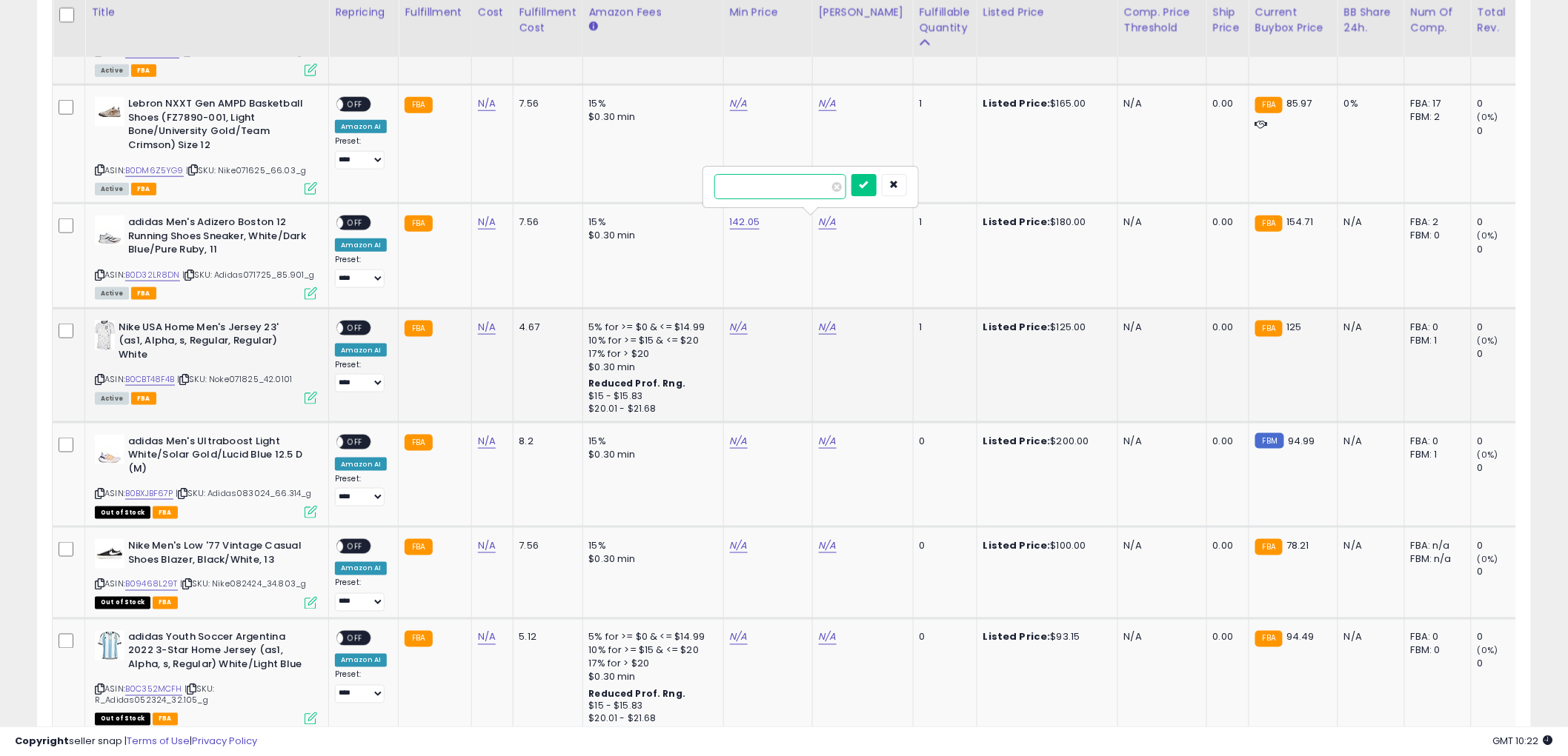
click button "submit" at bounding box center [863, 185] width 25 height 23
click at [361, 223] on span "OFF" at bounding box center [355, 223] width 23 height 12
click at [98, 276] on icon at bounding box center [99, 275] width 10 height 8
drag, startPoint x: 734, startPoint y: 328, endPoint x: 621, endPoint y: 344, distance: 114.1
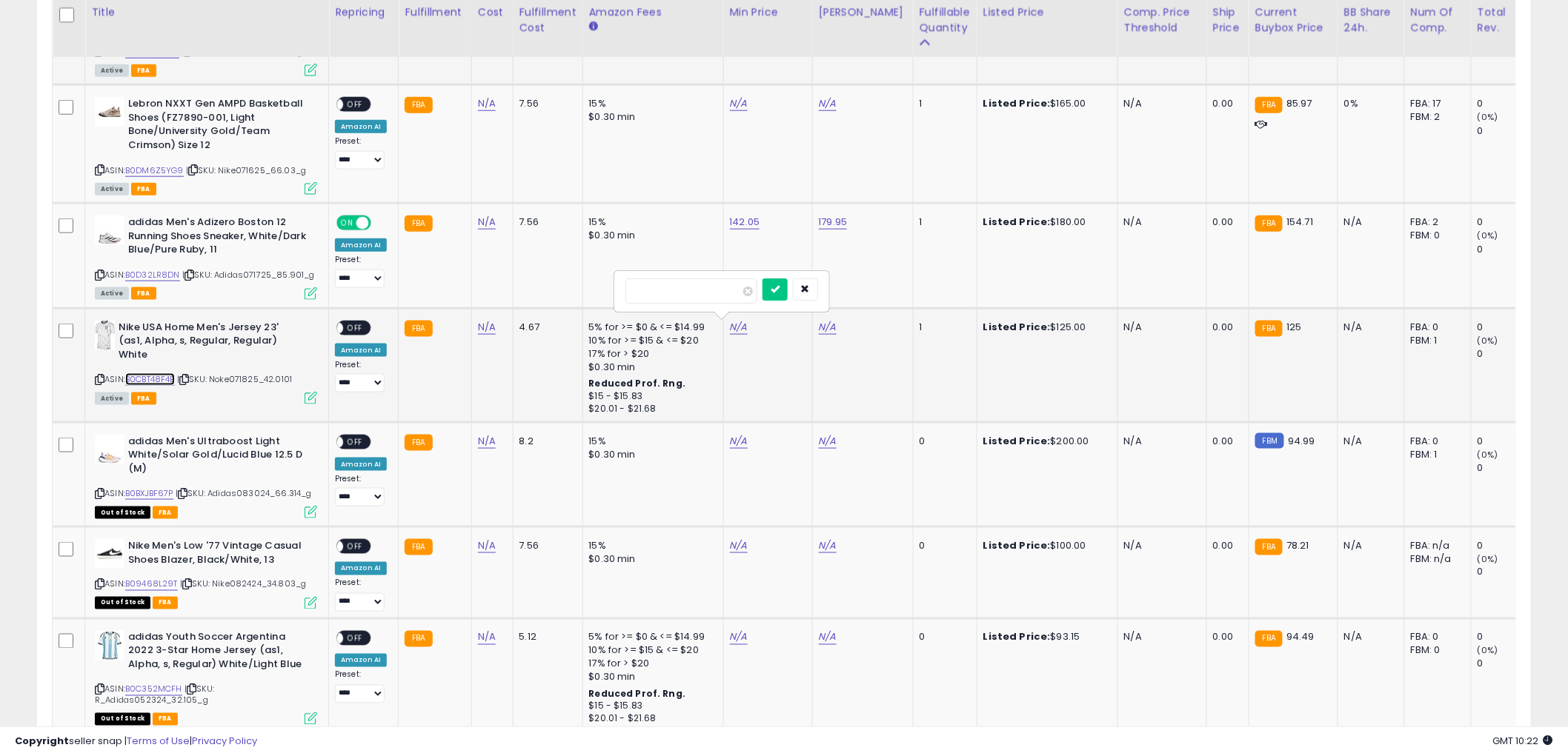
click at [141, 378] on link "B0CBT48F4B" at bounding box center [149, 380] width 50 height 12
click at [667, 302] on input "number" at bounding box center [691, 290] width 132 height 25
type input "*****"
click button "submit" at bounding box center [774, 289] width 25 height 23
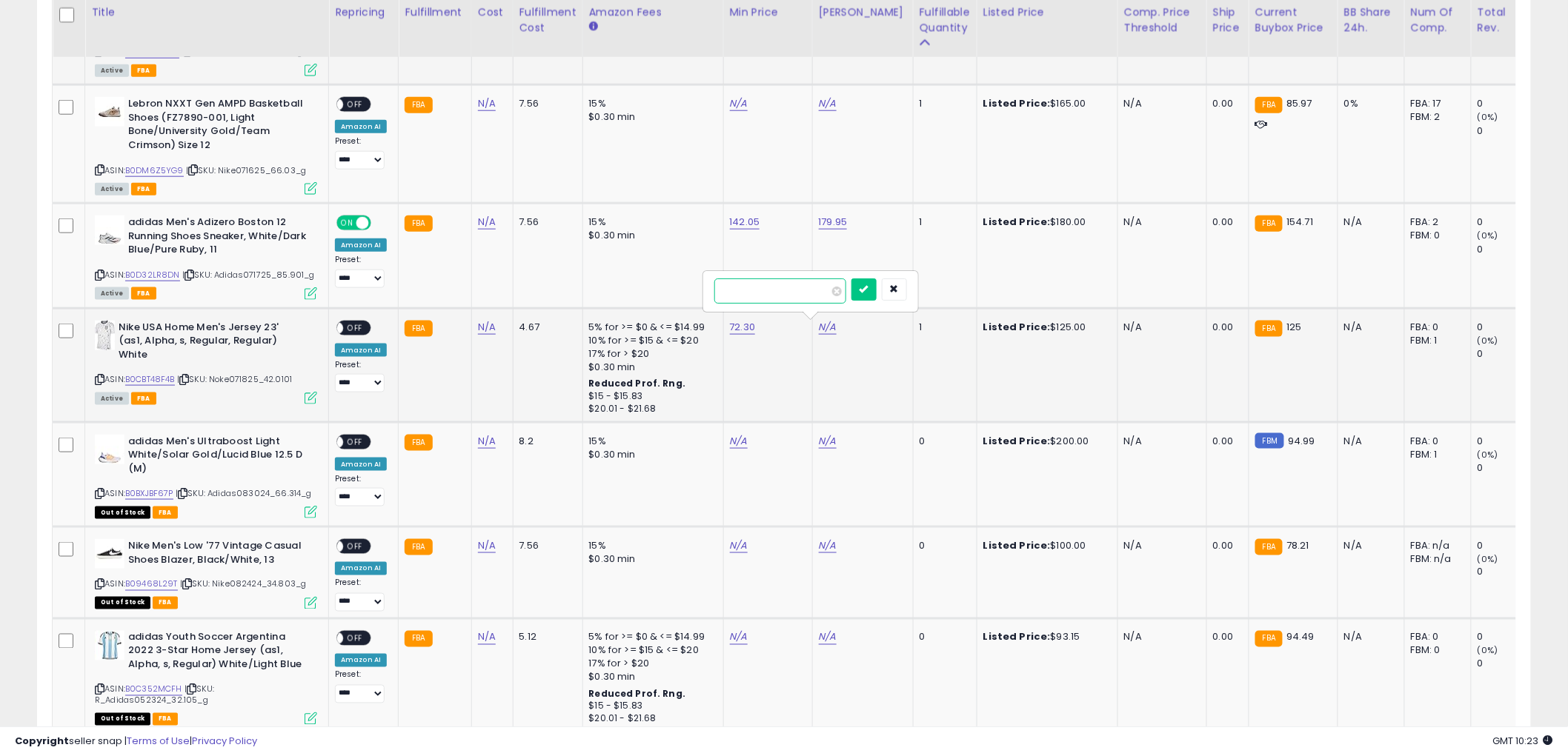
click at [775, 293] on input "number" at bounding box center [781, 290] width 132 height 25
type input "*****"
click button "submit" at bounding box center [863, 289] width 25 height 23
drag, startPoint x: 351, startPoint y: 328, endPoint x: 327, endPoint y: 338, distance: 26.0
click at [352, 328] on span "OFF" at bounding box center [355, 328] width 23 height 12
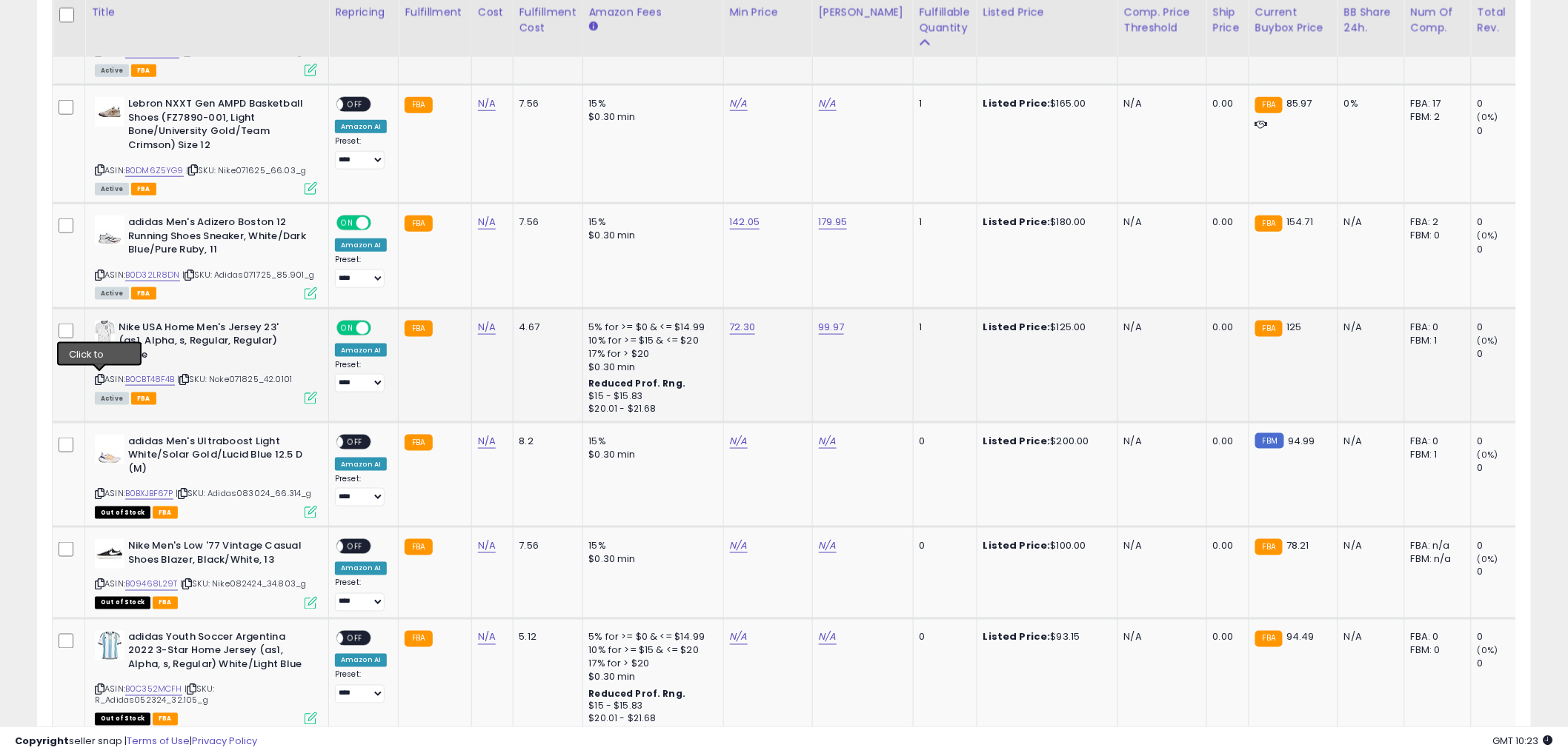
click at [101, 376] on icon at bounding box center [99, 379] width 10 height 8
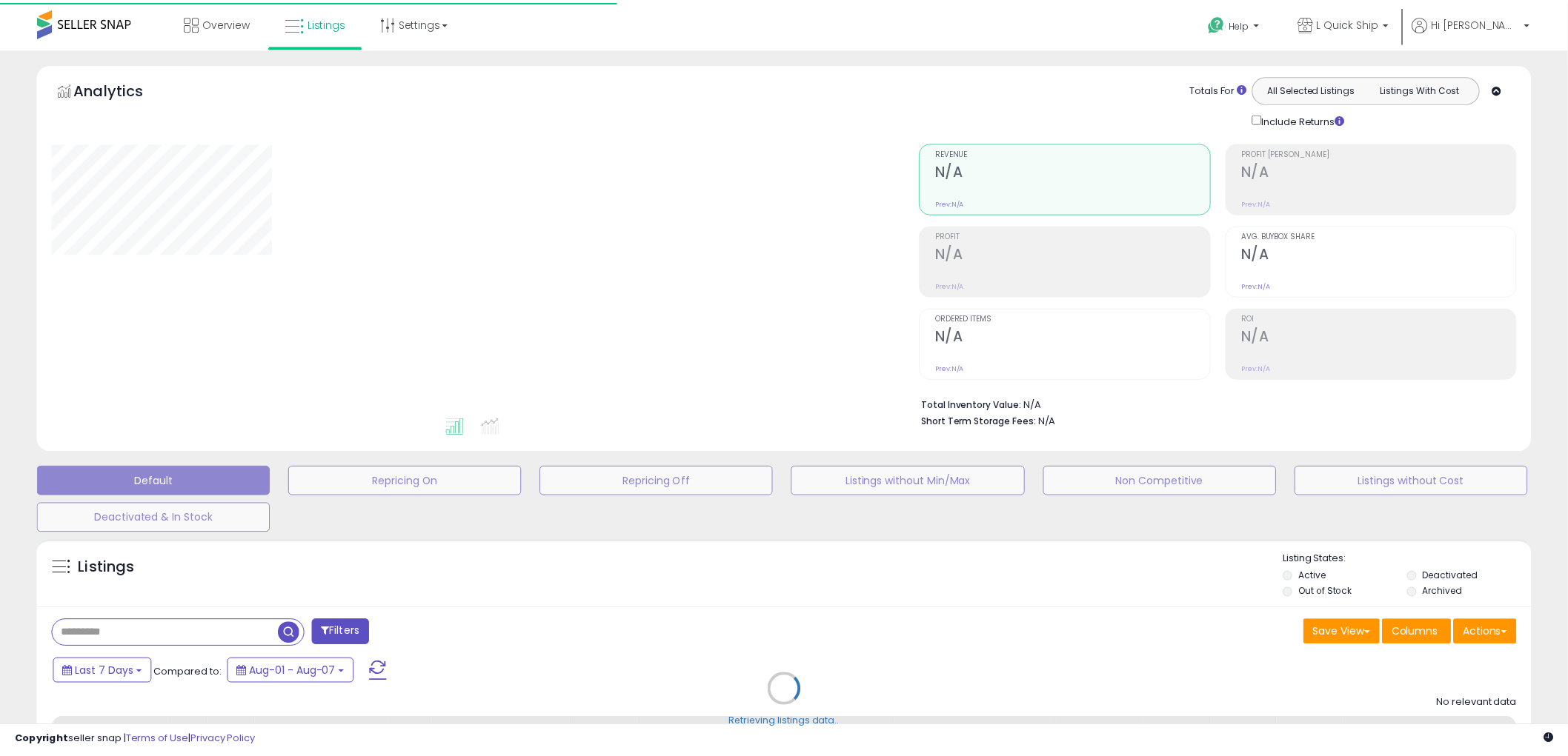
scroll to position [165, 0]
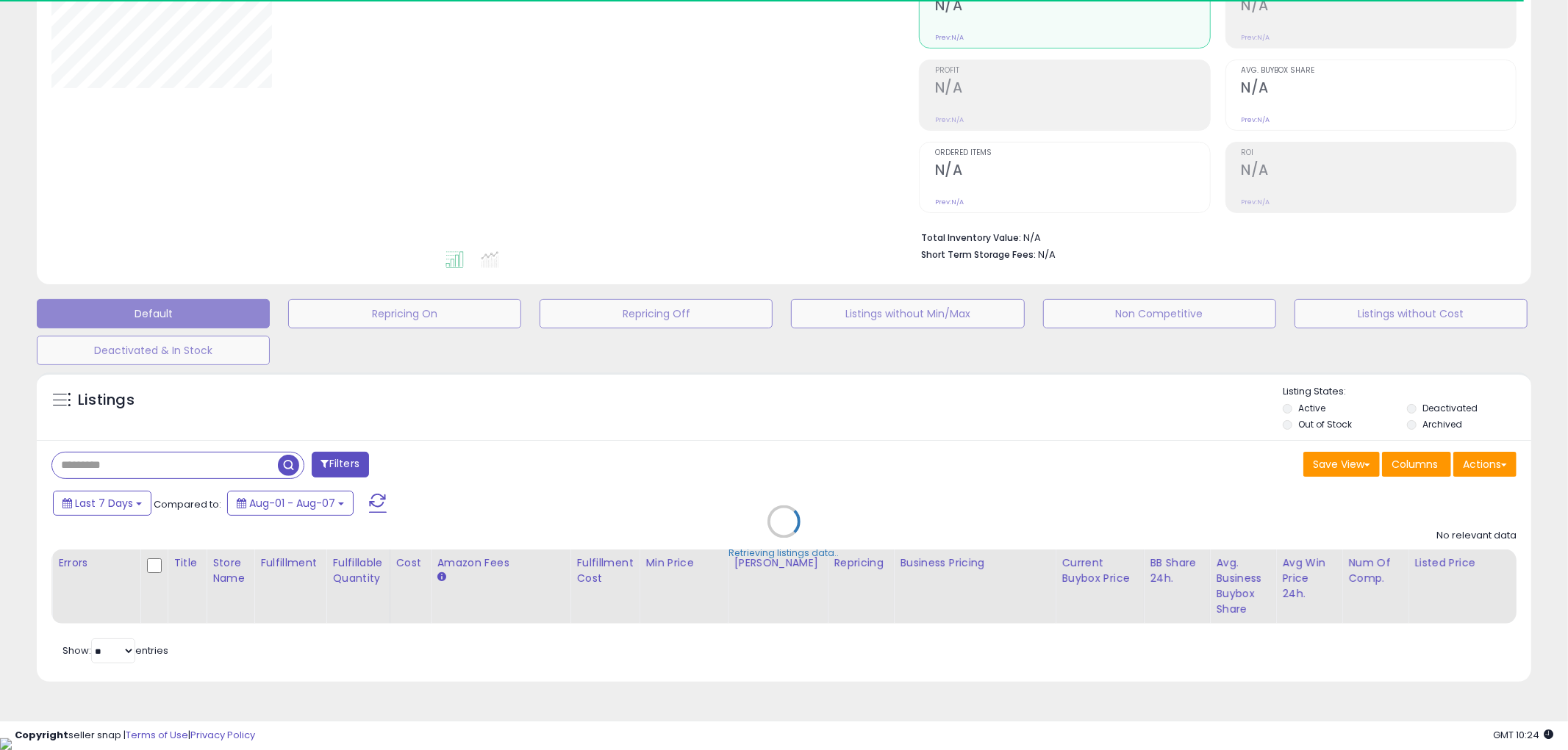
select select "**"
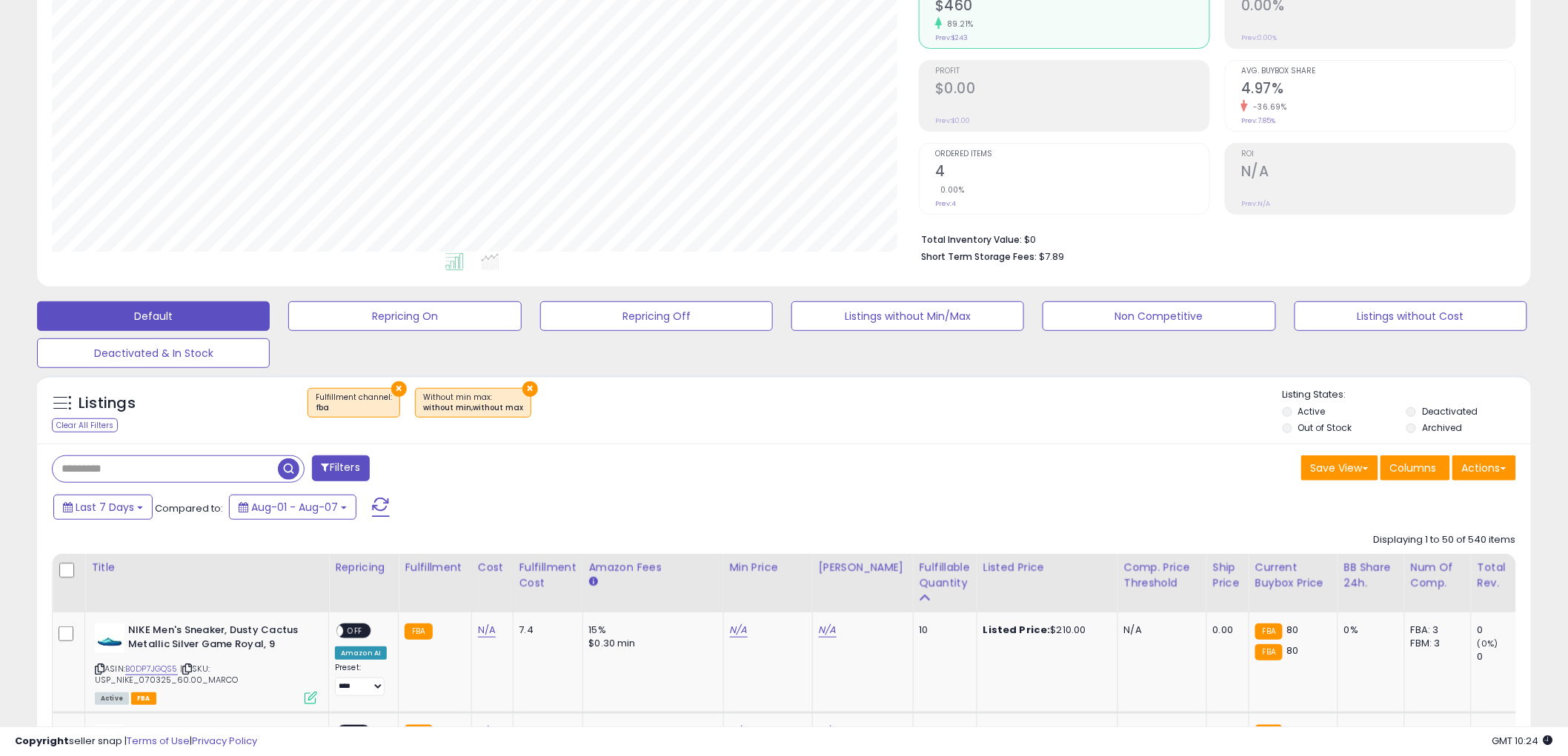
scroll to position [303, 867]
